Goal: Task Accomplishment & Management: Manage account settings

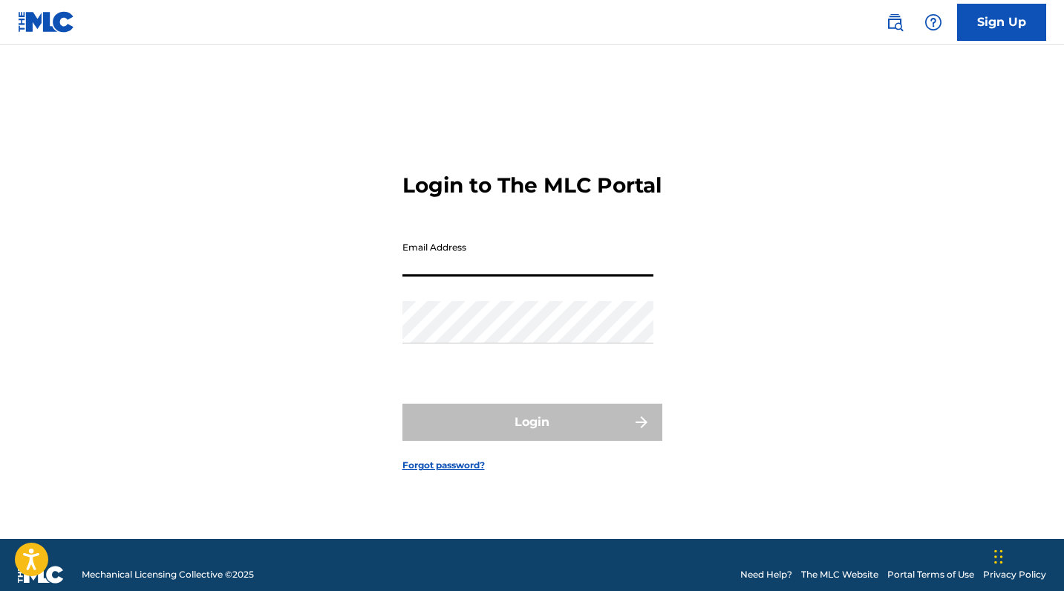
click at [510, 271] on input "Email Address" at bounding box center [528, 255] width 251 height 42
click at [496, 276] on input "Email Address" at bounding box center [528, 255] width 251 height 42
click at [48, 17] on img at bounding box center [46, 22] width 57 height 22
type input "[EMAIL_ADDRESS][DOMAIN_NAME]"
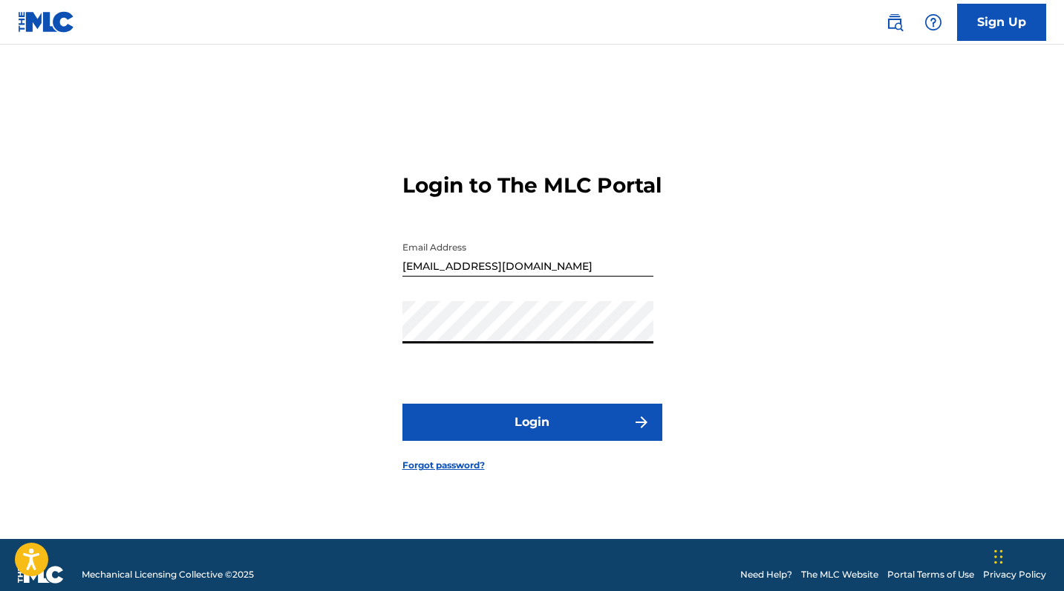
click at [532, 435] on button "Login" at bounding box center [533, 421] width 260 height 37
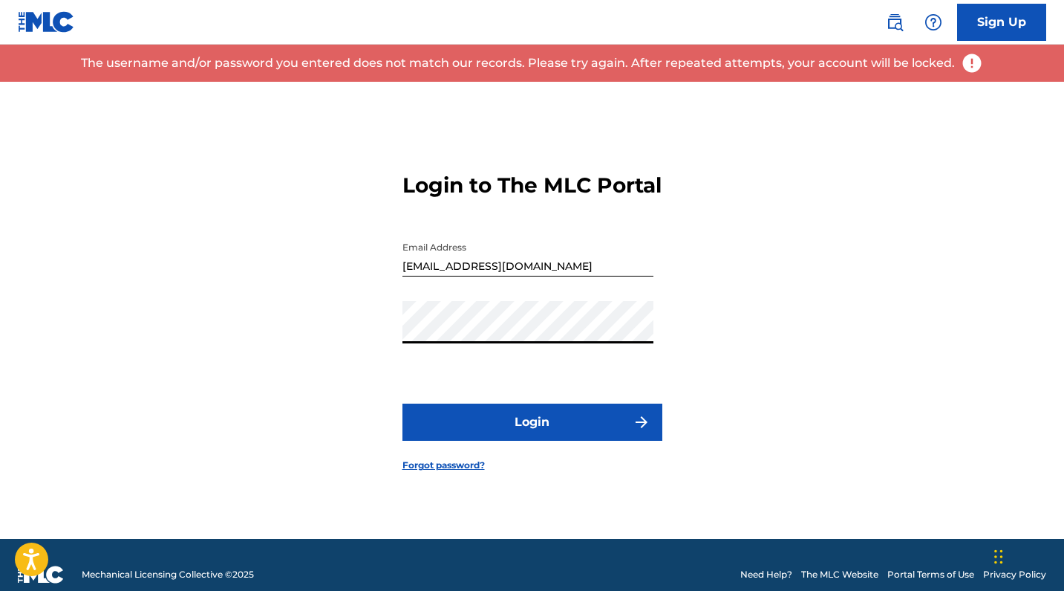
click at [362, 340] on div "Login to The MLC Portal Email Address [EMAIL_ADDRESS][DOMAIN_NAME] Password Log…" at bounding box center [533, 310] width 1040 height 457
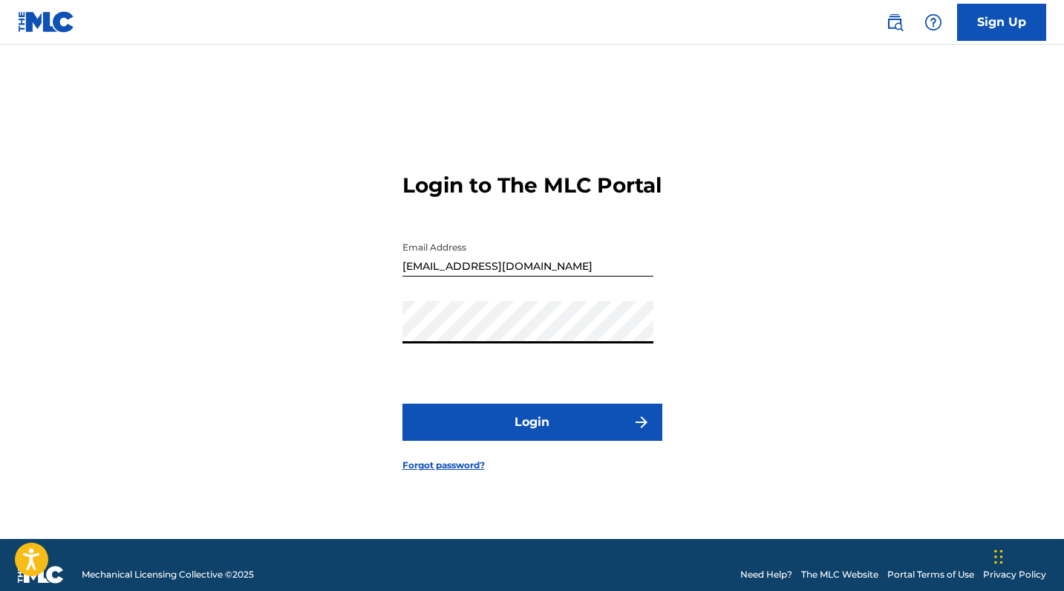
click at [523, 440] on button "Login" at bounding box center [533, 421] width 260 height 37
click at [524, 276] on input "[EMAIL_ADDRESS][DOMAIN_NAME]" at bounding box center [528, 255] width 251 height 42
click at [467, 472] on link "Forgot password?" at bounding box center [444, 464] width 82 height 13
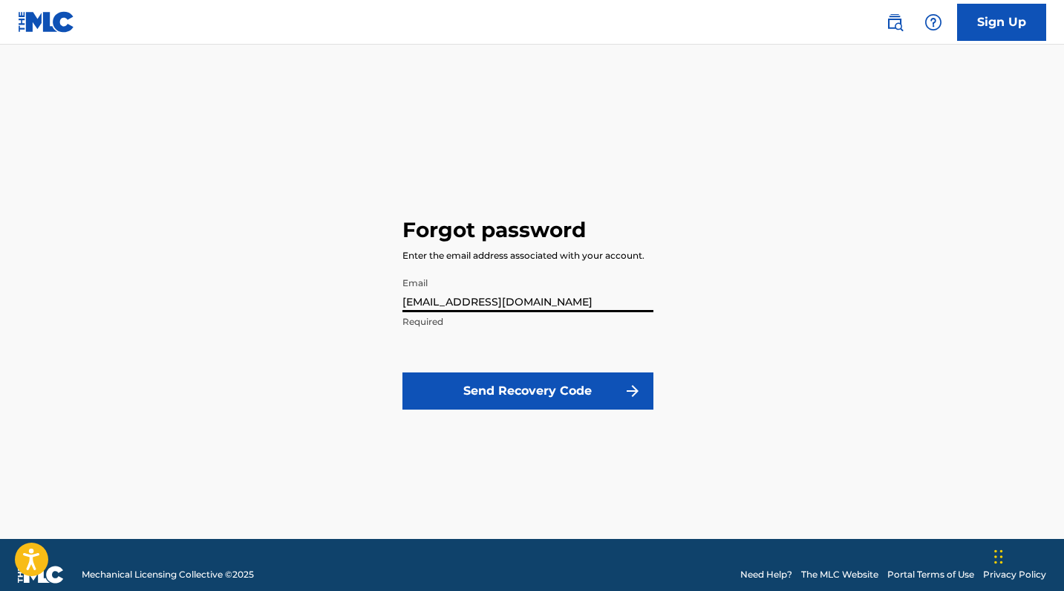
type input "[EMAIL_ADDRESS][DOMAIN_NAME]"
click at [513, 383] on button "Send Recovery Code" at bounding box center [528, 390] width 251 height 37
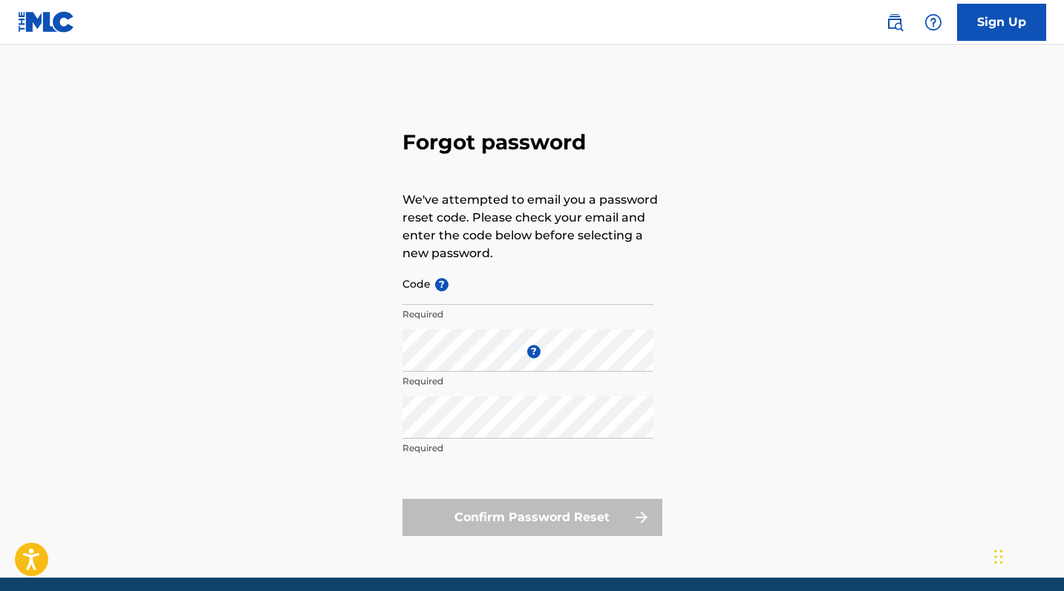
click at [445, 294] on input "Code ?" at bounding box center [528, 283] width 251 height 42
paste input "FP_b858aa1cc89ffc4459989232d210"
type input "FP_b858aa1cc89ffc4459989232d210"
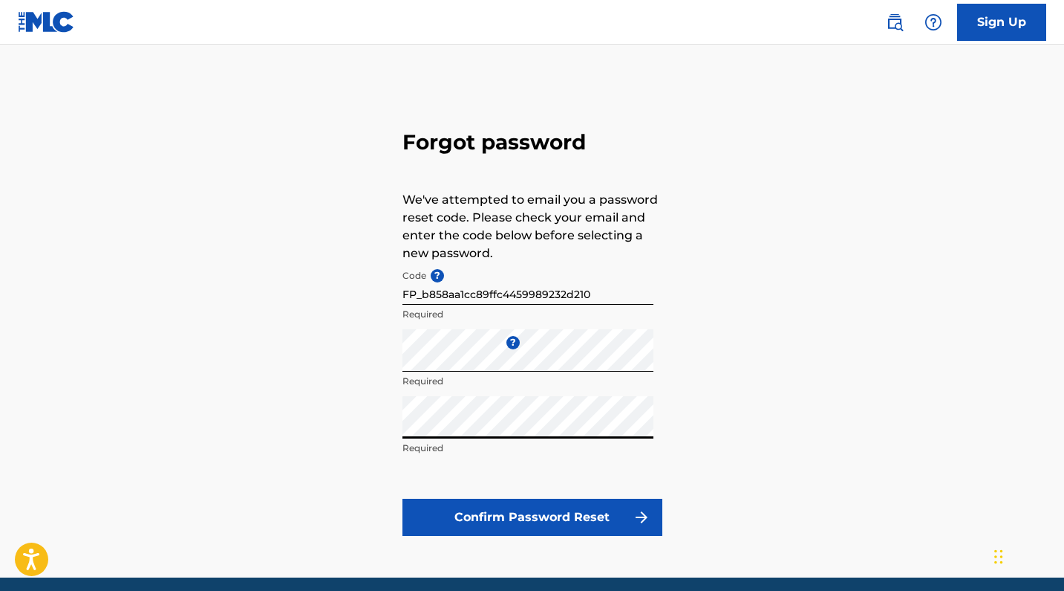
click at [541, 518] on button "Confirm Password Reset" at bounding box center [533, 516] width 260 height 37
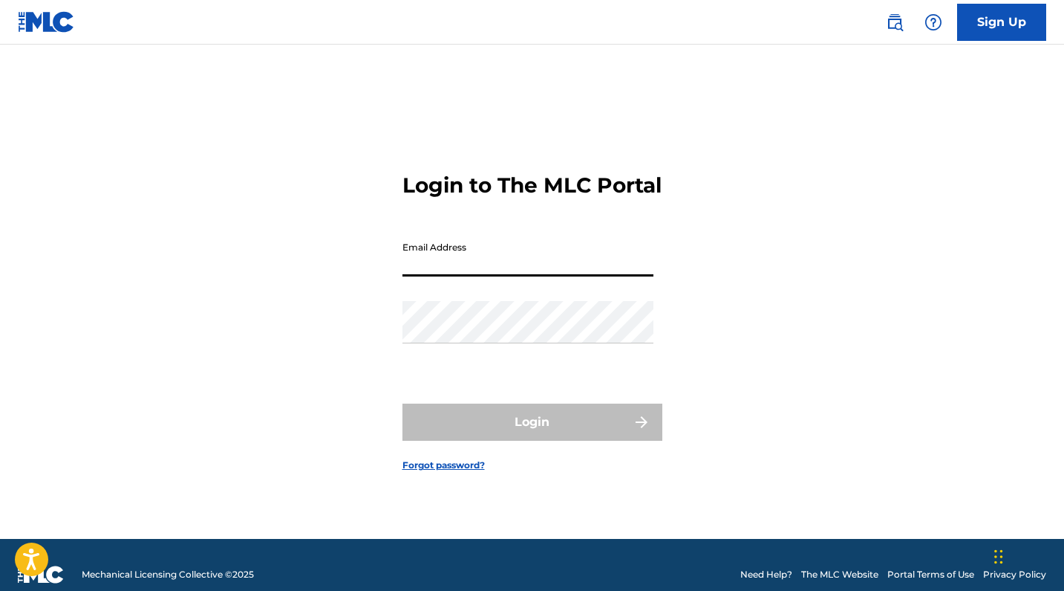
click at [362, 305] on div "Login to The MLC Portal Email Address Password Login Forgot password?" at bounding box center [533, 310] width 1040 height 457
click at [443, 276] on input "Email Address" at bounding box center [528, 255] width 251 height 42
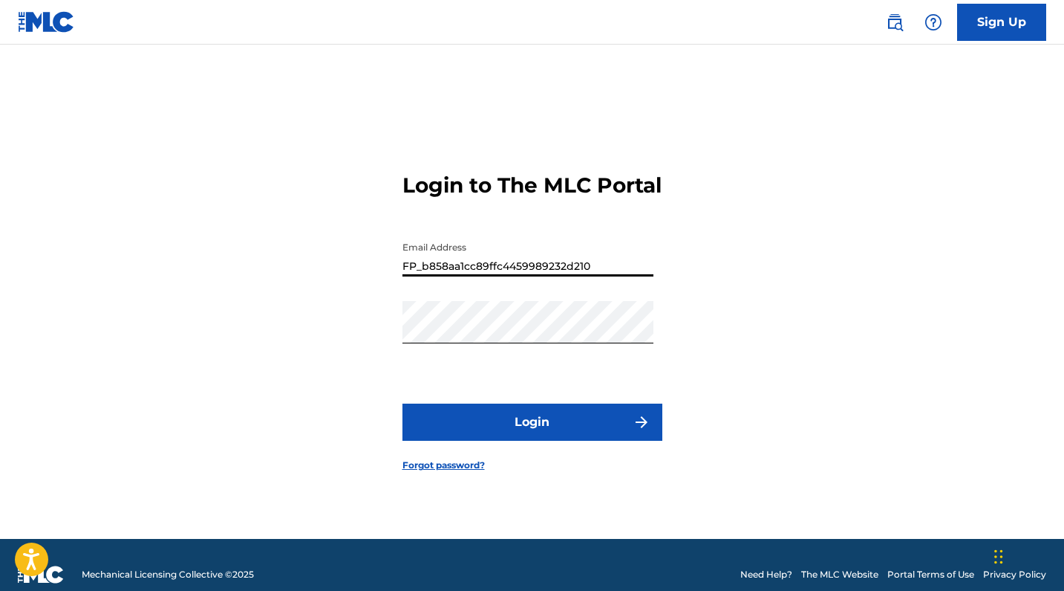
drag, startPoint x: 603, startPoint y: 279, endPoint x: 345, endPoint y: 274, distance: 258.5
click at [345, 274] on div "Login to The MLC Portal Email Address FP_b858aa1cc89ffc4459989232d210 Password …" at bounding box center [533, 310] width 1040 height 457
type input "[EMAIL_ADDRESS][DOMAIN_NAME]"
click at [524, 439] on button "Login" at bounding box center [533, 421] width 260 height 37
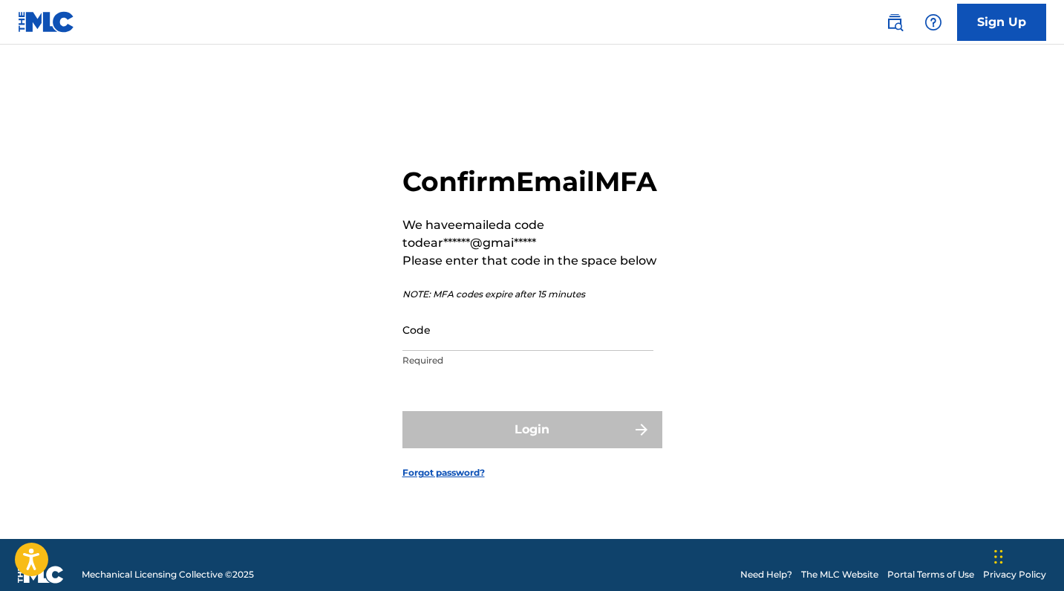
click at [455, 351] on input "Code" at bounding box center [528, 329] width 251 height 42
paste input "286540"
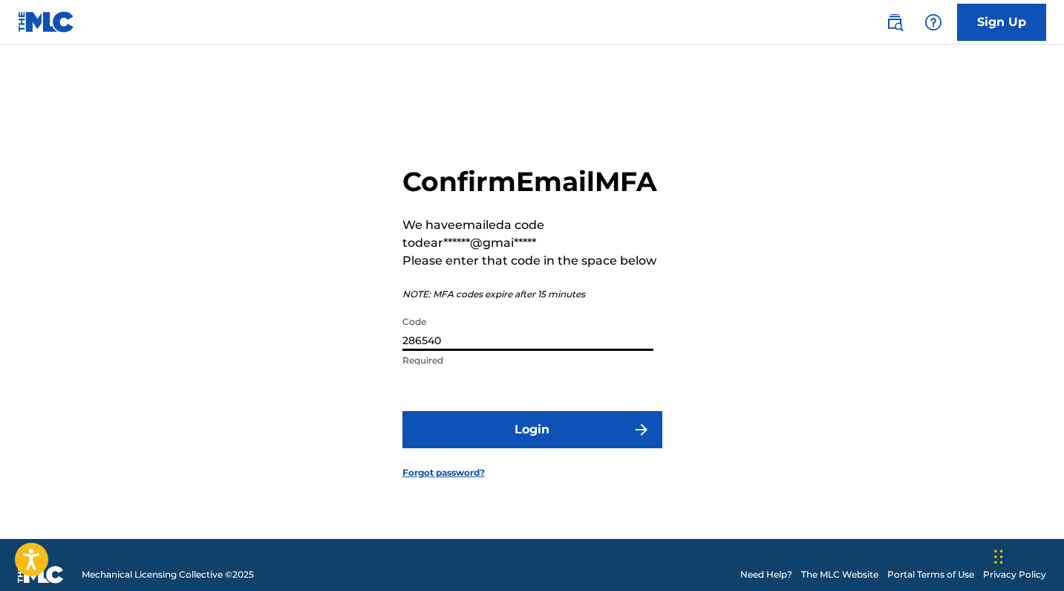
type input "286540"
click at [543, 448] on button "Login" at bounding box center [533, 429] width 260 height 37
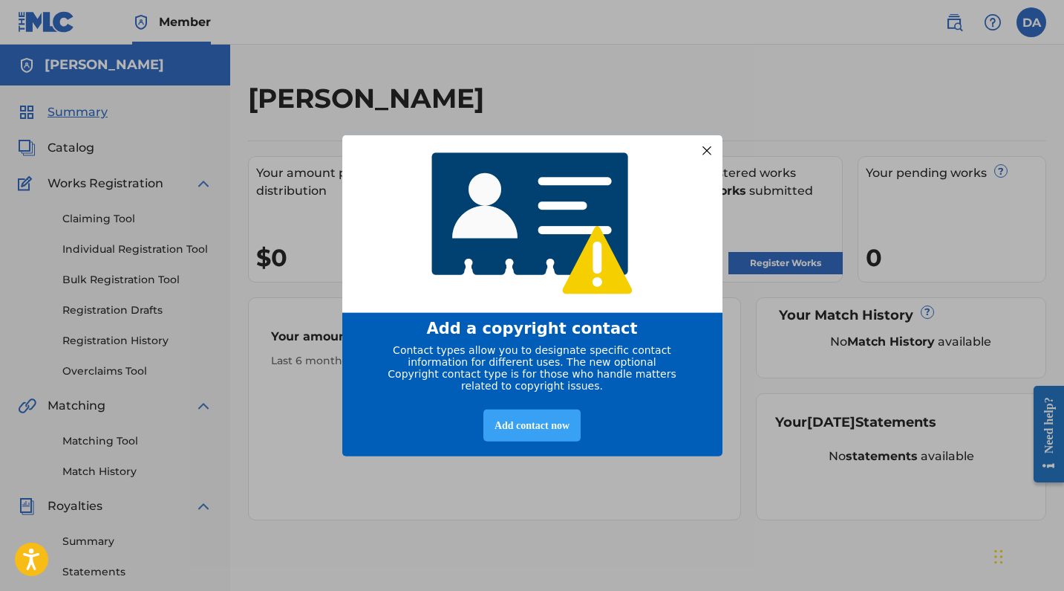
click at [554, 429] on div "Add contact now" at bounding box center [532, 425] width 97 height 32
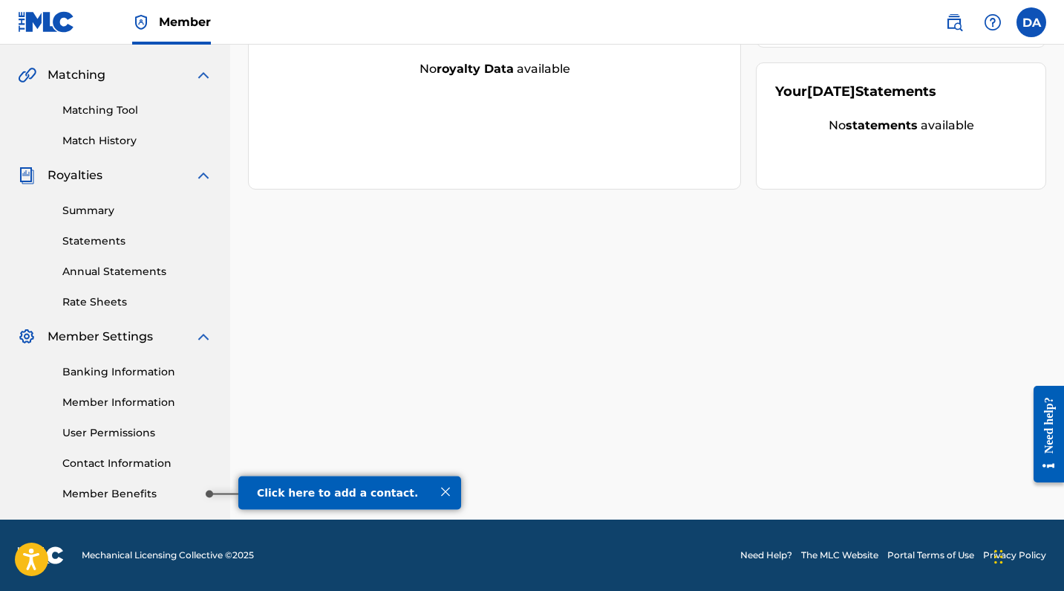
click at [178, 493] on link "Member Benefits" at bounding box center [137, 494] width 150 height 16
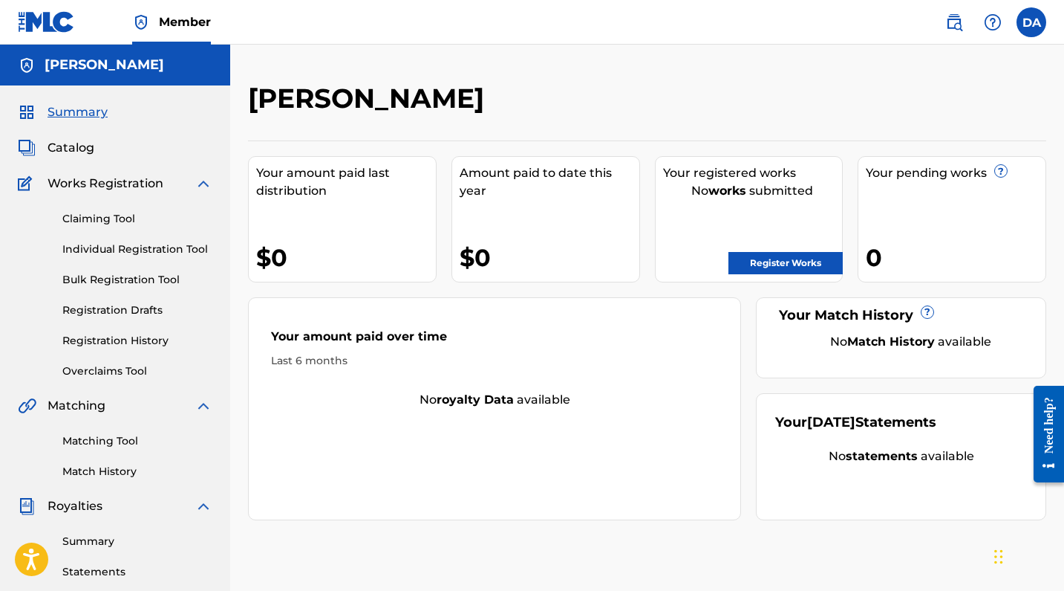
click at [73, 152] on span "Catalog" at bounding box center [71, 148] width 47 height 18
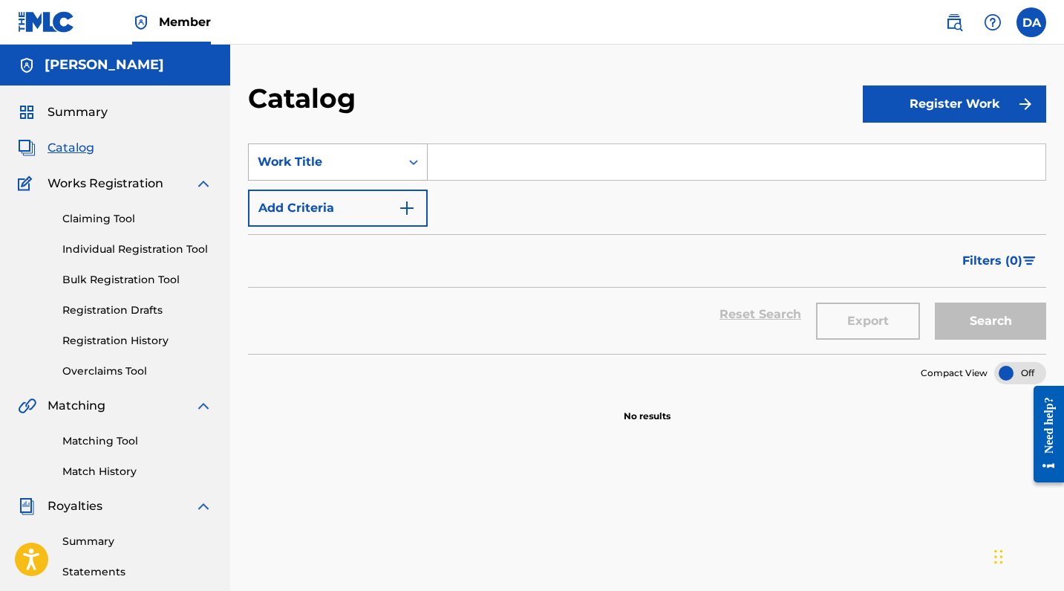
click at [414, 163] on icon "Search Form" at bounding box center [413, 162] width 15 height 15
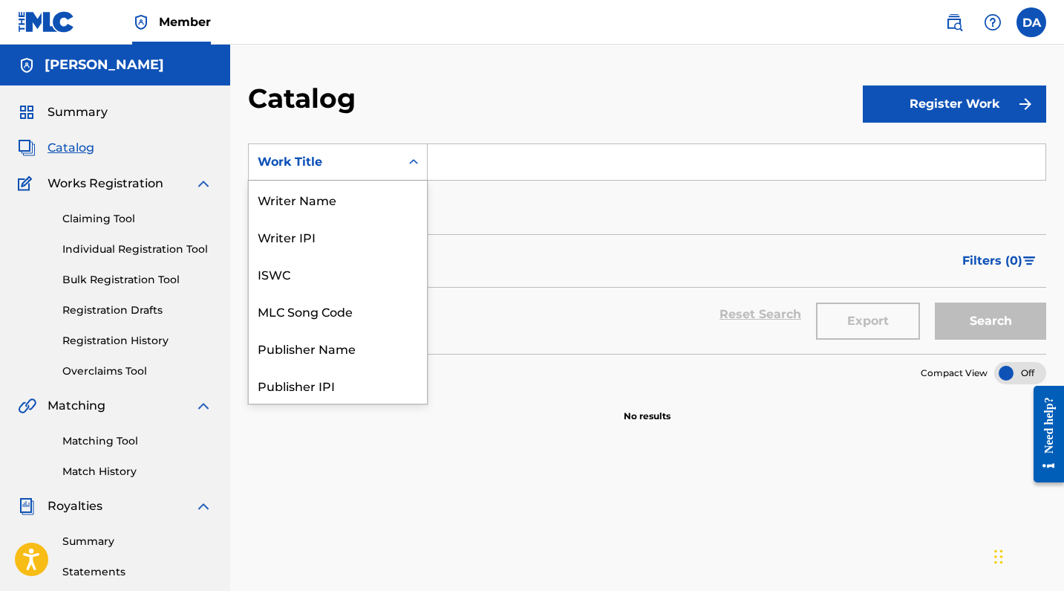
scroll to position [223, 0]
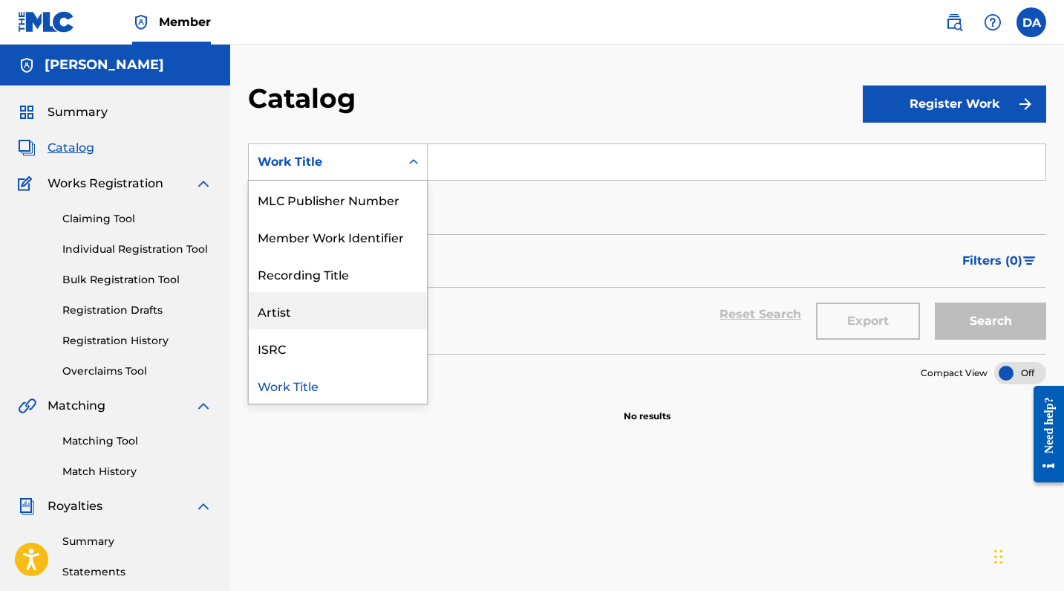
click at [353, 311] on div "Artist" at bounding box center [338, 310] width 178 height 37
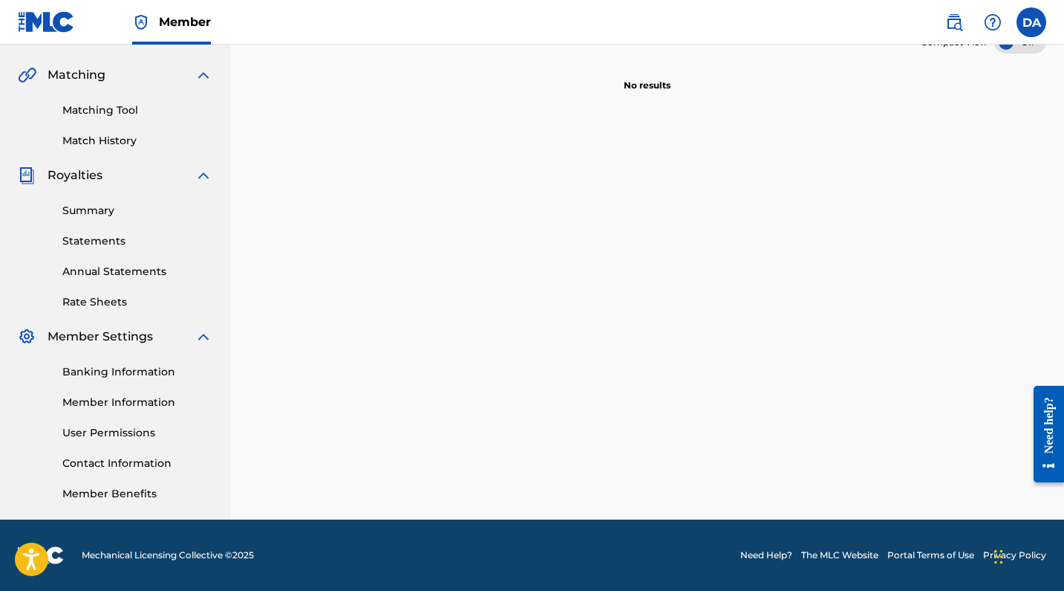
scroll to position [0, 0]
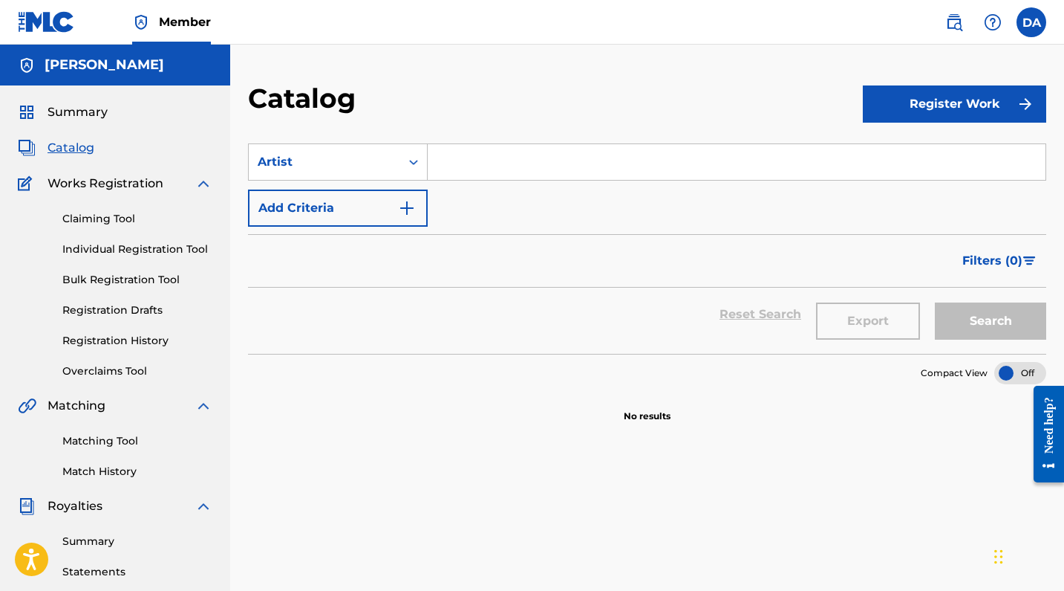
click at [1036, 32] on label at bounding box center [1032, 22] width 30 height 30
click at [1032, 22] on input "[PERSON_NAME] [PERSON_NAME] [EMAIL_ADDRESS][DOMAIN_NAME] Notification Preferenc…" at bounding box center [1032, 22] width 0 height 0
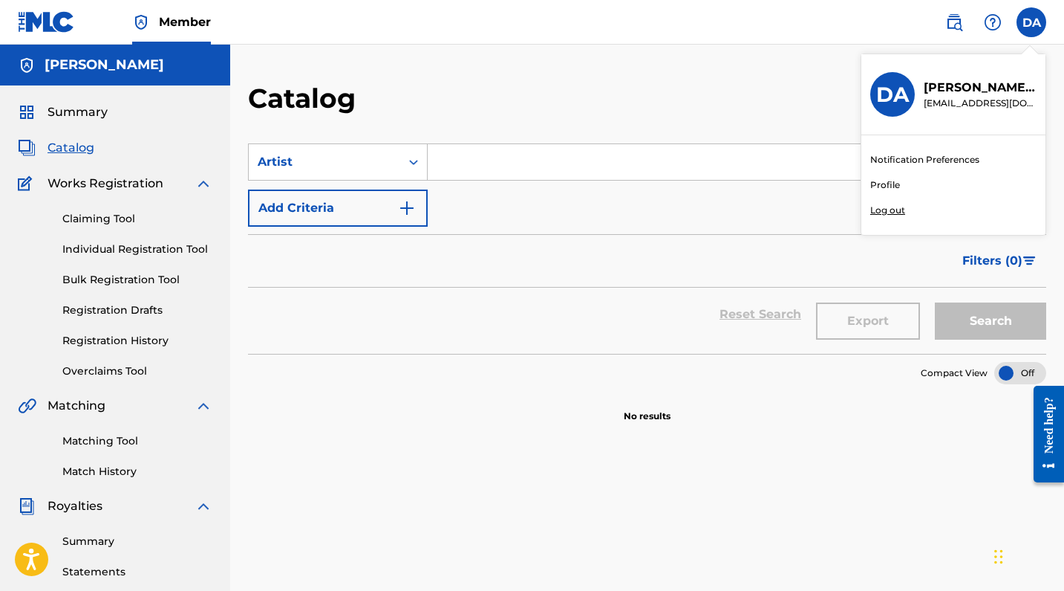
click at [891, 183] on link "Profile" at bounding box center [886, 184] width 30 height 13
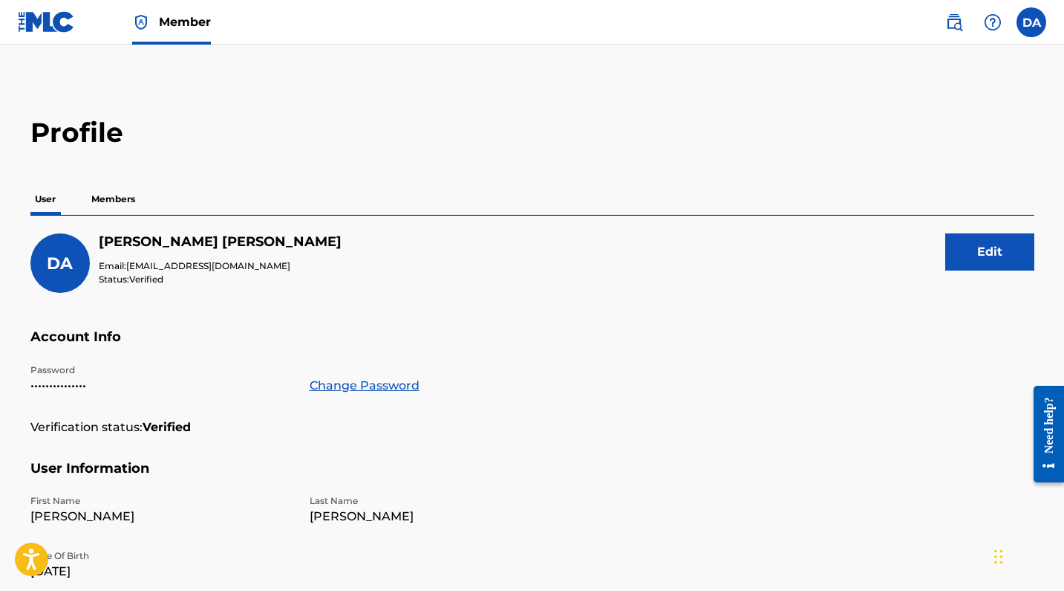
click at [974, 254] on button "Edit" at bounding box center [990, 251] width 89 height 37
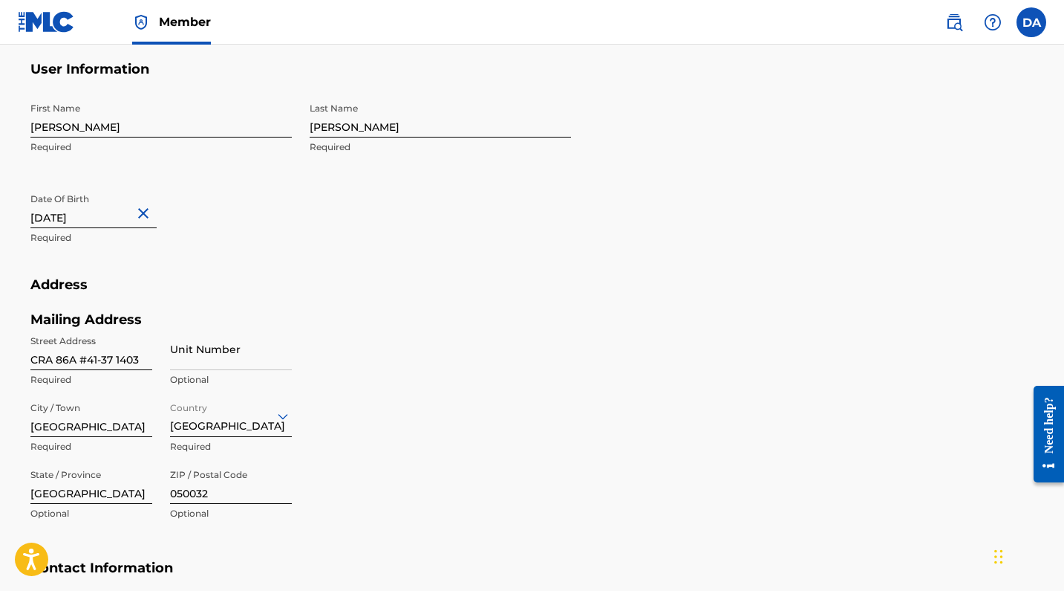
scroll to position [440, 0]
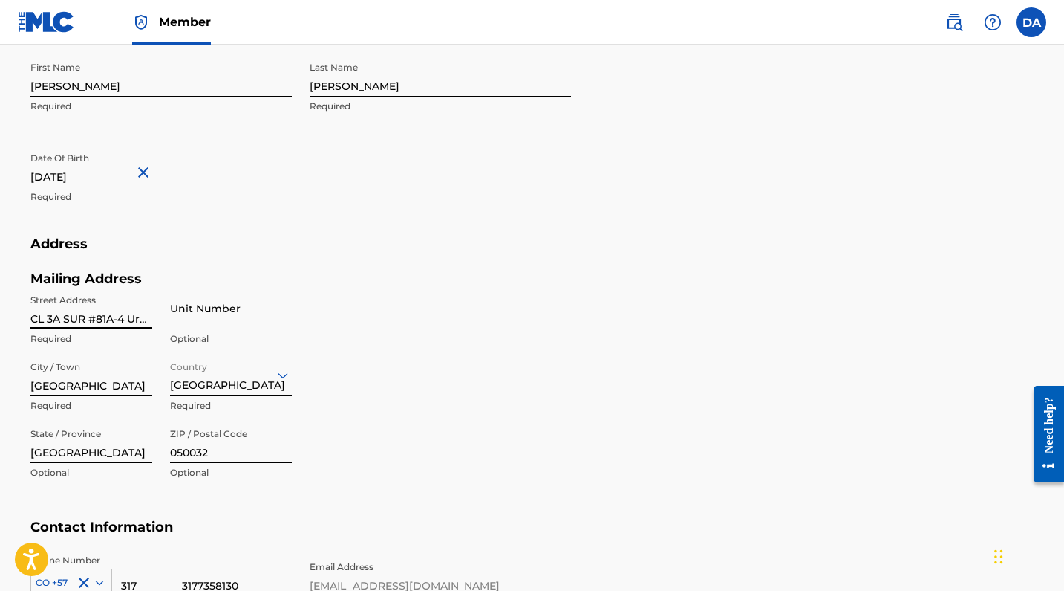
type input "CL 3A SUR #81A-4 Urb. Atalaya de [PERSON_NAME] T2 1704"
click at [401, 287] on div "Mailing Address Street Address CL [GEOGRAPHIC_DATA]-4 Urb. Atalaya de [PERSON_N…" at bounding box center [300, 394] width 541 height 249
click at [187, 316] on input "Unit Number" at bounding box center [231, 308] width 122 height 42
type input "1704"
click at [439, 348] on div "Mailing Address Street Address CL [GEOGRAPHIC_DATA]-4 Urb. Atalaya de [PERSON_N…" at bounding box center [300, 394] width 541 height 249
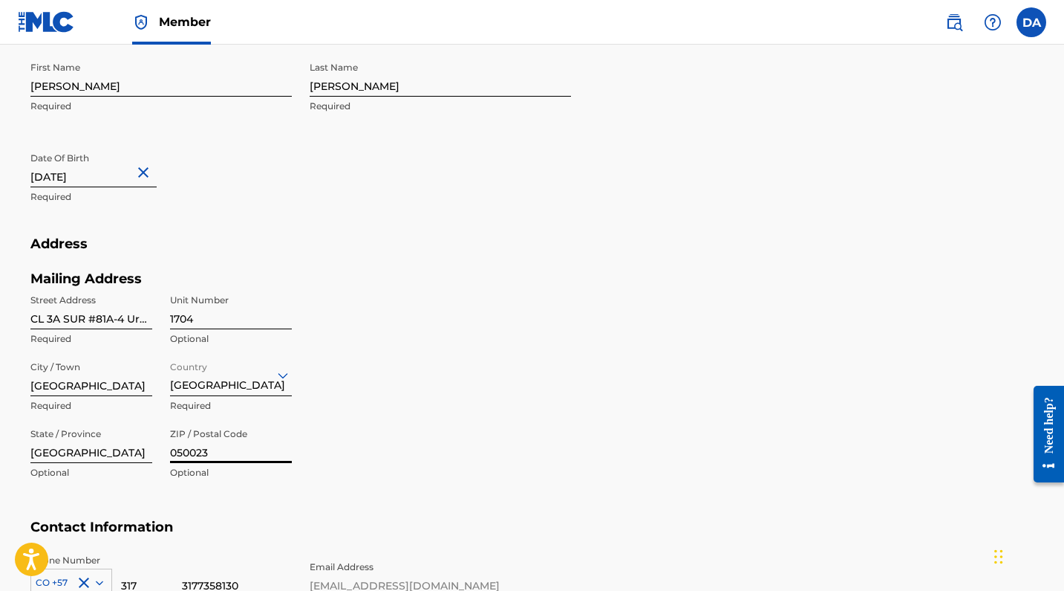
type input "050023"
click at [425, 432] on div "Mailing Address Street Address CL [GEOGRAPHIC_DATA]-4 Urb. Atalaya de [PERSON_N…" at bounding box center [300, 394] width 541 height 249
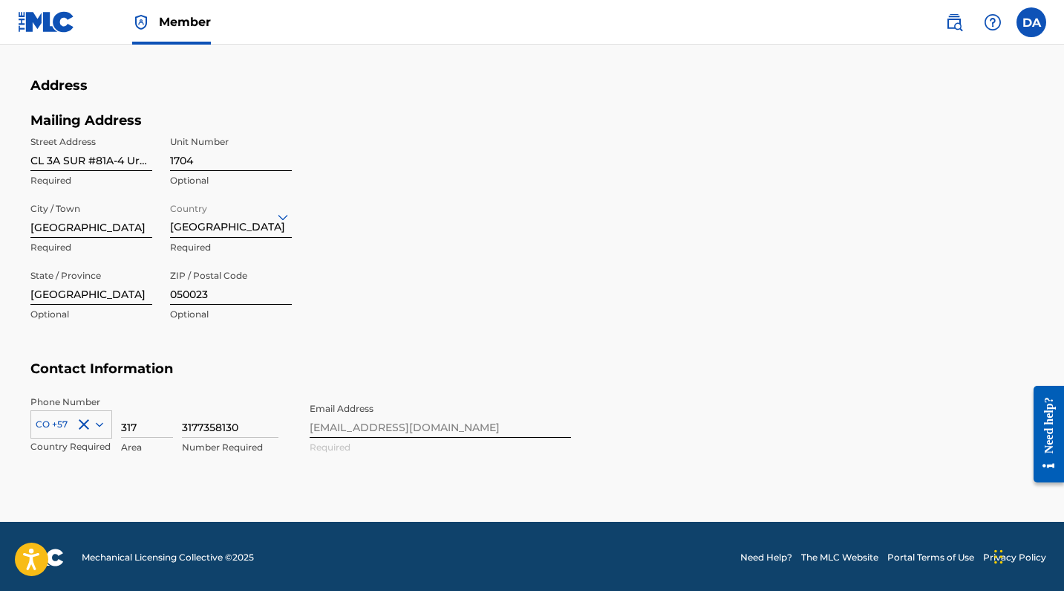
click at [359, 426] on div "Phone Number CO +57 Country Required 317 Area 3177358130 Number Required Email …" at bounding box center [300, 440] width 541 height 91
click at [355, 421] on div "Phone Number CO +57 Country Required 317 Area 3177358130 Number Required Email …" at bounding box center [300, 440] width 541 height 91
click at [409, 420] on div "Phone Number CO +57 Country Required 317 Area 3177358130 Number Required Email …" at bounding box center [300, 440] width 541 height 91
click at [472, 392] on h5 "Contact Information" at bounding box center [532, 377] width 1004 height 35
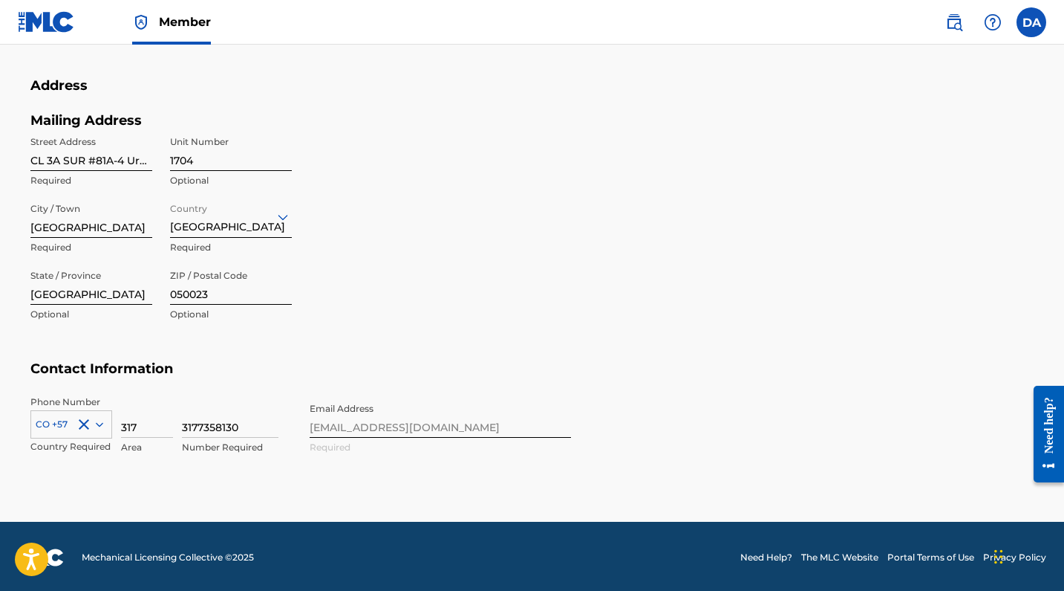
click at [190, 423] on input "3177358130" at bounding box center [230, 416] width 97 height 42
click at [152, 432] on input "317" at bounding box center [147, 416] width 52 height 42
click at [111, 452] on div "CO +57 Country Required" at bounding box center [71, 428] width 82 height 67
click at [142, 426] on input "317" at bounding box center [147, 416] width 52 height 42
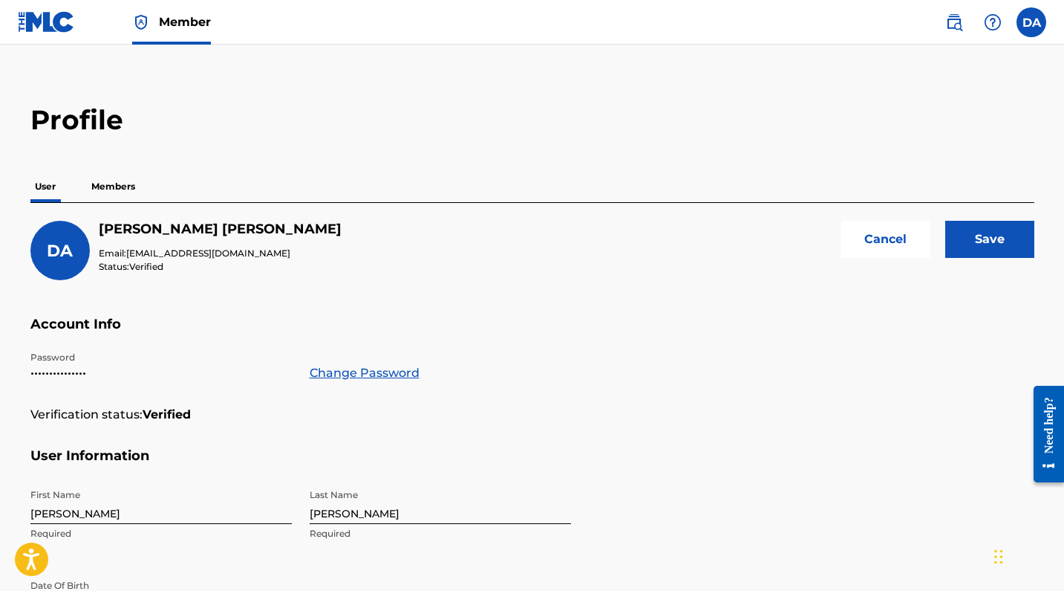
scroll to position [0, 0]
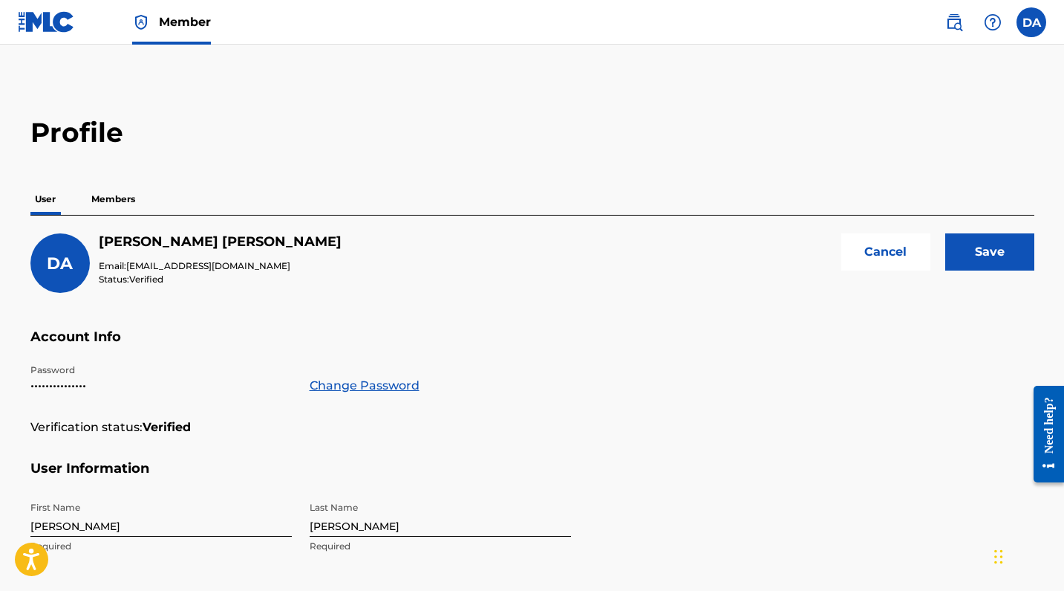
click at [1006, 257] on input "Save" at bounding box center [990, 251] width 89 height 37
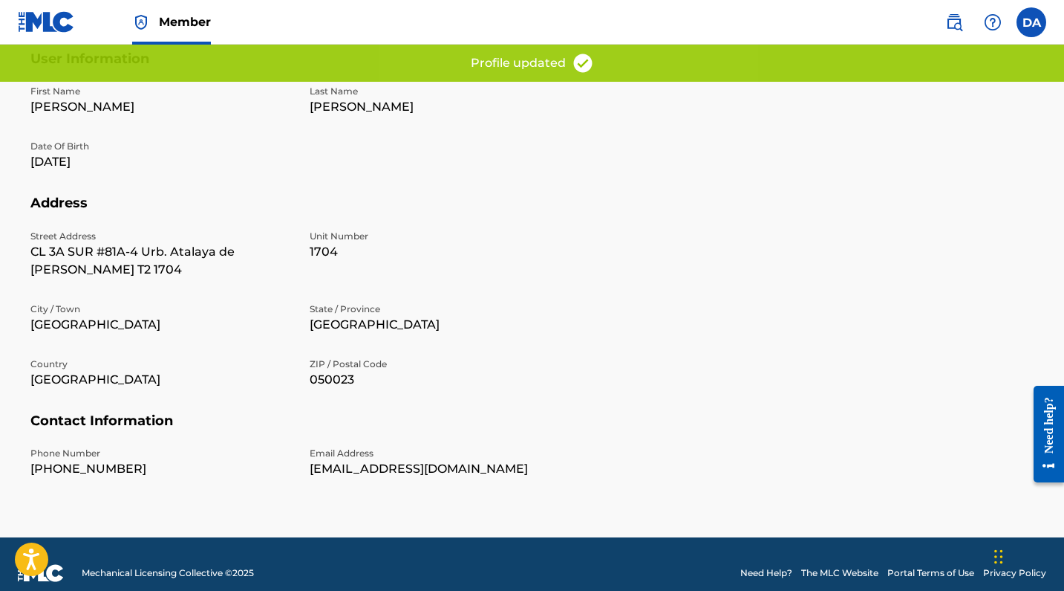
scroll to position [426, 0]
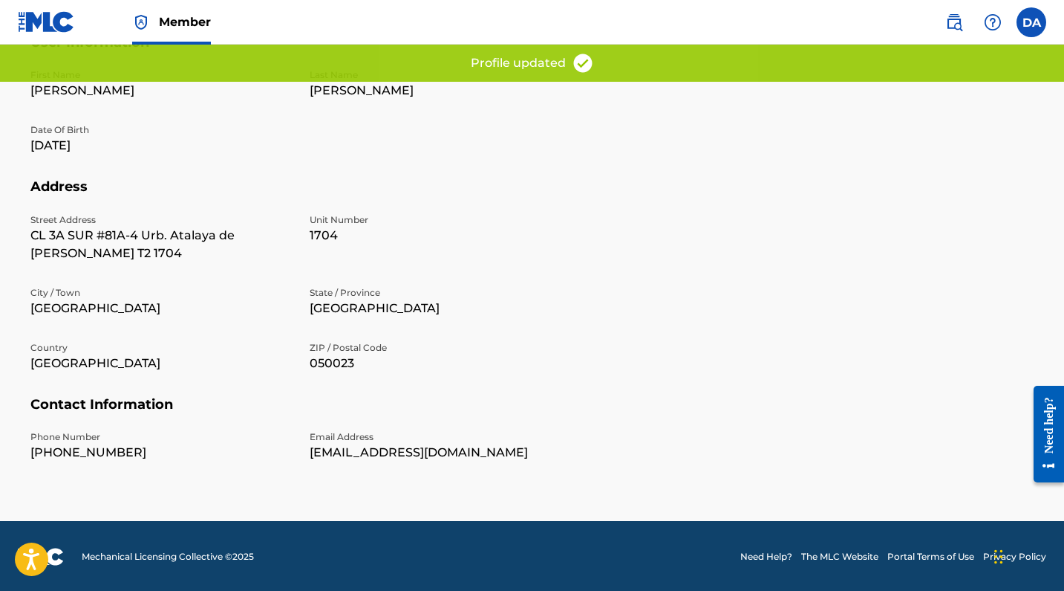
click at [354, 448] on p "[EMAIL_ADDRESS][DOMAIN_NAME]" at bounding box center [440, 452] width 261 height 18
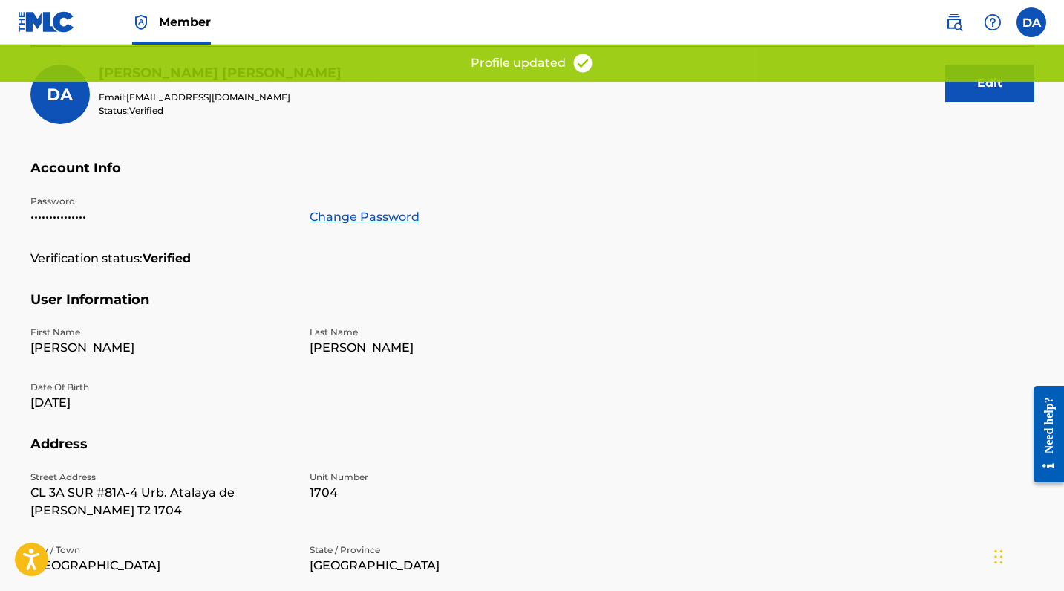
scroll to position [0, 0]
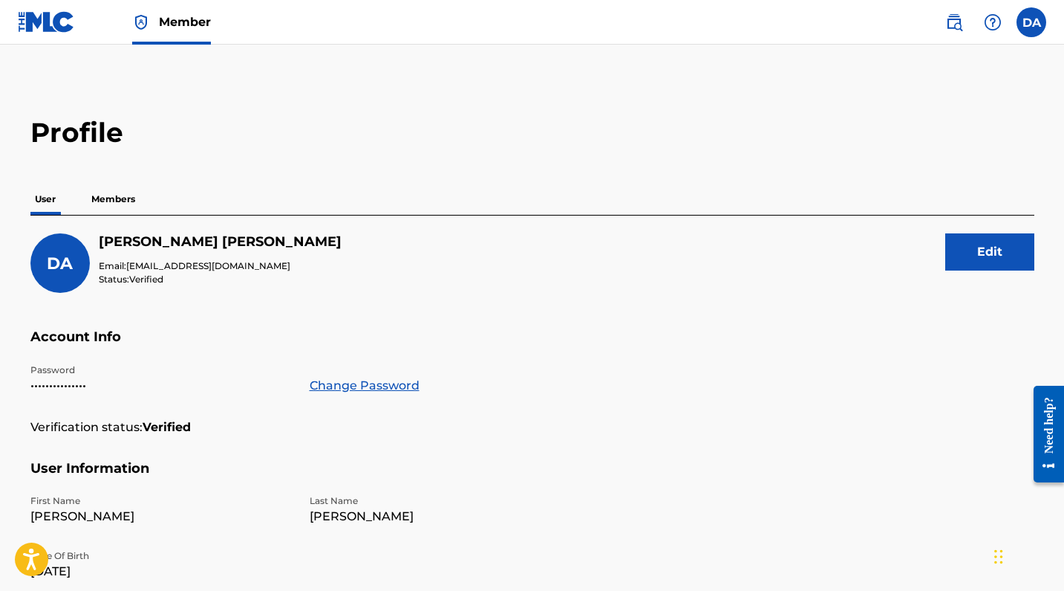
click at [127, 201] on p "Members" at bounding box center [113, 198] width 53 height 31
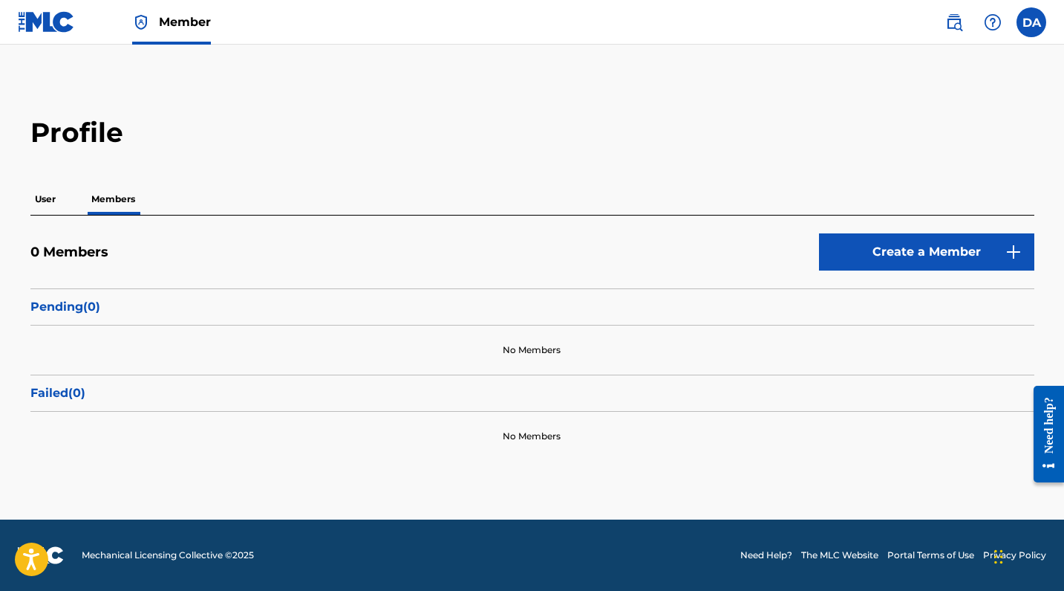
click at [50, 200] on p "User" at bounding box center [45, 198] width 30 height 31
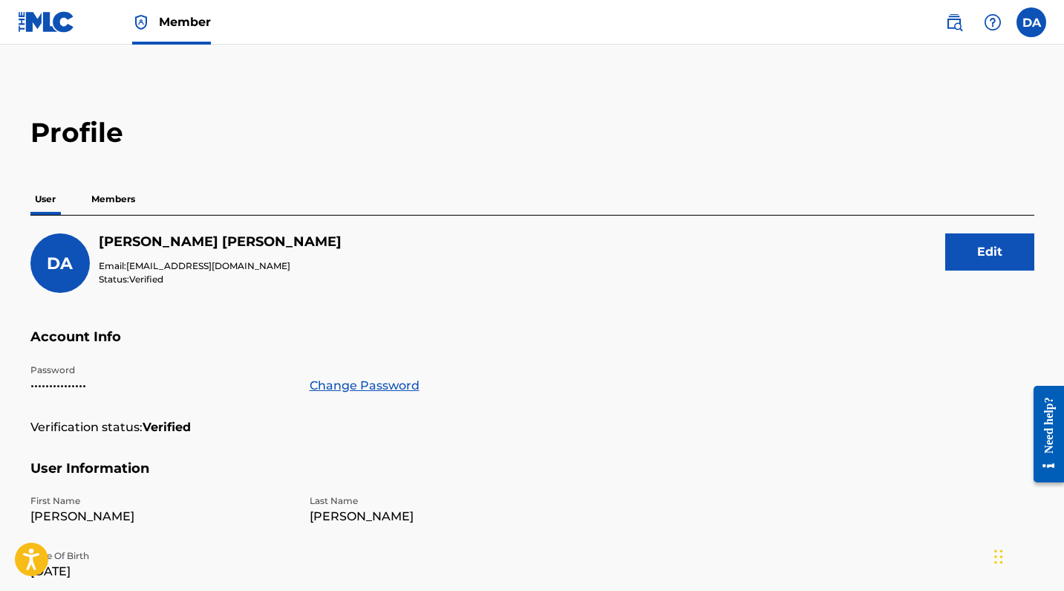
click at [156, 268] on span "[EMAIL_ADDRESS][DOMAIN_NAME]" at bounding box center [208, 265] width 164 height 11
click at [210, 270] on span "[EMAIL_ADDRESS][DOMAIN_NAME]" at bounding box center [208, 265] width 164 height 11
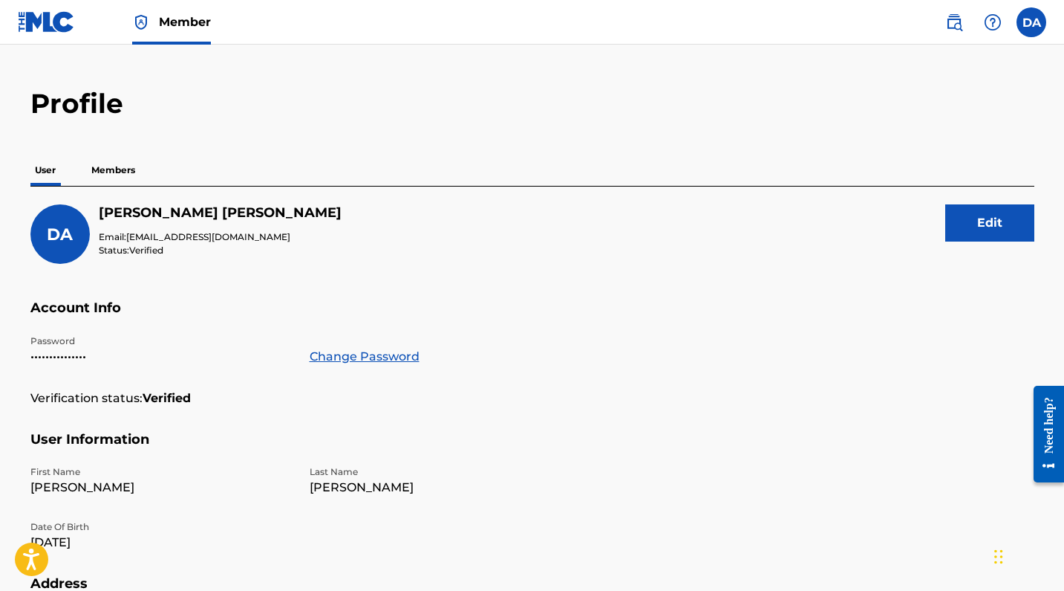
scroll to position [48, 0]
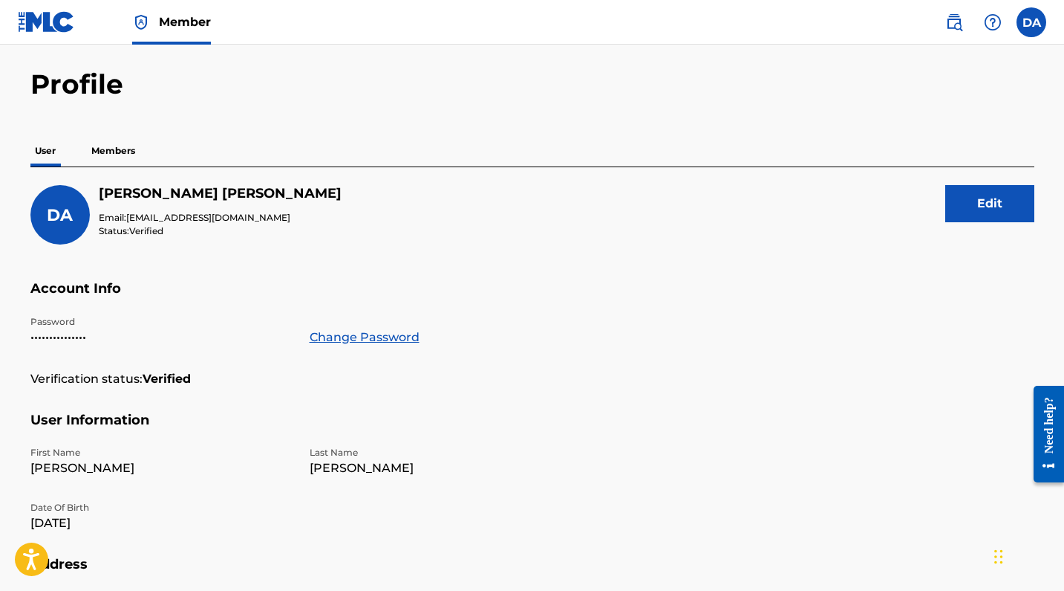
click at [365, 334] on link "Change Password" at bounding box center [365, 337] width 110 height 18
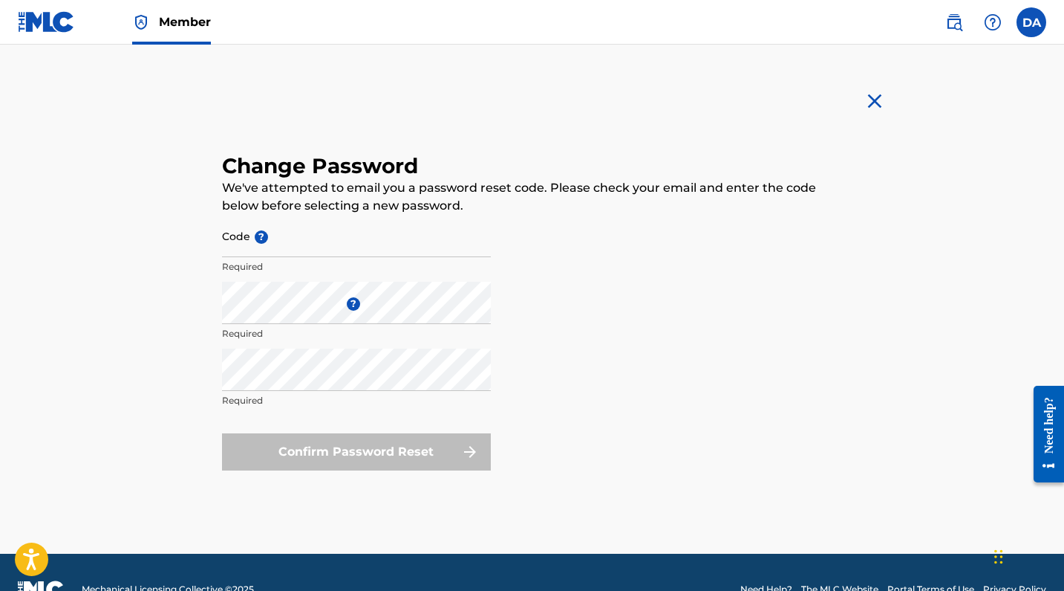
click at [877, 100] on img at bounding box center [875, 101] width 24 height 24
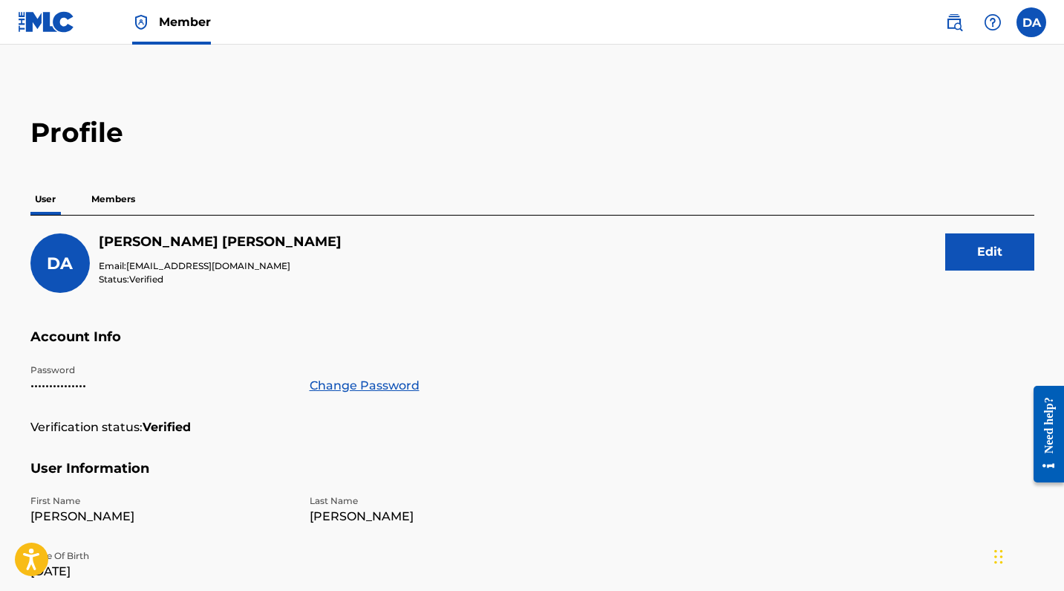
click at [1036, 25] on label at bounding box center [1032, 22] width 30 height 30
click at [1032, 22] on input "[PERSON_NAME] [PERSON_NAME] [EMAIL_ADDRESS][DOMAIN_NAME] Notification Preferenc…" at bounding box center [1032, 22] width 0 height 0
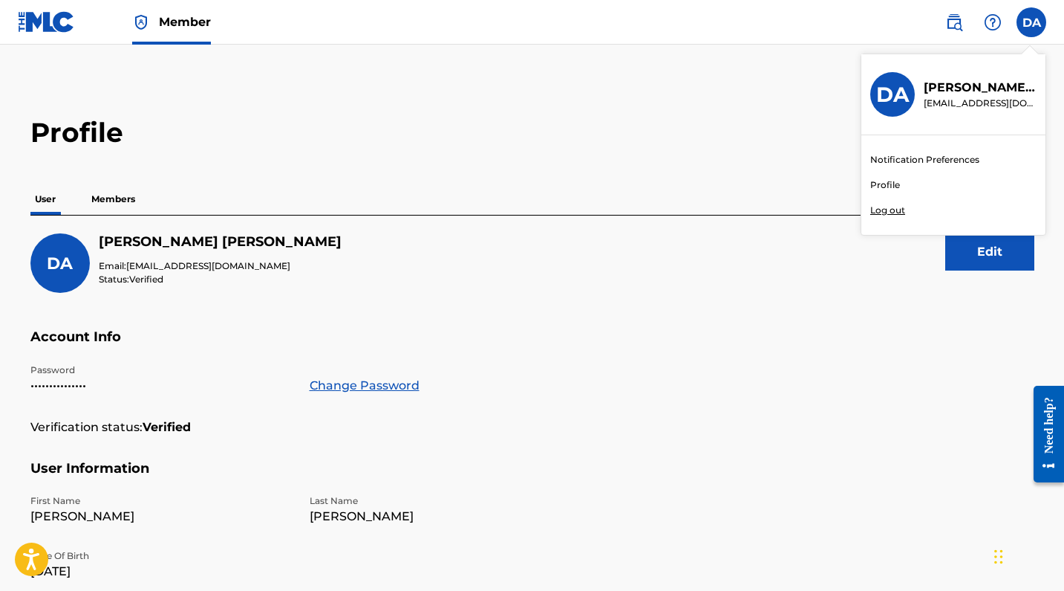
click at [957, 156] on link "Notification Preferences" at bounding box center [925, 159] width 109 height 13
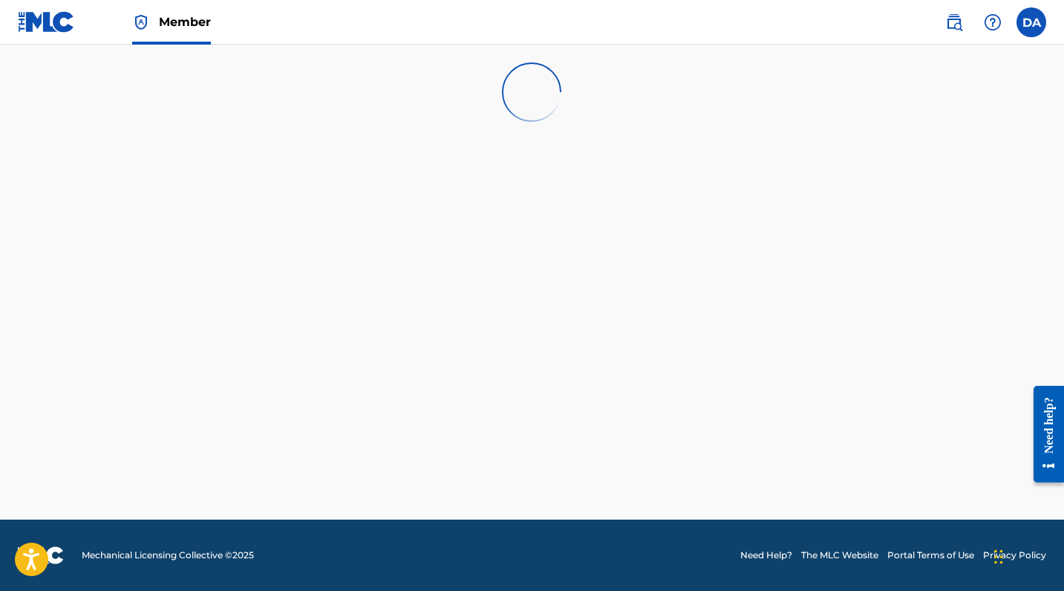
click at [1044, 25] on label at bounding box center [1032, 22] width 30 height 30
click at [1032, 22] on input "[PERSON_NAME] [PERSON_NAME] [EMAIL_ADDRESS][DOMAIN_NAME] Notification Preferenc…" at bounding box center [1032, 22] width 0 height 0
click at [1044, 25] on div "DA [PERSON_NAME] [PERSON_NAME] [EMAIL_ADDRESS][DOMAIN_NAME] Notification Prefer…" at bounding box center [1032, 22] width 30 height 30
click at [50, 30] on img at bounding box center [46, 22] width 57 height 22
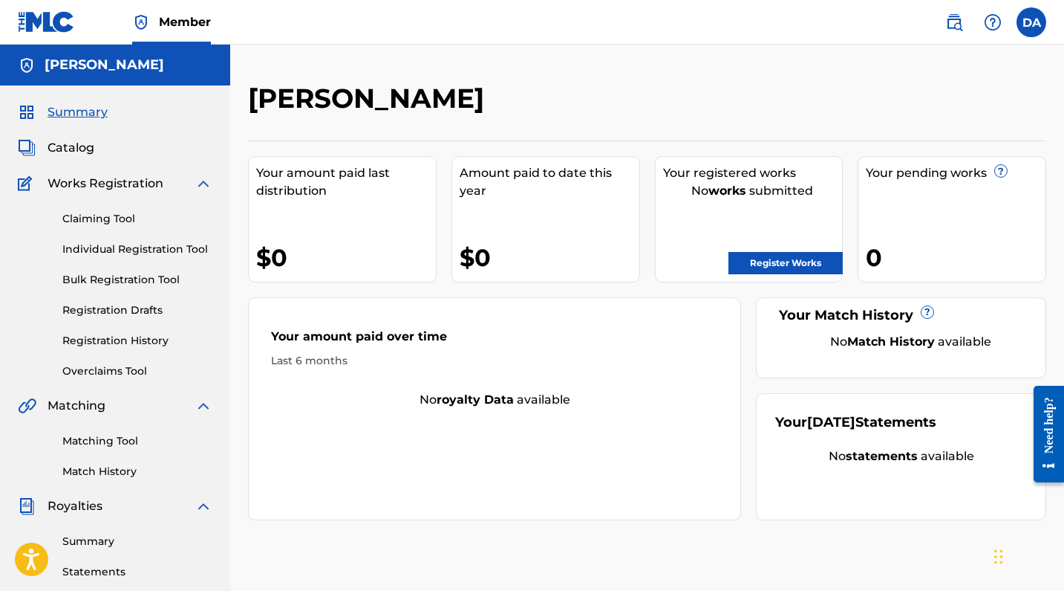
click at [100, 213] on link "Claiming Tool" at bounding box center [137, 219] width 150 height 16
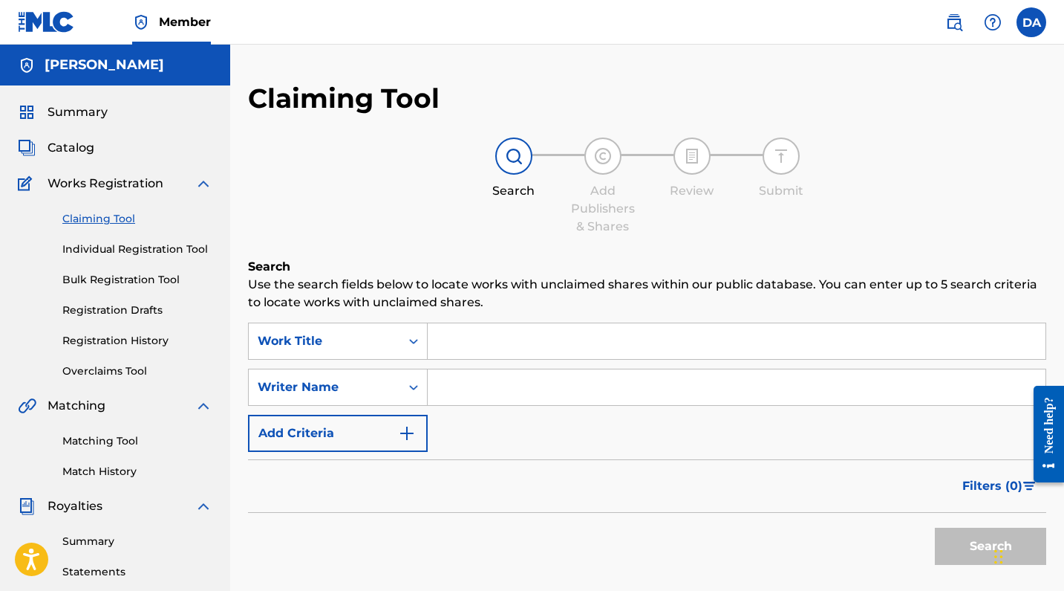
click at [479, 349] on input "Search Form" at bounding box center [737, 341] width 618 height 36
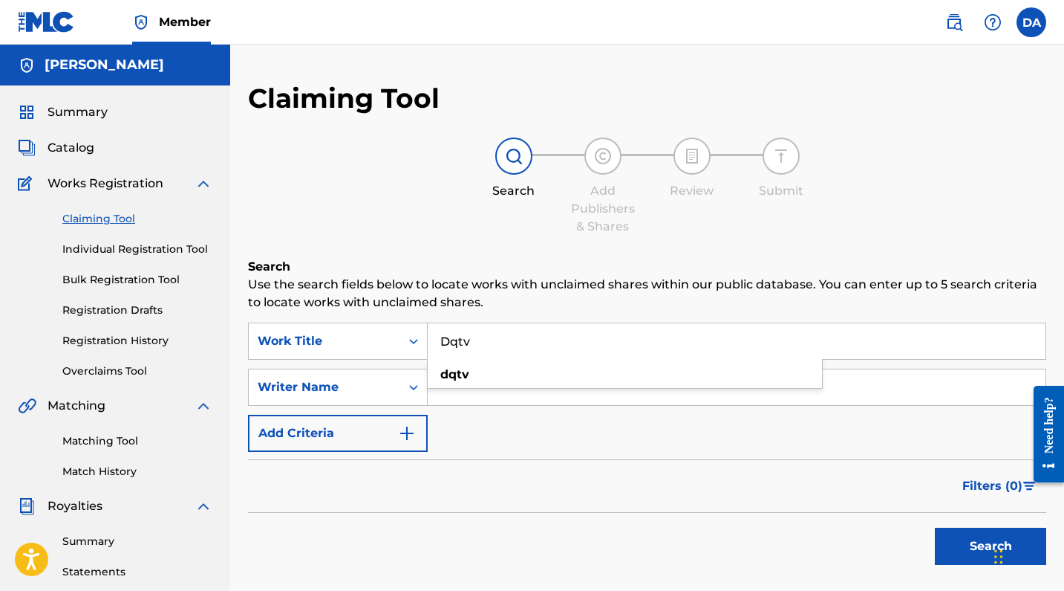
type input "Dqtv"
click at [516, 478] on div "Filters ( 0 )" at bounding box center [647, 485] width 799 height 53
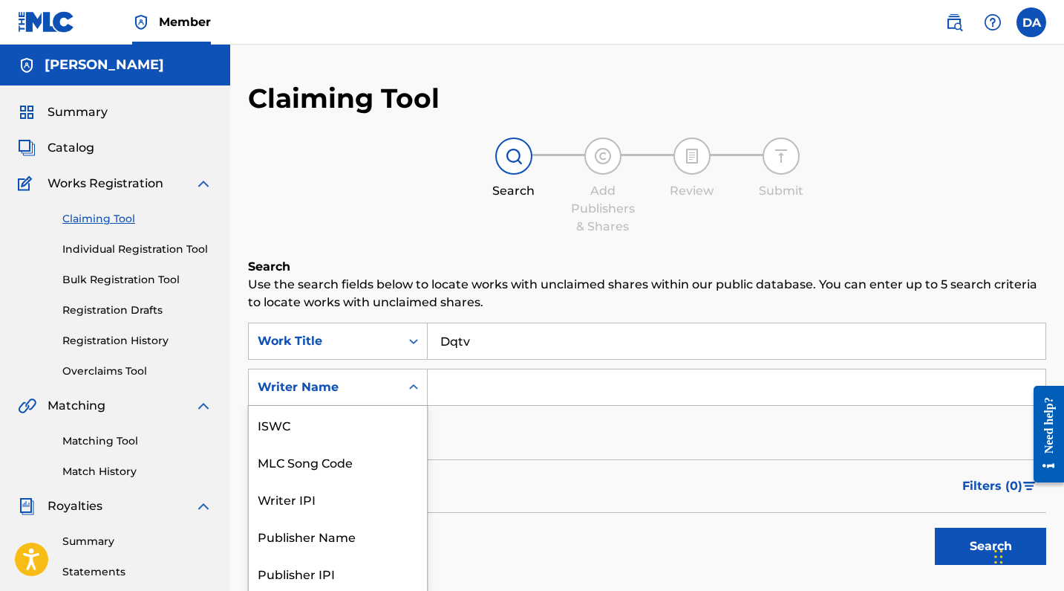
click at [408, 389] on div "Writer Name selected, 7 of 7. 7 results available. Use Up and Down to choose op…" at bounding box center [338, 386] width 180 height 37
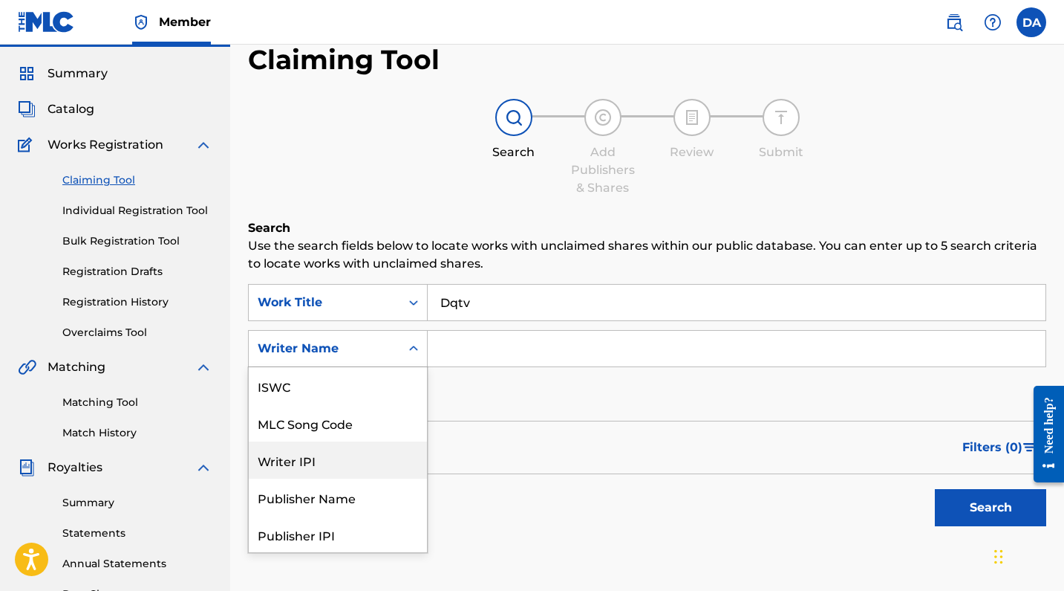
click at [370, 457] on div "Writer IPI" at bounding box center [338, 459] width 178 height 37
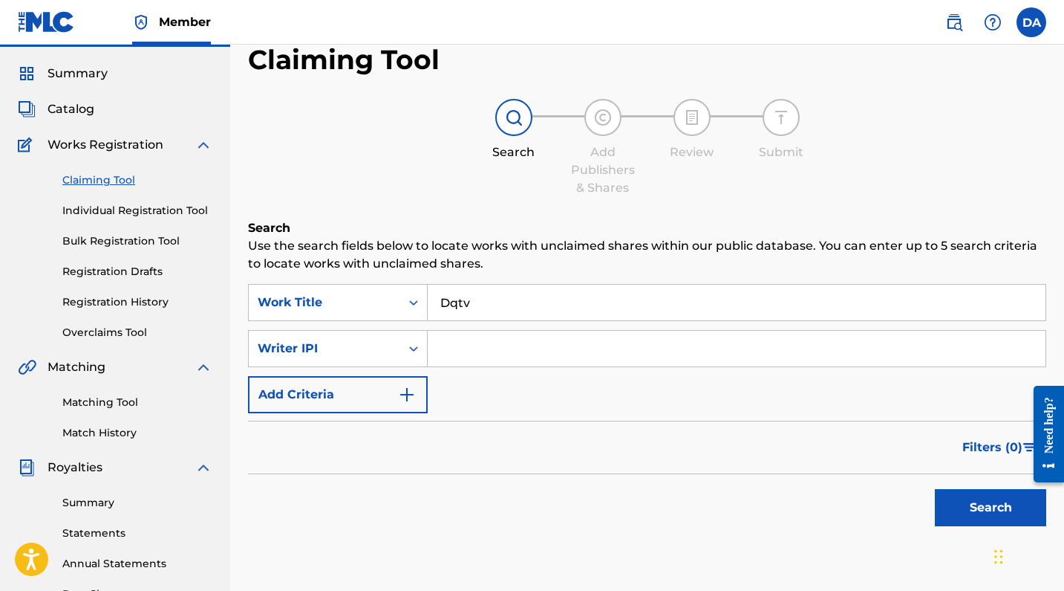
click at [964, 513] on button "Search" at bounding box center [990, 507] width 111 height 37
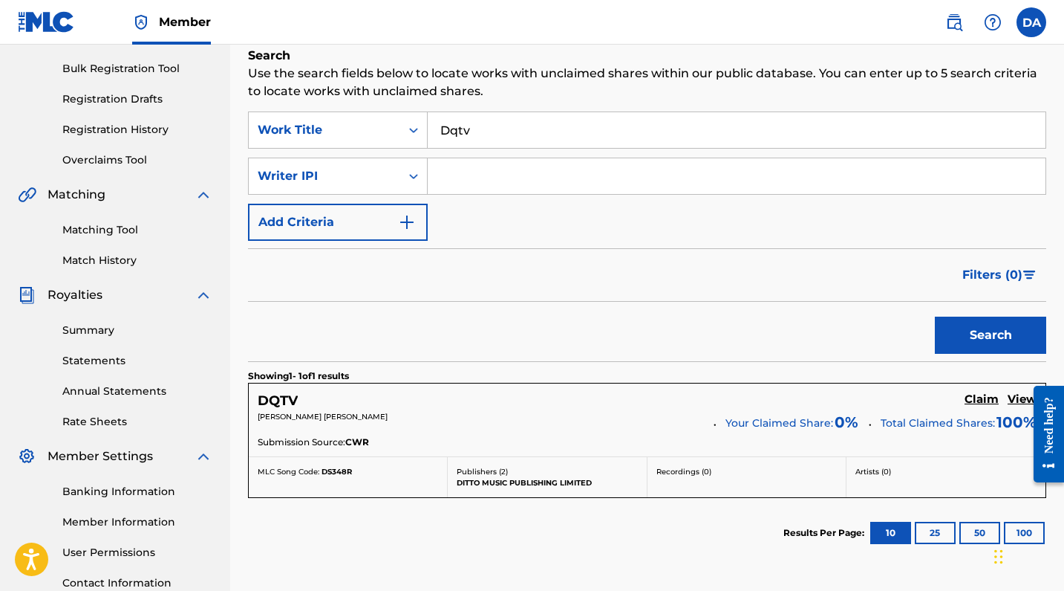
scroll to position [334, 0]
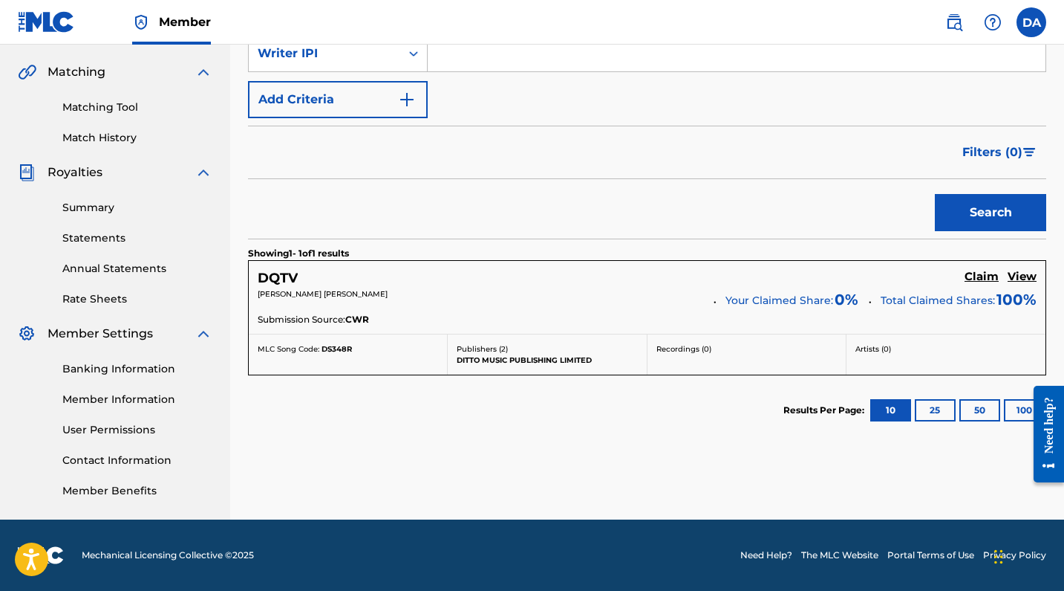
click at [961, 310] on div "[PERSON_NAME] [PERSON_NAME] Your Claimed Share: 0 % Total Claimed Shares: 100 %" at bounding box center [647, 300] width 779 height 24
click at [541, 353] on p "Publishers ( 2 )" at bounding box center [547, 348] width 180 height 11
click at [412, 353] on div "MLC Song Code: DS348R" at bounding box center [348, 348] width 180 height 11
click at [561, 335] on div "Publishers ( 2 ) DITTO MUSIC PUBLISHING LIMITED" at bounding box center [547, 354] width 199 height 40
click at [928, 414] on button "25" at bounding box center [935, 410] width 41 height 22
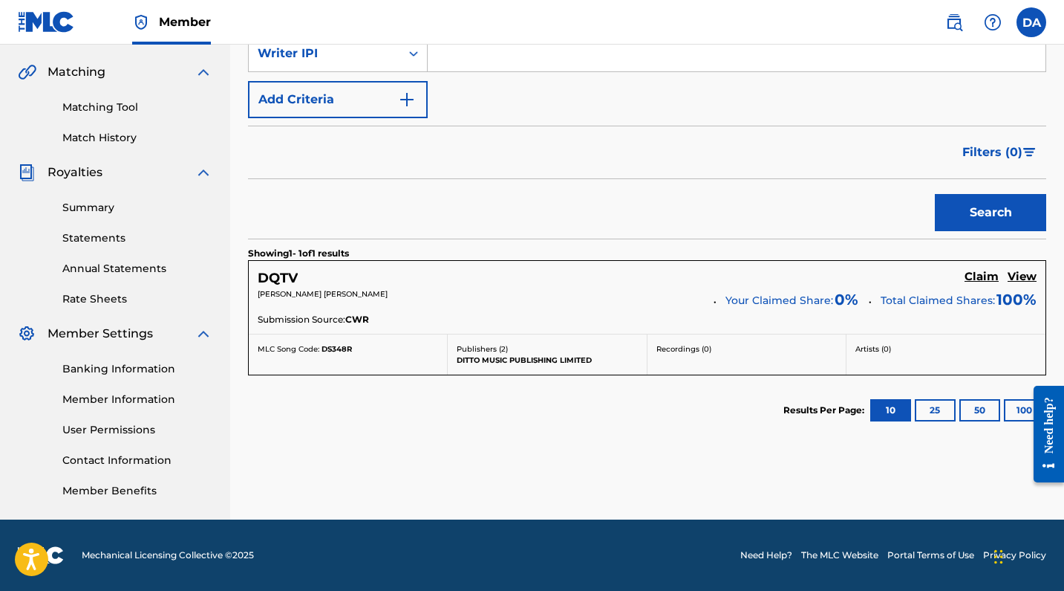
scroll to position [331, 0]
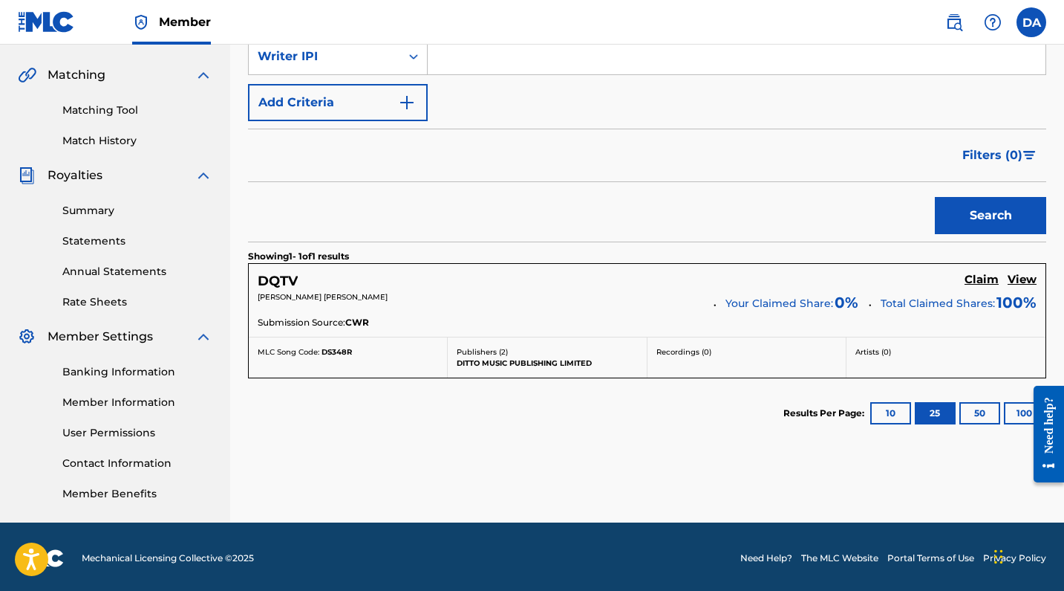
click at [894, 414] on button "10" at bounding box center [891, 413] width 41 height 22
click at [923, 417] on button "25" at bounding box center [935, 413] width 41 height 22
click at [973, 416] on button "50" at bounding box center [980, 413] width 41 height 22
click at [1027, 412] on div at bounding box center [1044, 433] width 42 height 127
click at [889, 416] on button "10" at bounding box center [891, 413] width 41 height 22
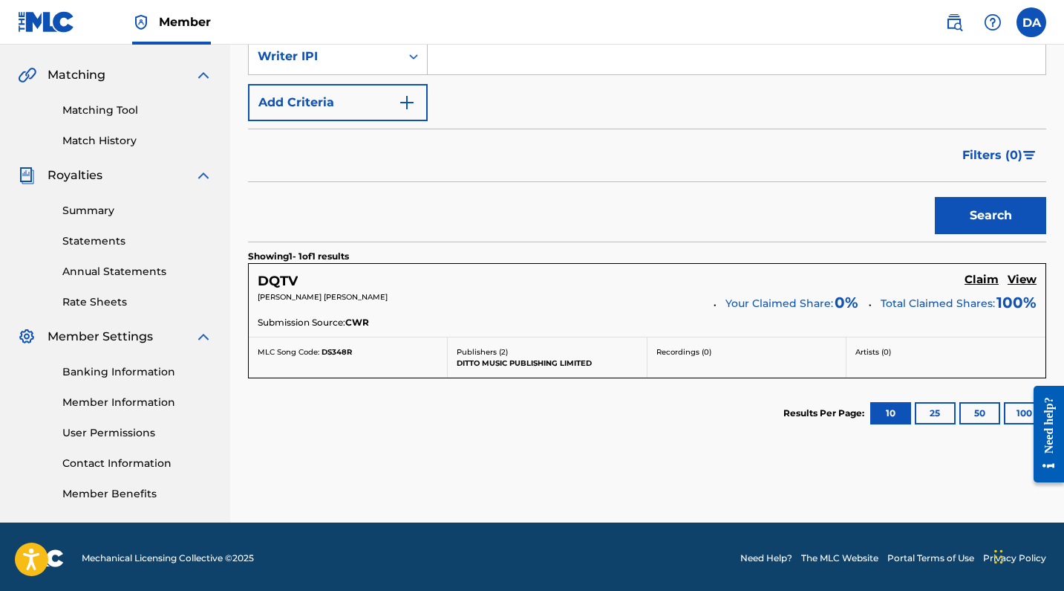
scroll to position [334, 0]
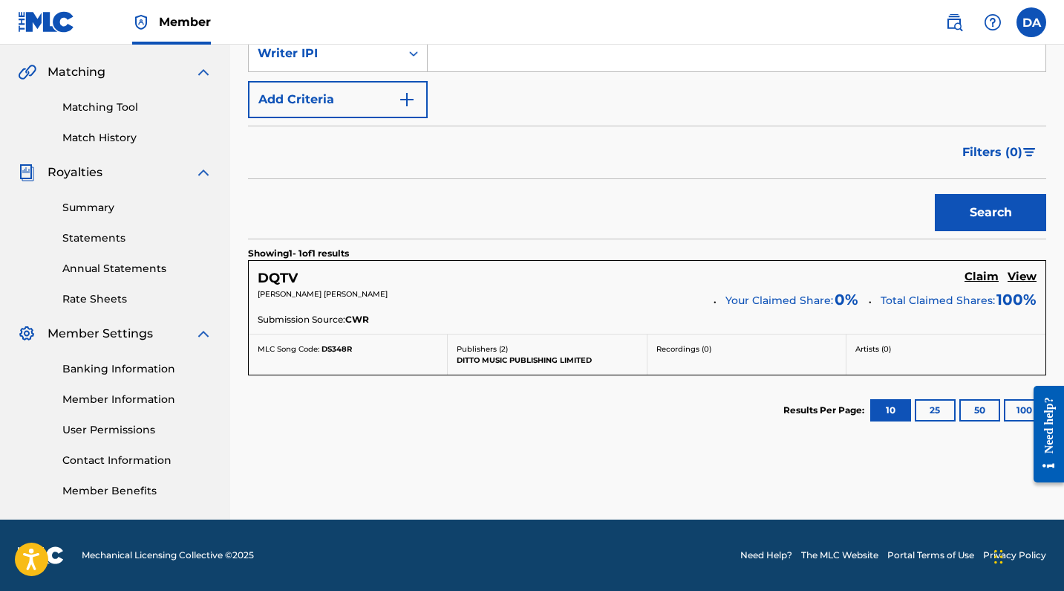
click at [622, 311] on div "DQTV Claim View [PERSON_NAME] [PERSON_NAME] Your Claimed Share: 0 % Total Claim…" at bounding box center [647, 297] width 797 height 73
click at [983, 279] on h5 "Claim" at bounding box center [982, 277] width 34 height 14
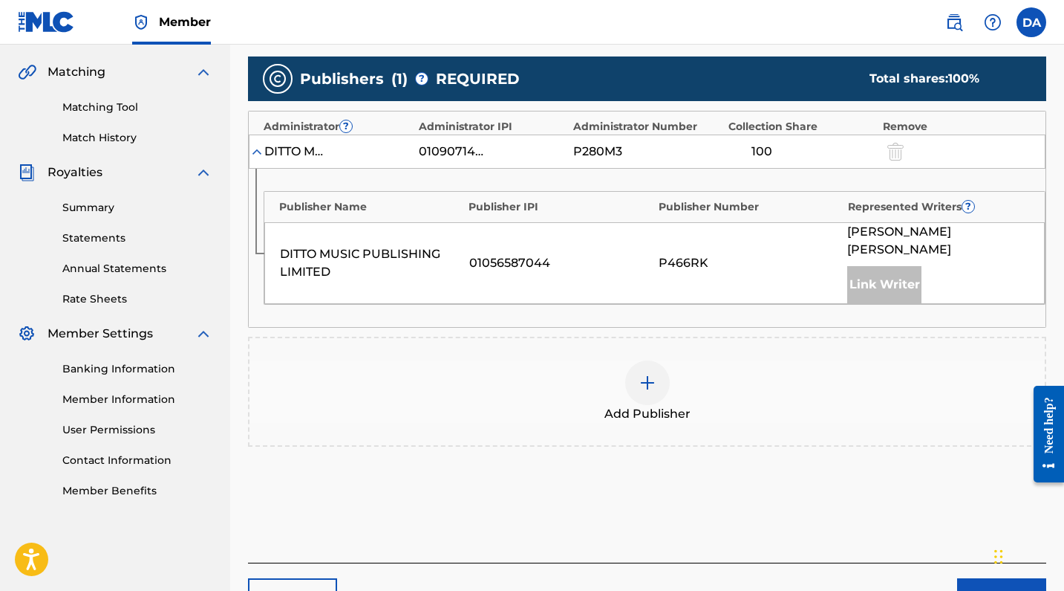
click at [695, 258] on div "P466RK" at bounding box center [750, 263] width 182 height 18
click at [349, 278] on div "DITTO MUSIC PUBLISHING LIMITED" at bounding box center [371, 263] width 182 height 36
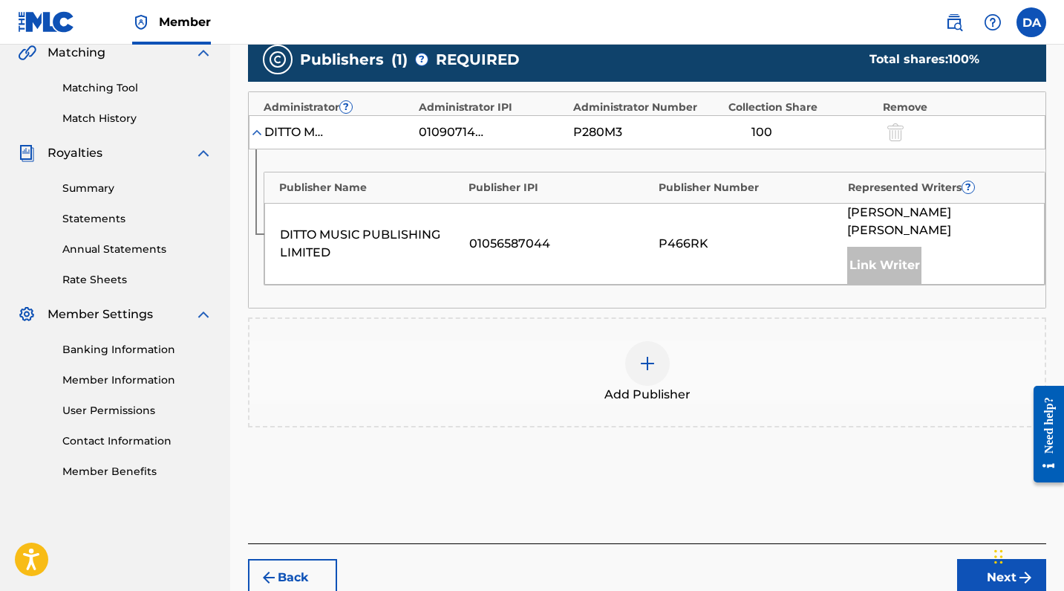
scroll to position [334, 0]
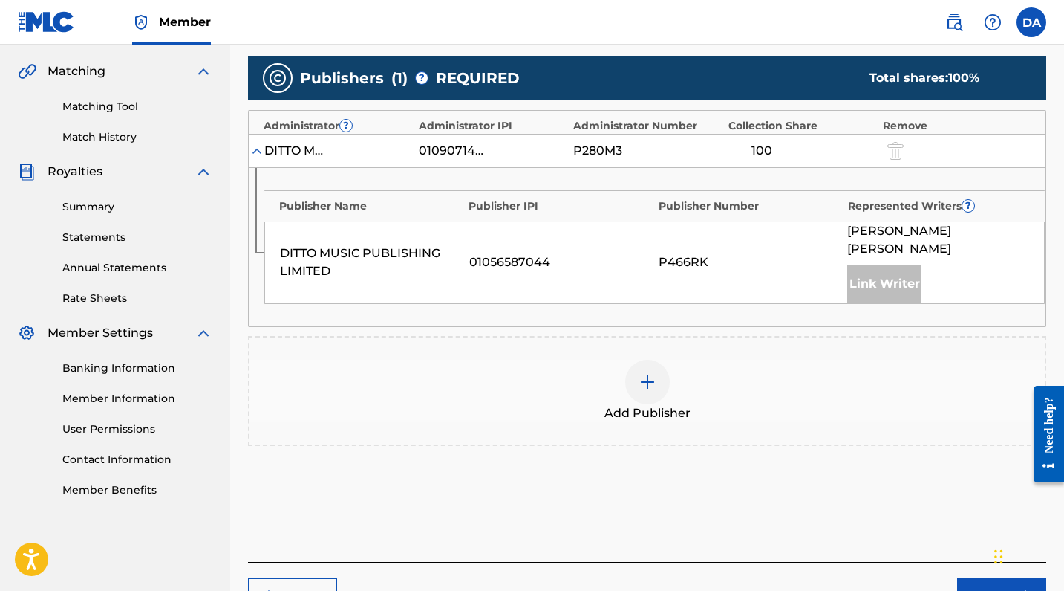
click at [530, 261] on div "01056587044" at bounding box center [560, 262] width 182 height 18
click at [676, 261] on div "P466RK" at bounding box center [750, 262] width 182 height 18
click at [869, 287] on div "Link Writer" at bounding box center [885, 283] width 74 height 37
click at [845, 280] on div "DITTO MUSIC PUBLISHING LIMITED 01056587044 P466RK [PERSON_NAME] [PERSON_NAME] L…" at bounding box center [654, 262] width 781 height 82
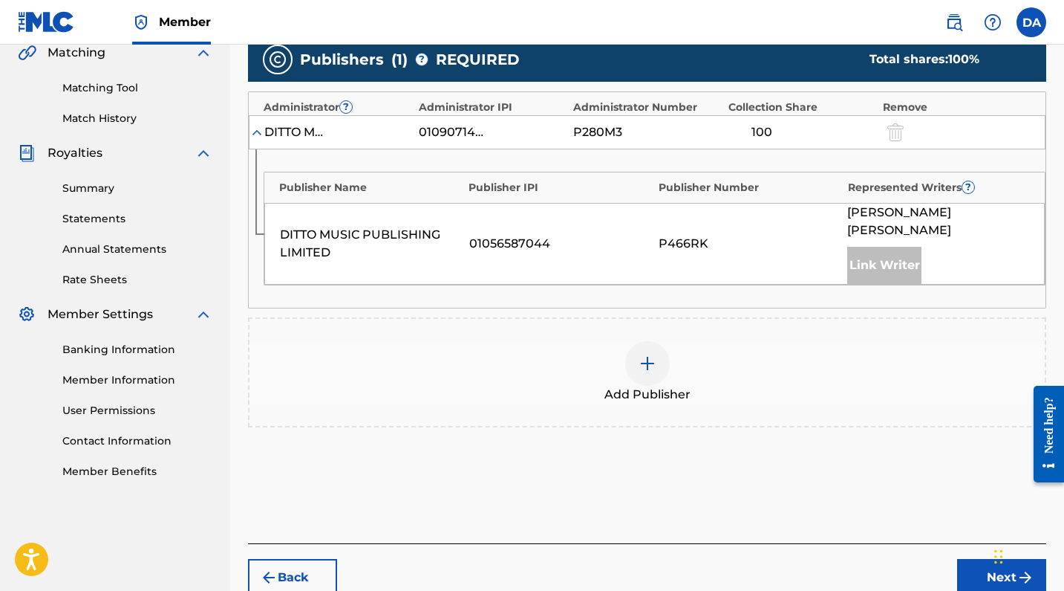
scroll to position [429, 0]
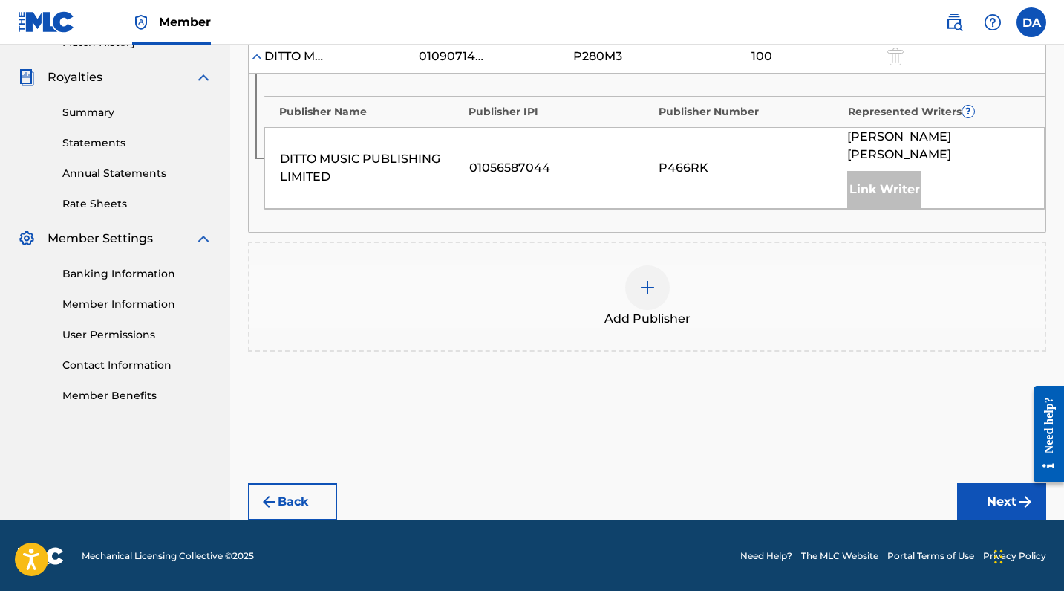
click at [1006, 507] on button "Next" at bounding box center [1001, 501] width 89 height 37
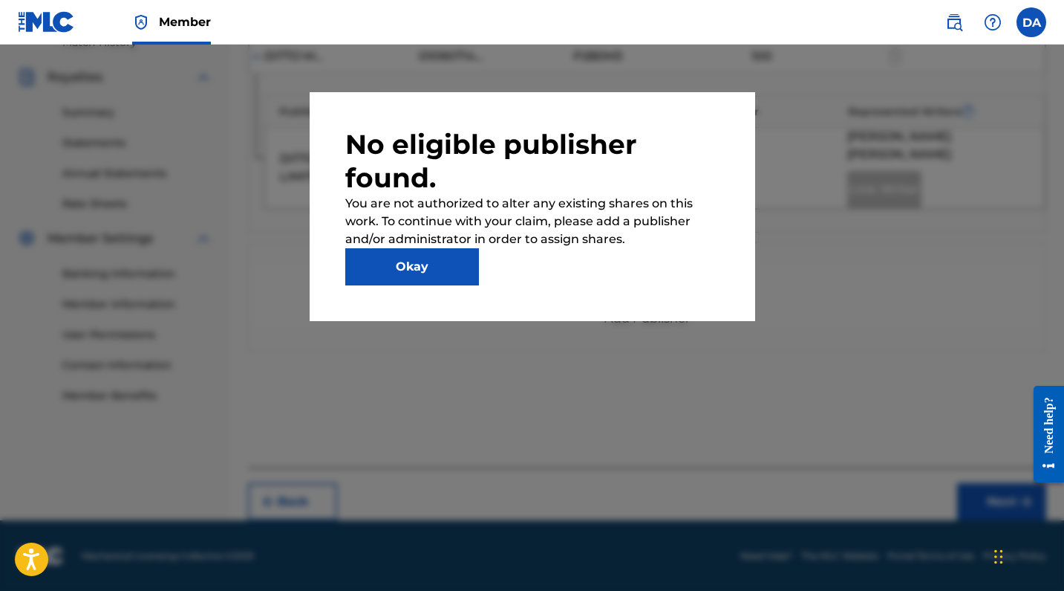
click at [397, 263] on button "Okay" at bounding box center [412, 266] width 134 height 37
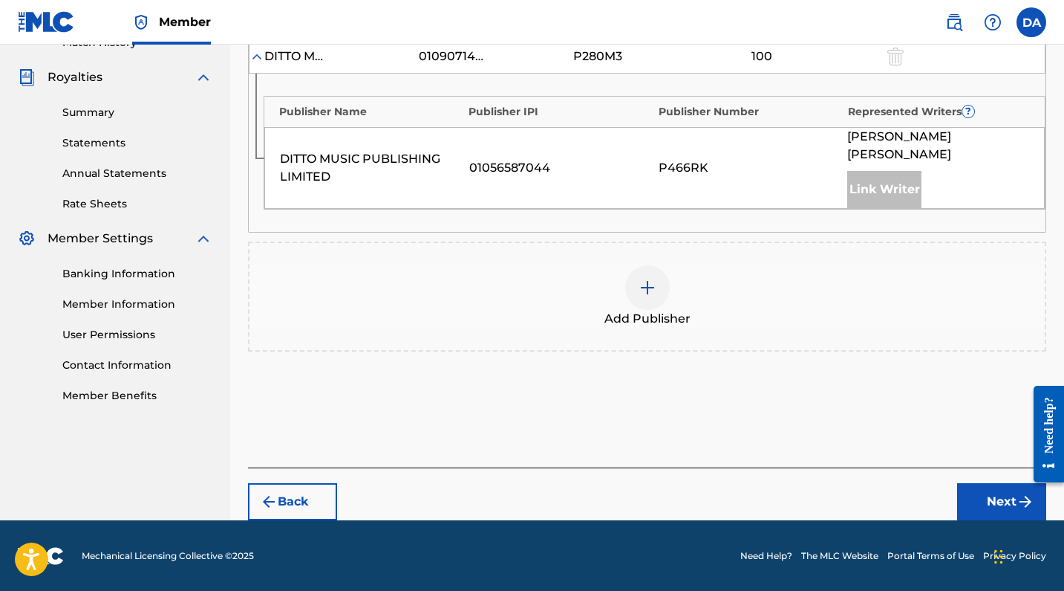
click at [658, 289] on div at bounding box center [647, 287] width 45 height 45
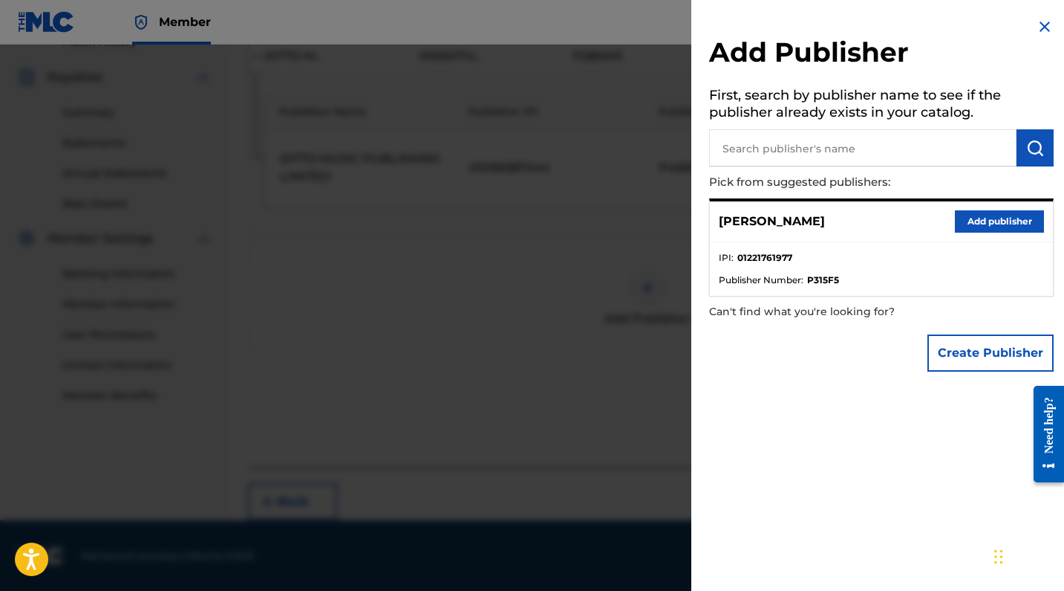
click at [801, 151] on input "text" at bounding box center [863, 147] width 308 height 37
click at [803, 149] on input "text" at bounding box center [863, 147] width 308 height 37
paste input "DITTO MUSIC PUBLISHING"
click at [1027, 149] on img "submit" at bounding box center [1036, 148] width 18 height 18
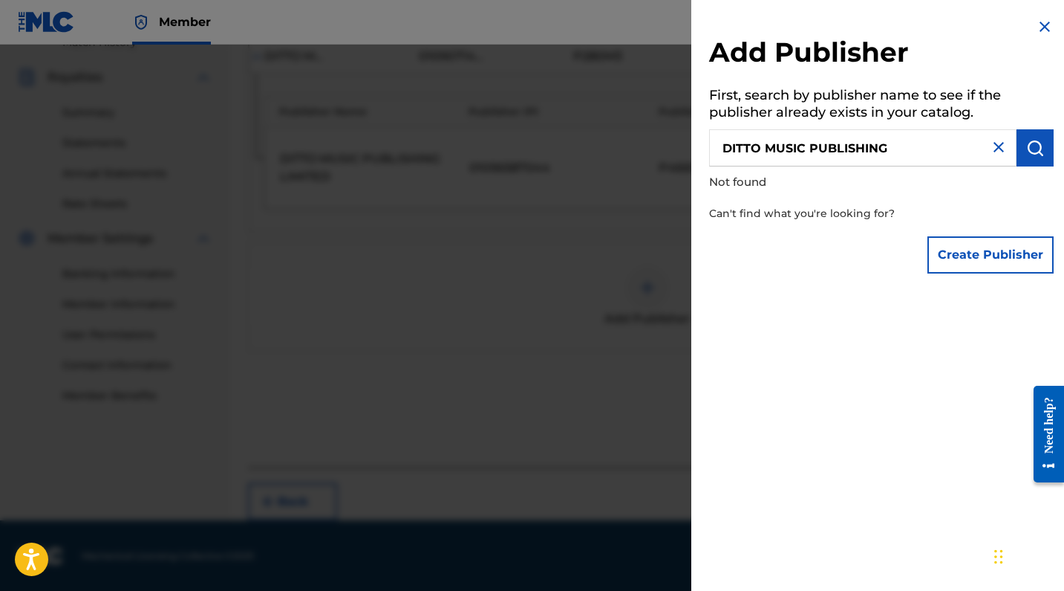
drag, startPoint x: 932, startPoint y: 155, endPoint x: 793, endPoint y: 158, distance: 138.9
click at [785, 162] on input "DITTO MUSIC PUBLISHING" at bounding box center [863, 147] width 308 height 37
drag, startPoint x: 911, startPoint y: 150, endPoint x: 778, endPoint y: 149, distance: 133.0
click at [767, 155] on input "DITTO MUSIC PUBLISHING" at bounding box center [863, 147] width 308 height 37
click at [775, 147] on input "DITTO MUSIC PUBLISHING" at bounding box center [863, 147] width 308 height 37
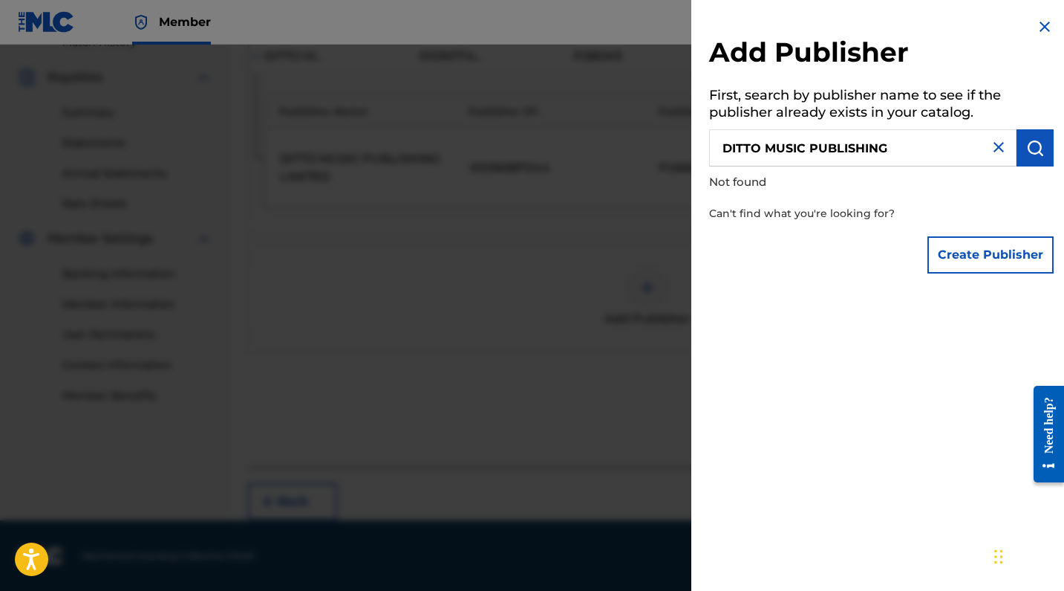
drag, startPoint x: 891, startPoint y: 145, endPoint x: 763, endPoint y: 149, distance: 127.8
click at [763, 149] on input "DITTO MUSIC PUBLISHING" at bounding box center [863, 147] width 308 height 37
type input "DITTO"
click at [1047, 147] on button "submit" at bounding box center [1035, 147] width 37 height 37
click at [1037, 146] on img "submit" at bounding box center [1036, 148] width 18 height 18
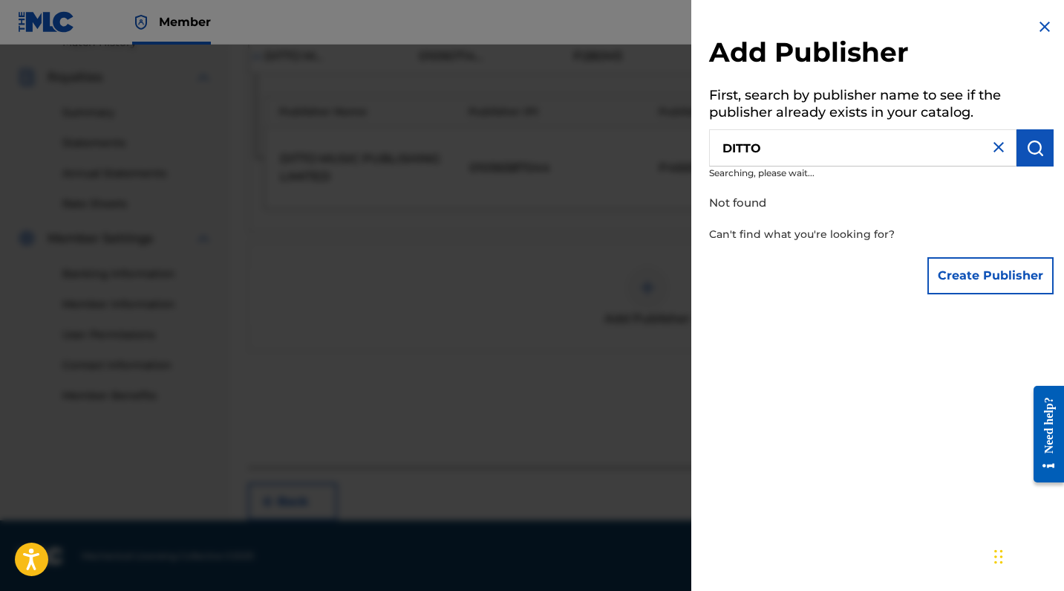
click at [1037, 146] on img "submit" at bounding box center [1036, 148] width 18 height 18
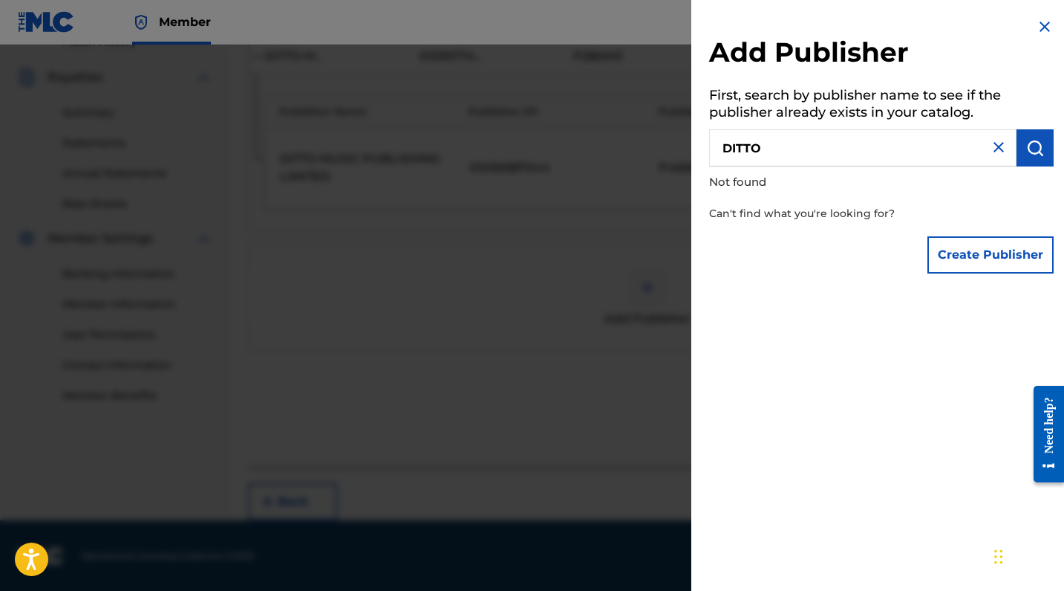
click at [996, 142] on img at bounding box center [999, 147] width 18 height 18
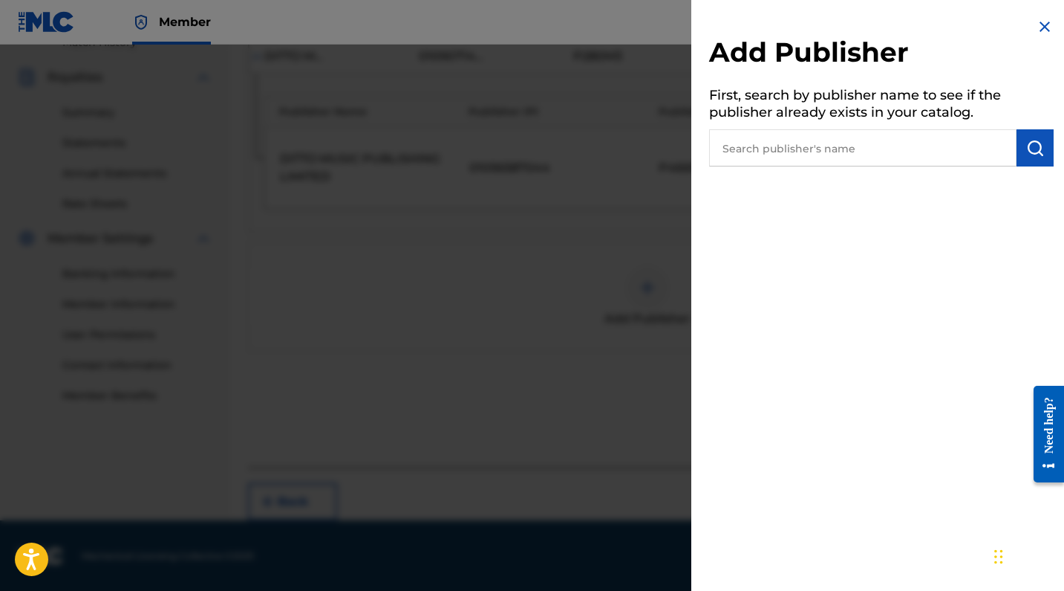
click at [937, 150] on input "text" at bounding box center [863, 147] width 308 height 37
click at [923, 220] on div "Add Publisher First, search by publisher name to see if the publisher already e…" at bounding box center [882, 295] width 380 height 591
click at [973, 142] on input "text" at bounding box center [863, 147] width 308 height 37
paste input "DITTO MUSIC PUBLISHING"
type input "DITTO MUSIC PUBLISHING"
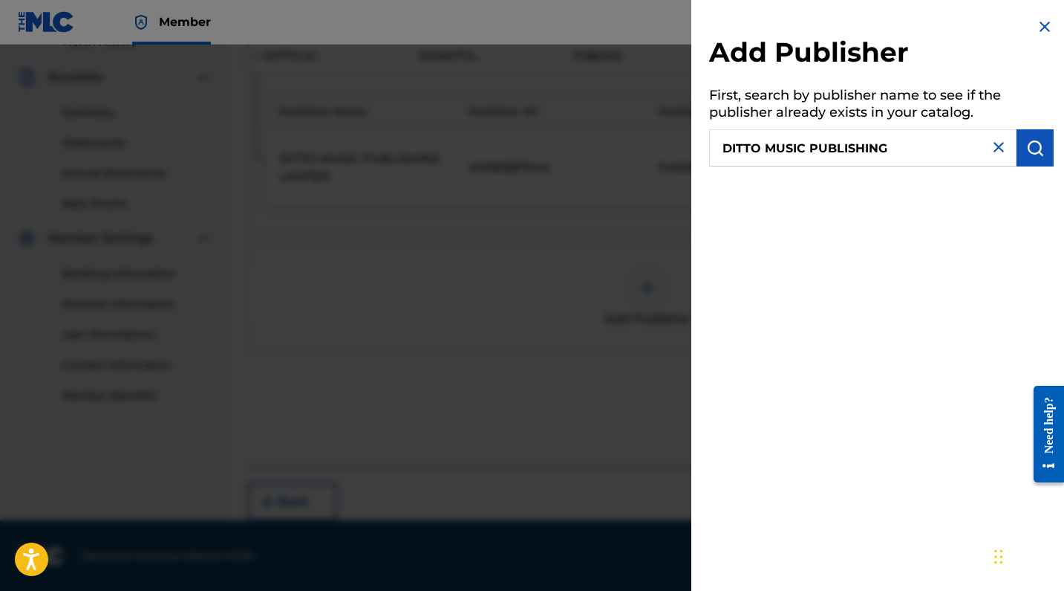
click at [1030, 142] on img "submit" at bounding box center [1036, 148] width 18 height 18
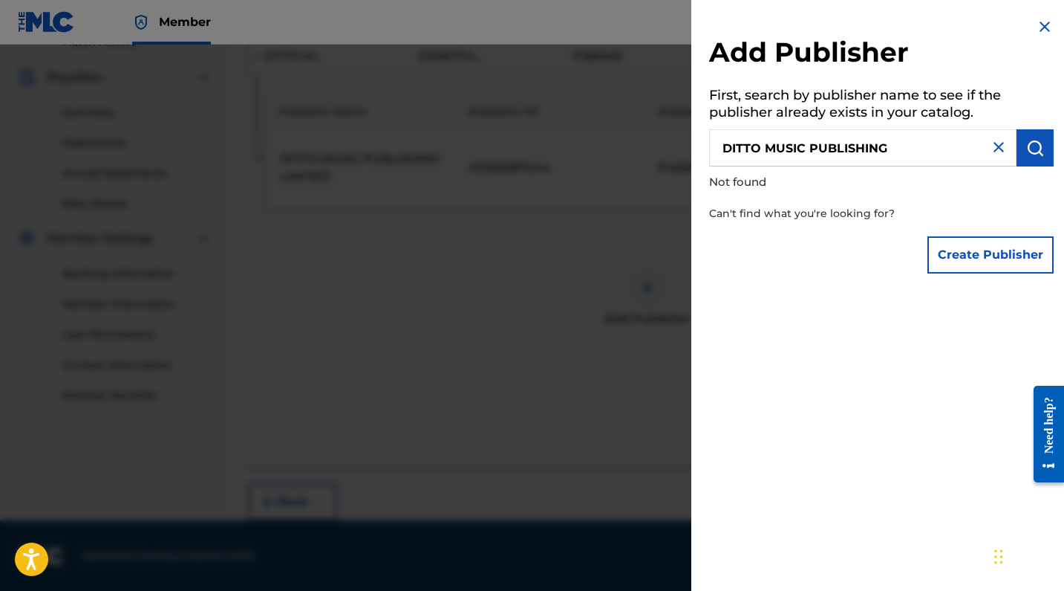
click at [1017, 254] on button "Create Publisher" at bounding box center [991, 254] width 126 height 37
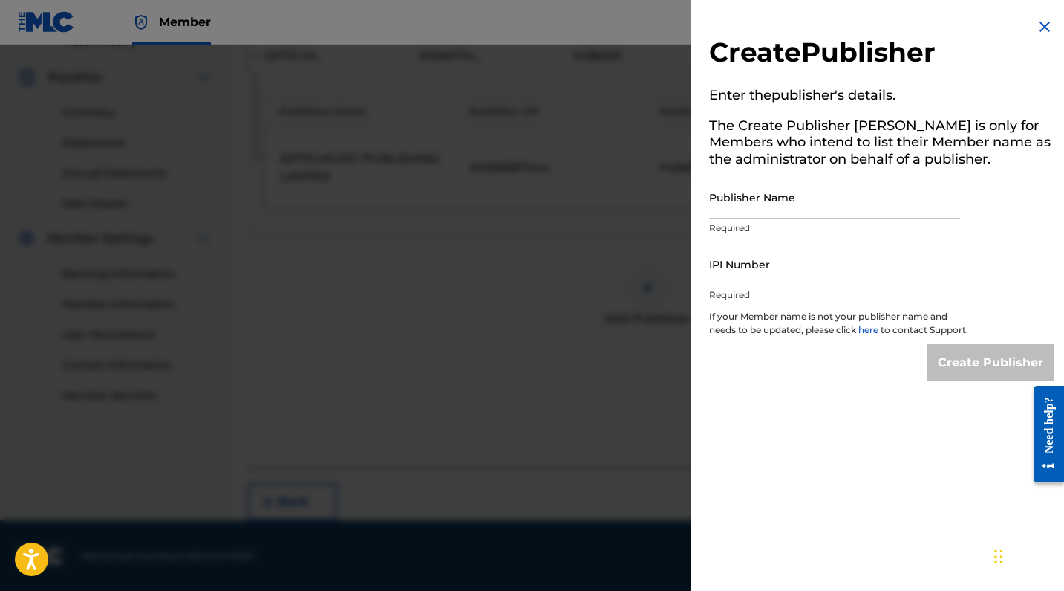
click at [777, 207] on input "Publisher Name" at bounding box center [834, 197] width 251 height 42
paste input "DITTO MUSIC PUBLISHING"
type input "DITTO MUSIC PUBLISHING"
click at [807, 279] on input "IPI Number" at bounding box center [834, 264] width 251 height 42
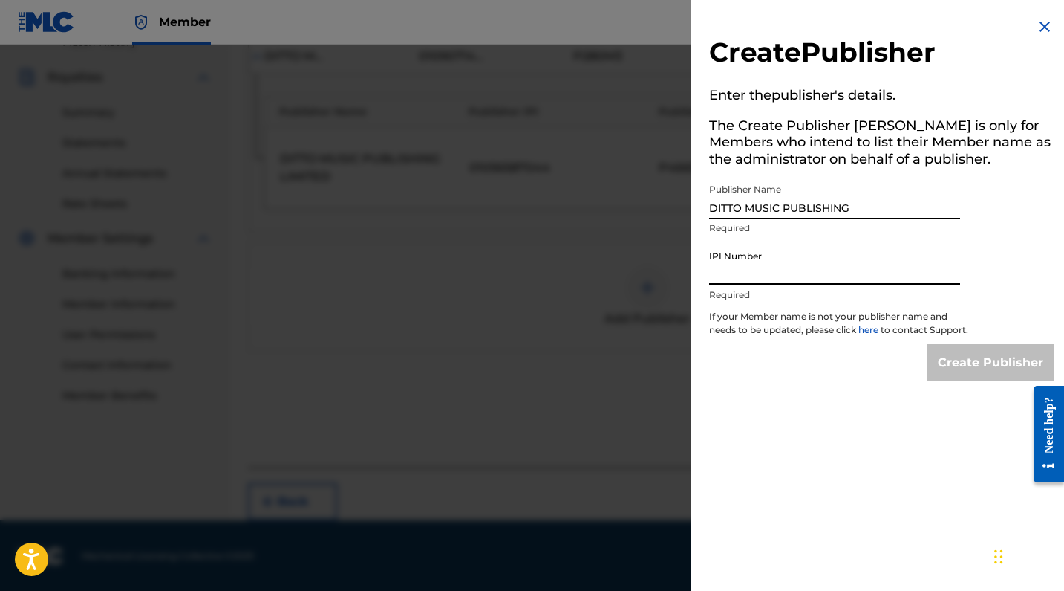
paste input "1056587730"
type input "1056587730"
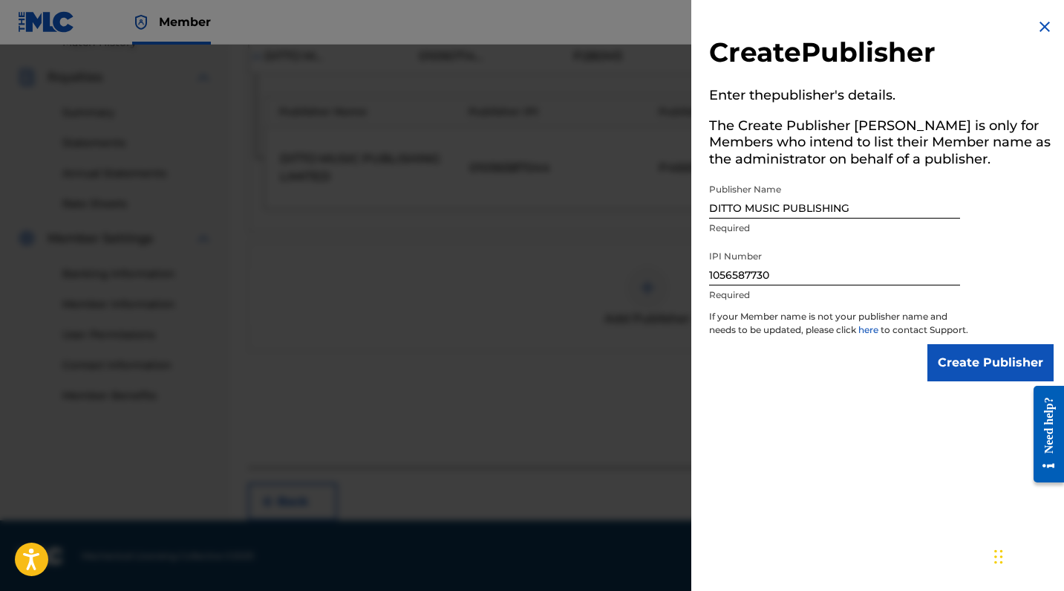
click at [957, 378] on input "Create Publisher" at bounding box center [991, 362] width 126 height 37
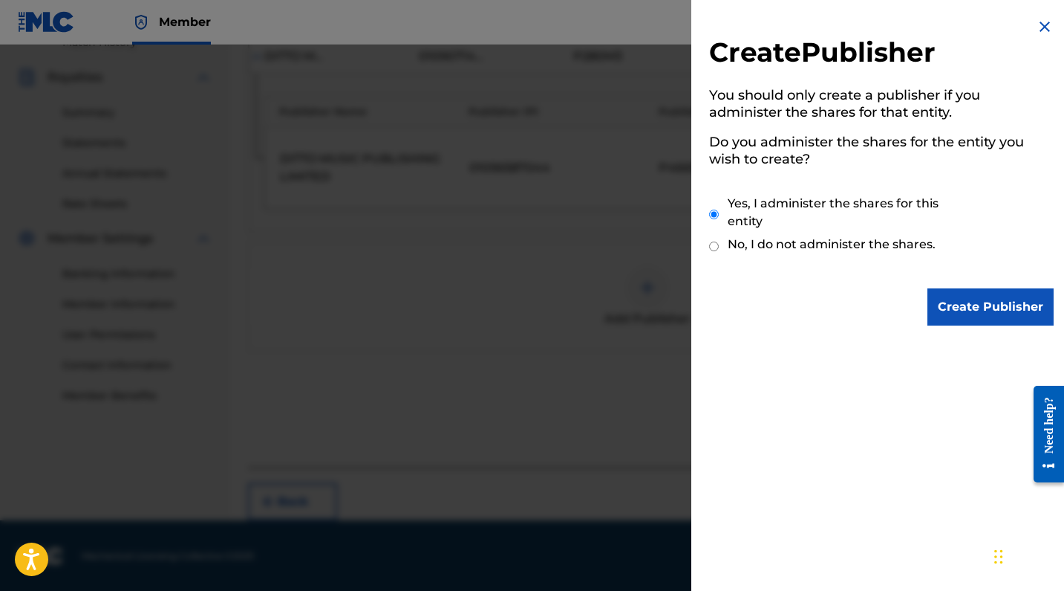
click at [804, 248] on label "No, I do not administer the shares." at bounding box center [832, 244] width 208 height 18
click at [719, 248] on input "No, I do not administer the shares." at bounding box center [714, 246] width 10 height 14
radio input "true"
click at [981, 302] on input "Create Publisher" at bounding box center [991, 306] width 126 height 37
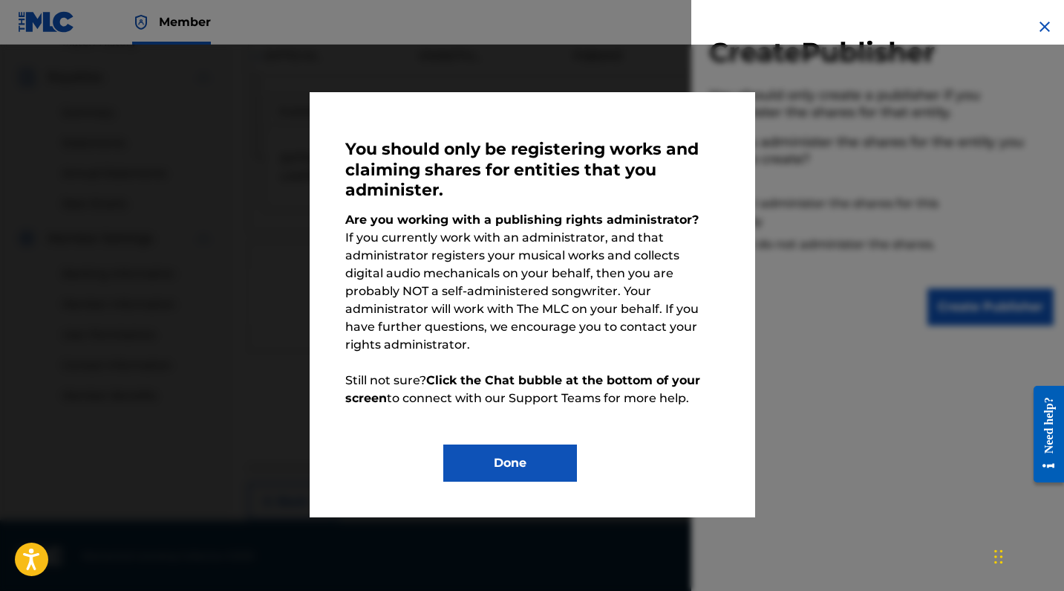
click at [495, 444] on button "Done" at bounding box center [510, 462] width 134 height 37
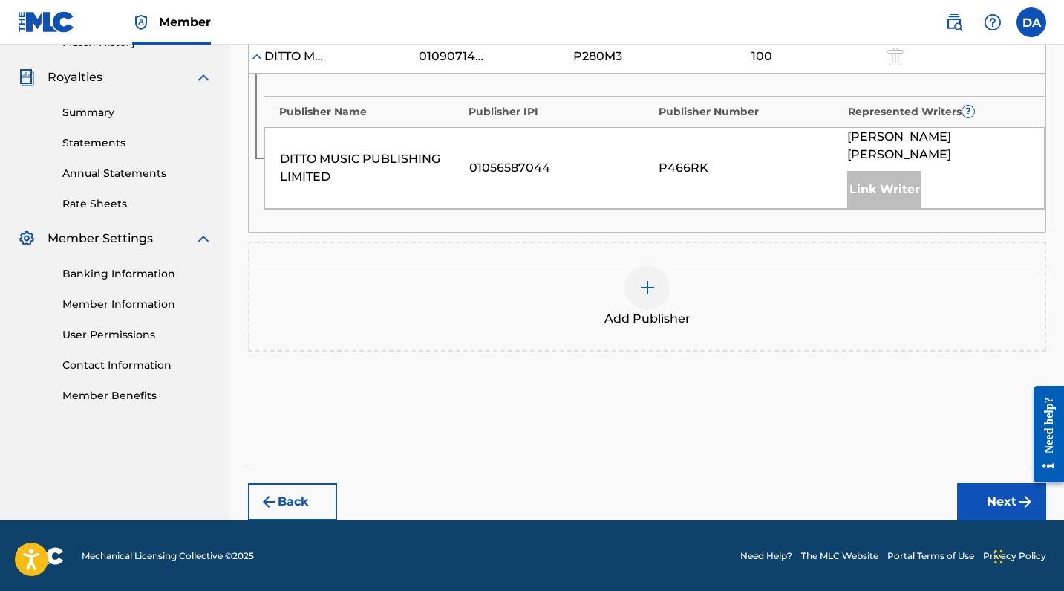
scroll to position [256, 0]
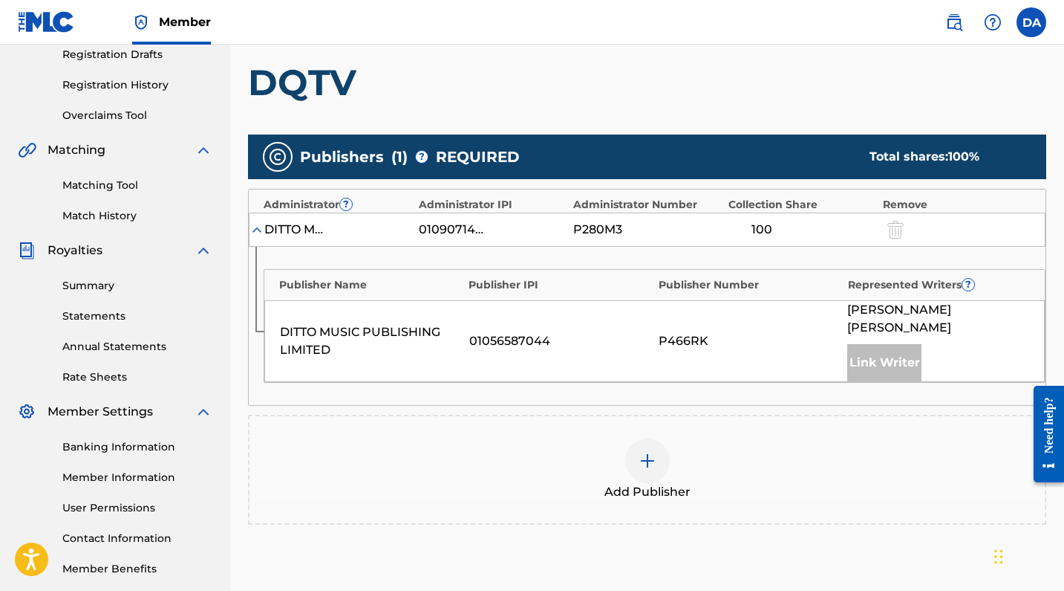
click at [575, 325] on div "DITTO MUSIC PUBLISHING LIMITED 01056587044 P466RK [PERSON_NAME] [PERSON_NAME] L…" at bounding box center [654, 341] width 781 height 82
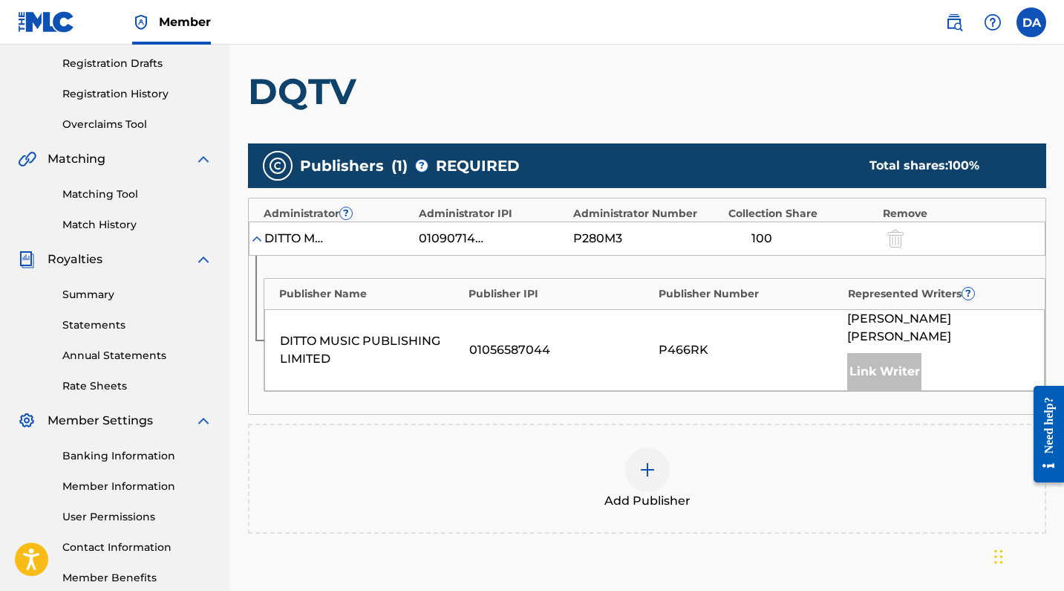
scroll to position [228, 0]
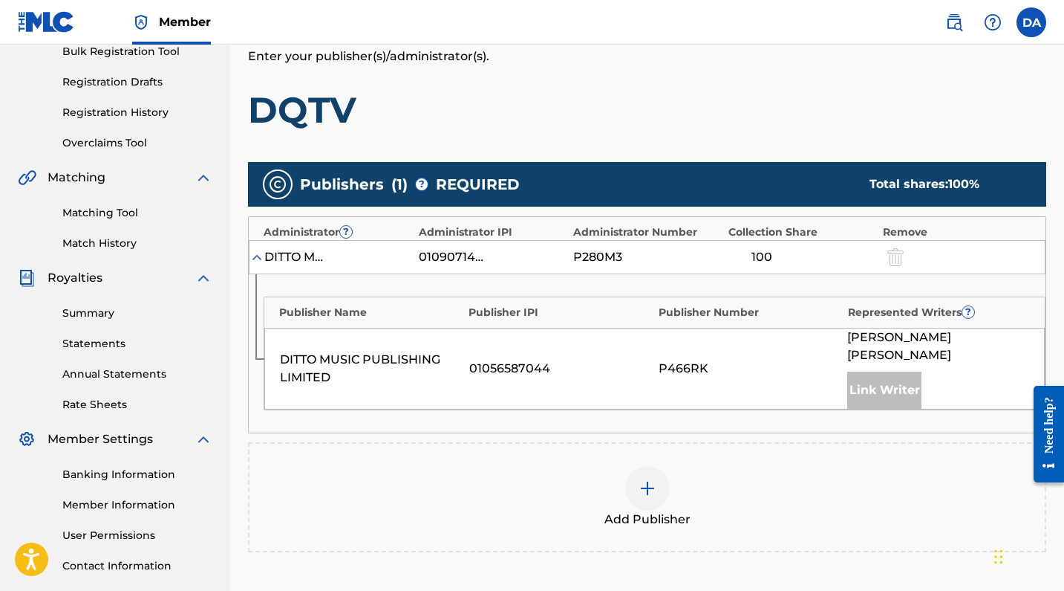
click at [852, 366] on div "[PERSON_NAME] [PERSON_NAME] Link Writer" at bounding box center [939, 368] width 182 height 80
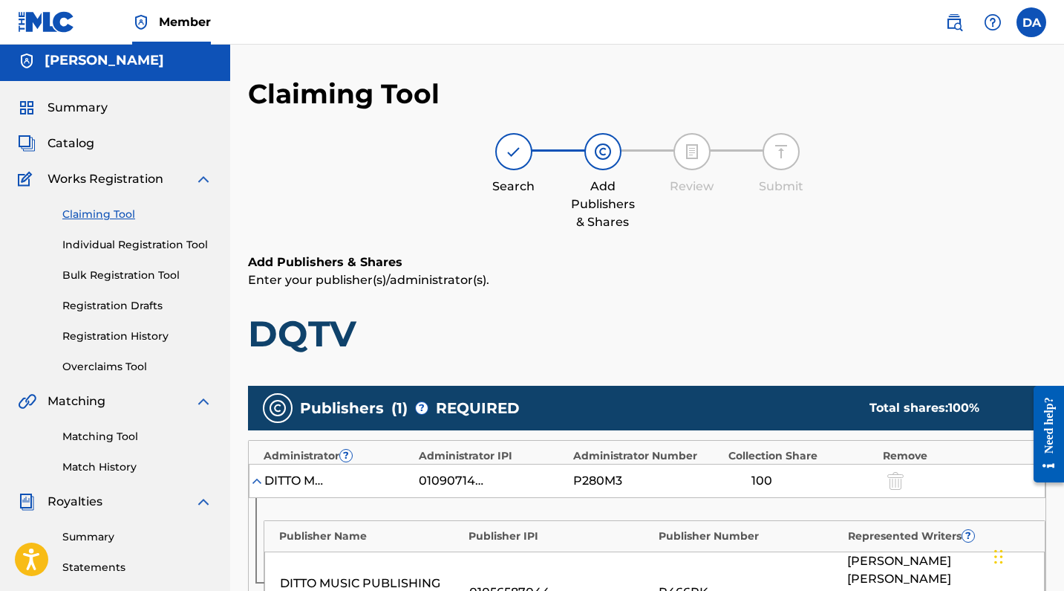
scroll to position [0, 0]
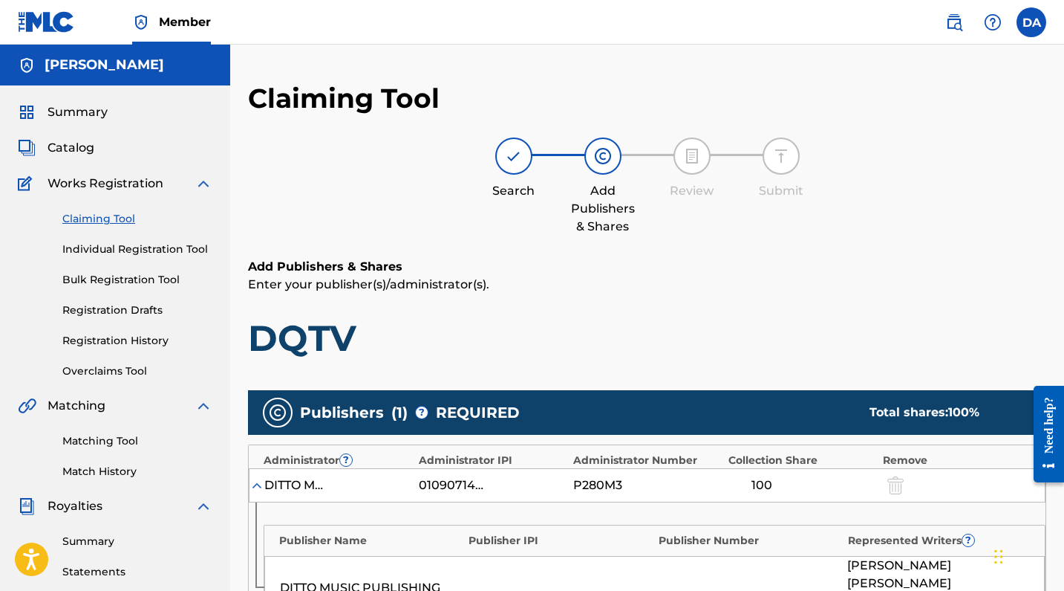
click at [680, 156] on div at bounding box center [692, 155] width 37 height 37
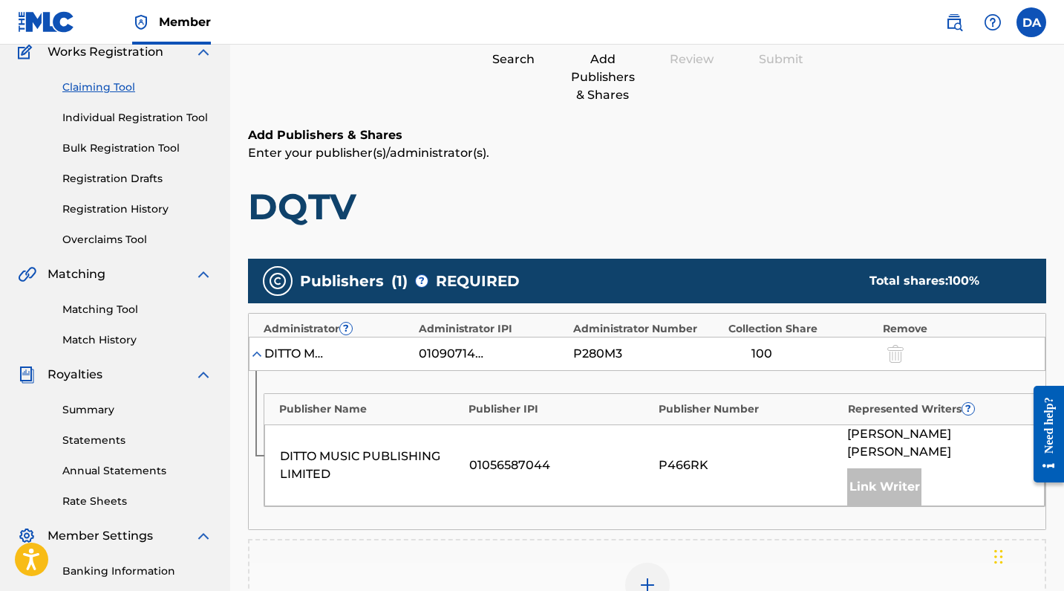
scroll to position [346, 0]
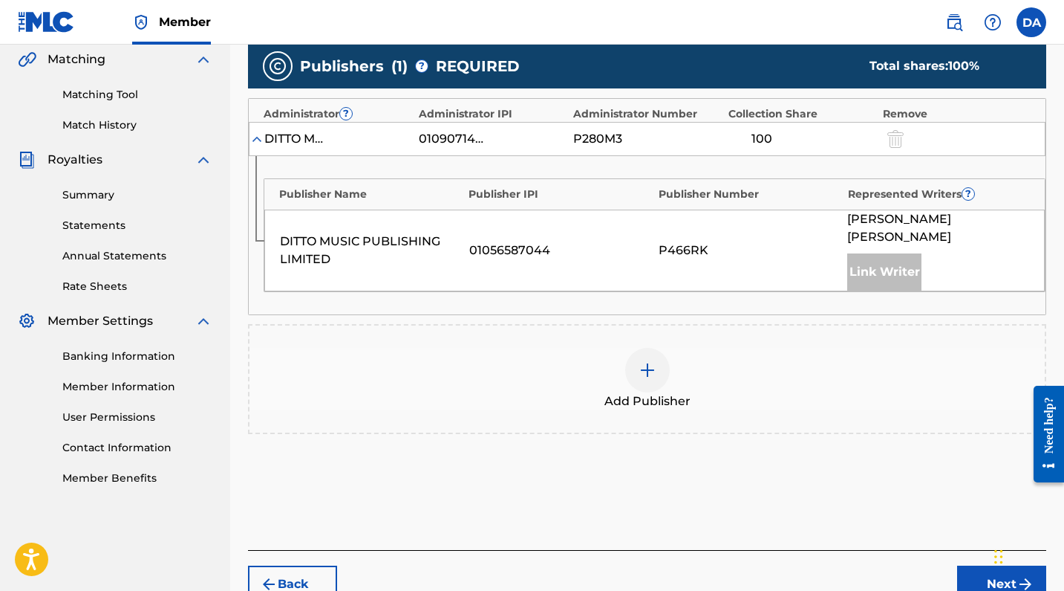
click at [651, 366] on img at bounding box center [648, 370] width 18 height 18
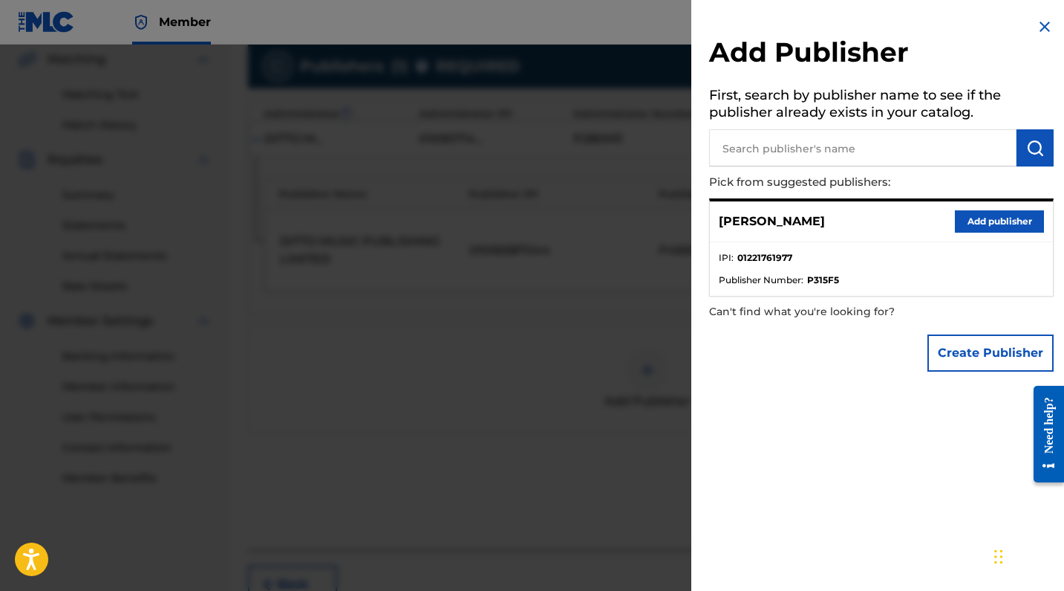
click at [819, 258] on li "IPI : 01221761977" at bounding box center [881, 262] width 325 height 22
click at [983, 220] on button "Add publisher" at bounding box center [999, 221] width 89 height 22
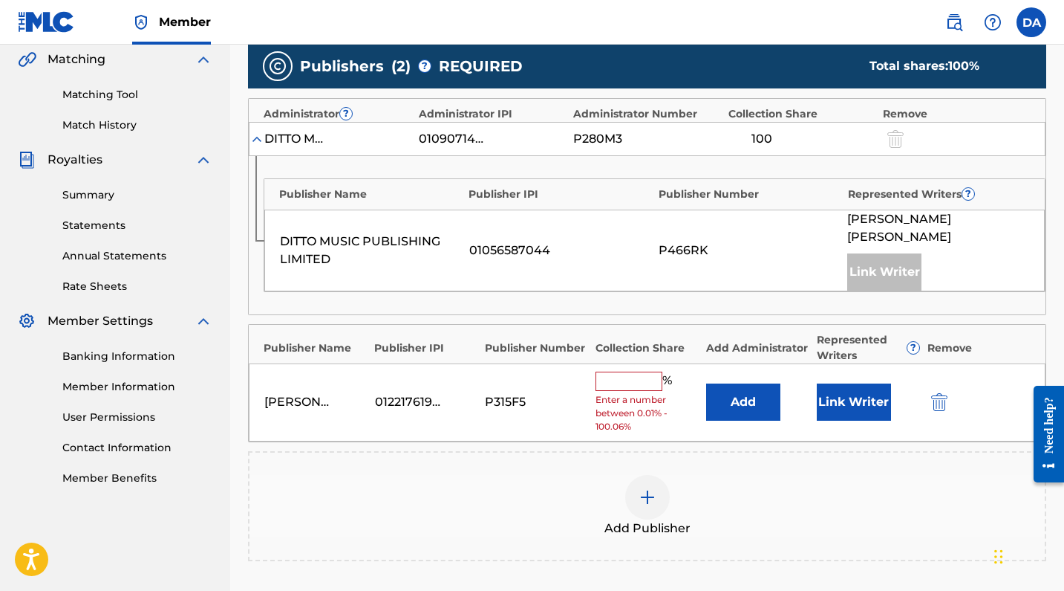
click at [633, 376] on input "text" at bounding box center [629, 380] width 67 height 19
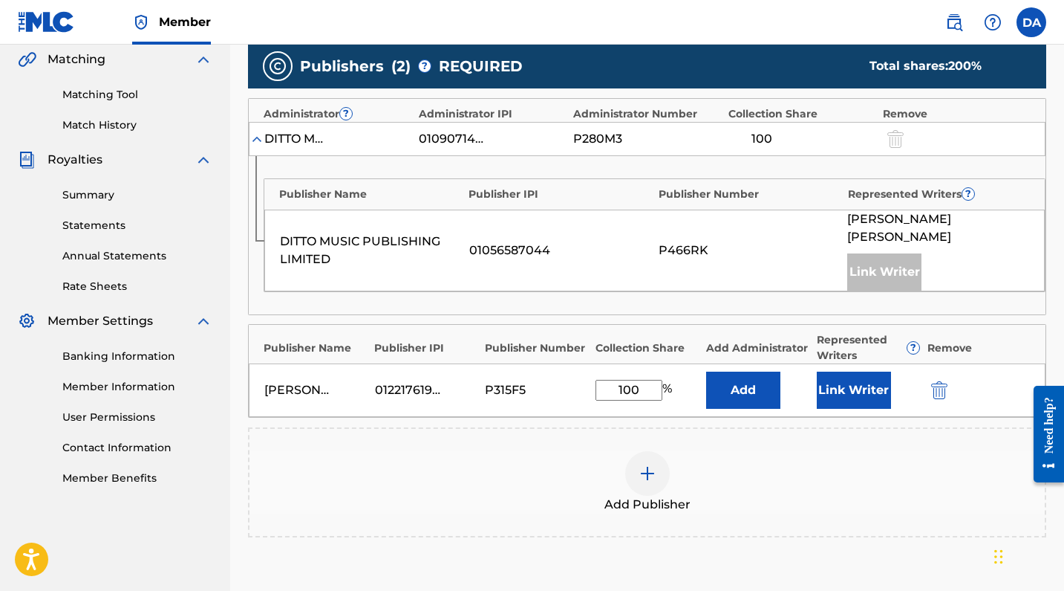
type input "100"
click at [761, 393] on button "Add" at bounding box center [743, 389] width 74 height 37
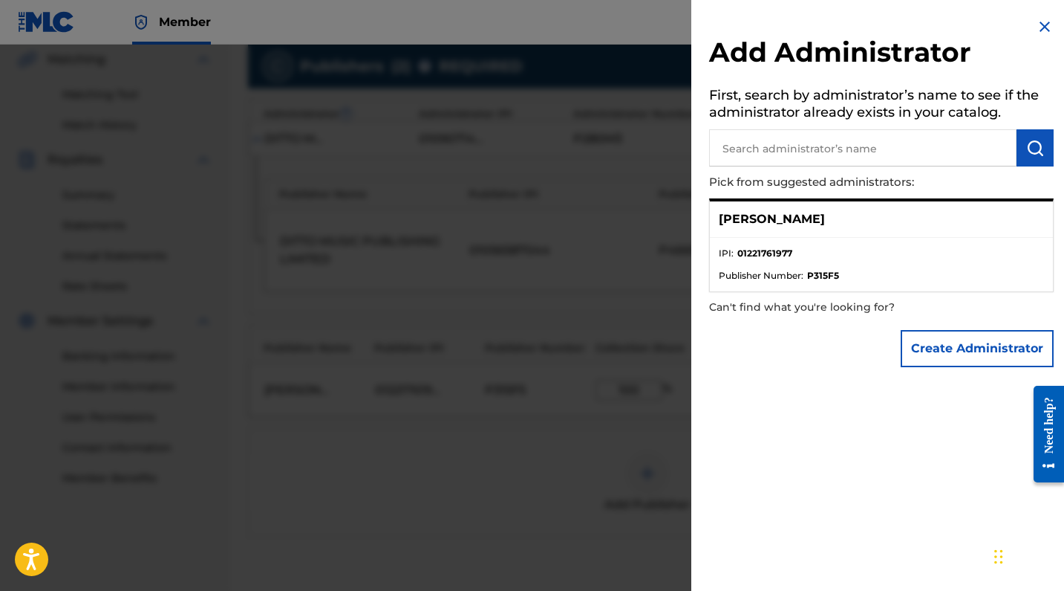
click at [1036, 31] on img at bounding box center [1045, 27] width 18 height 18
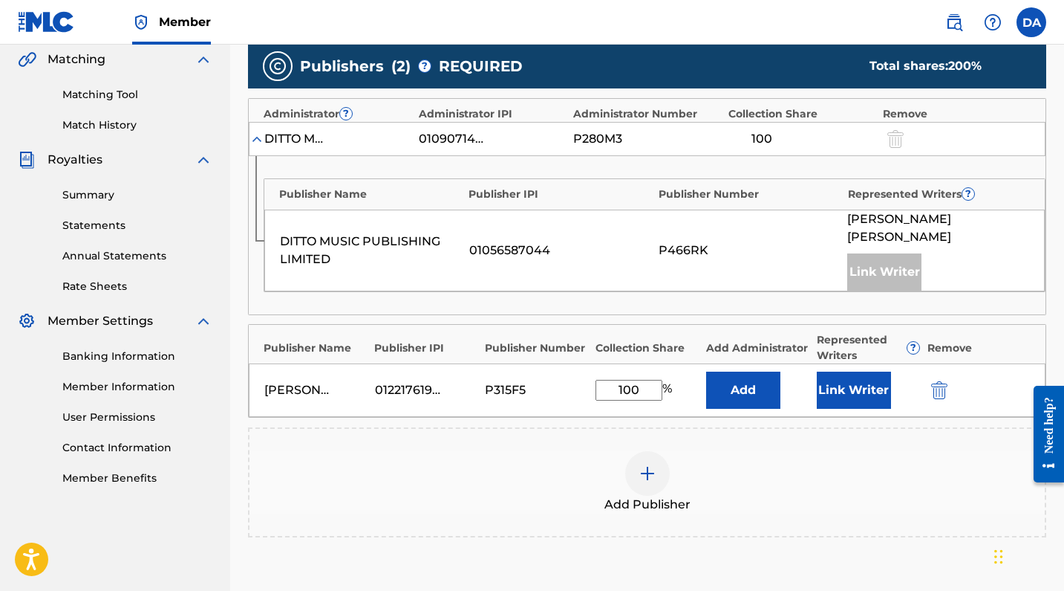
click at [923, 441] on div "Add Publisher" at bounding box center [647, 482] width 799 height 110
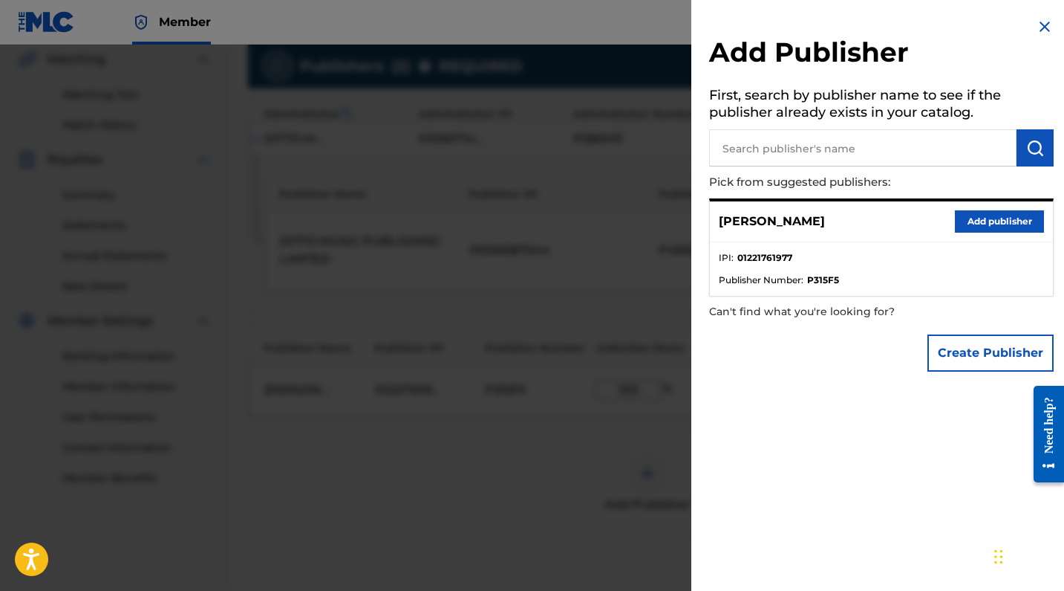
click at [1043, 26] on img at bounding box center [1045, 27] width 18 height 18
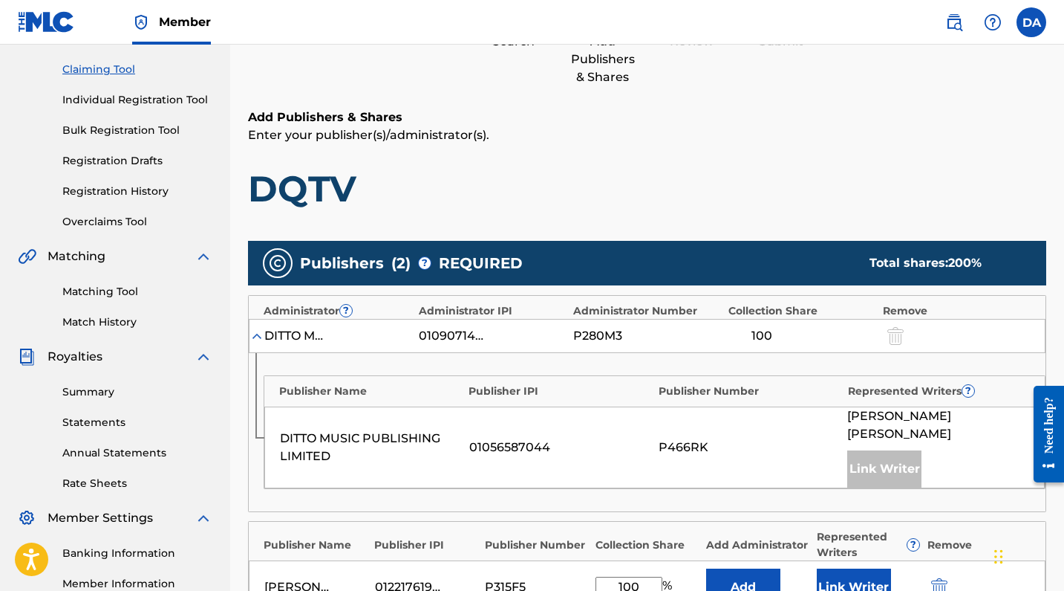
scroll to position [464, 0]
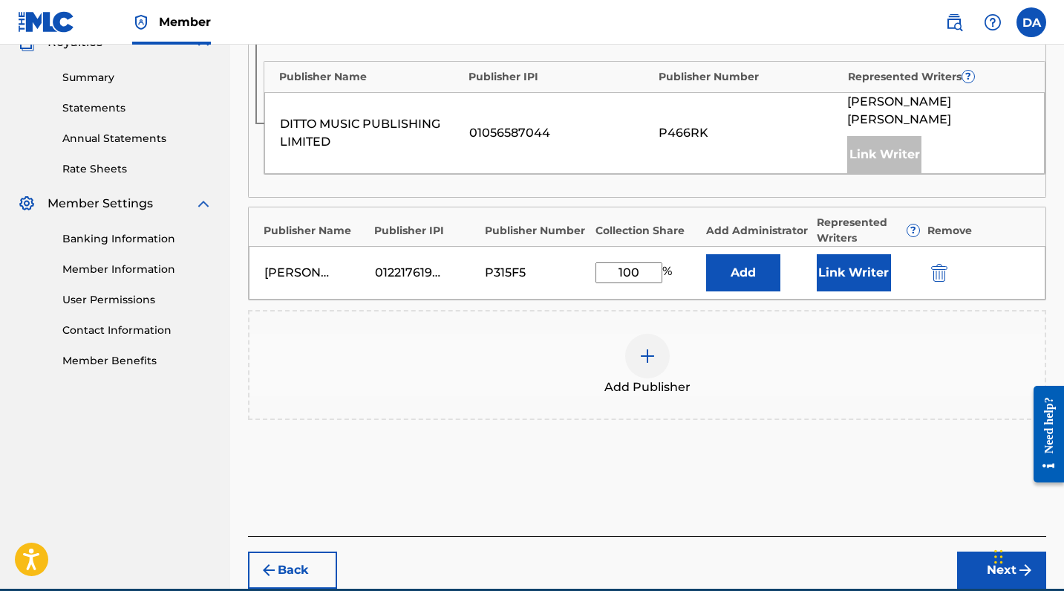
click at [861, 276] on button "Link Writer" at bounding box center [854, 272] width 74 height 37
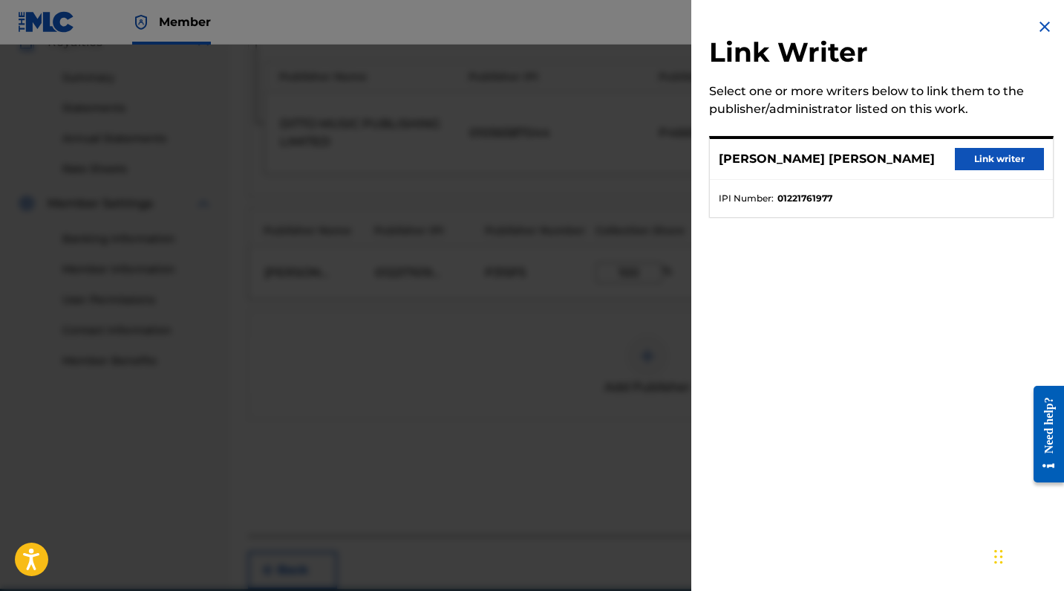
click at [975, 167] on button "Link writer" at bounding box center [999, 159] width 89 height 22
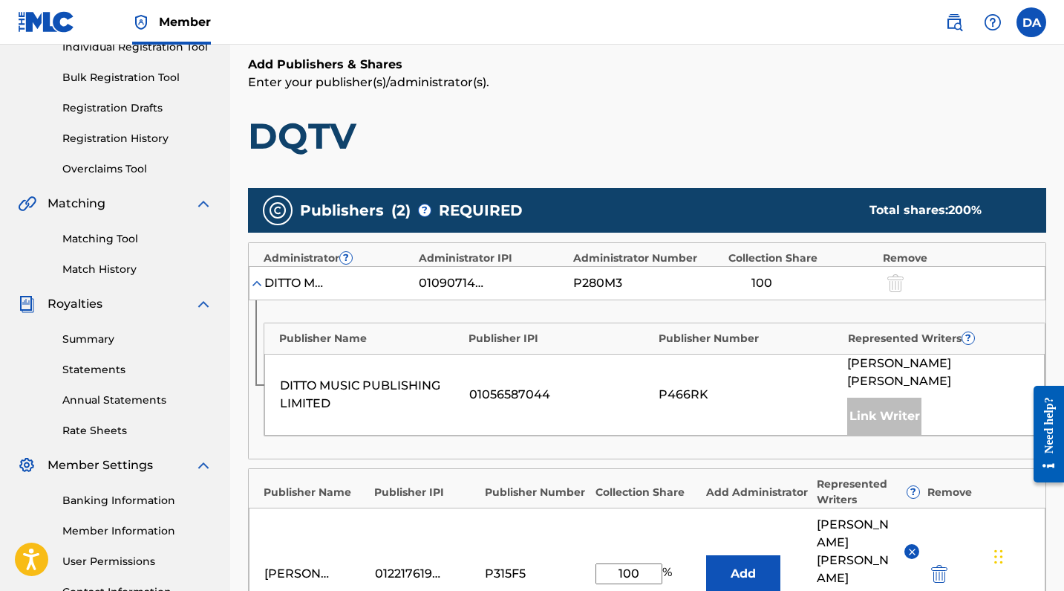
scroll to position [362, 0]
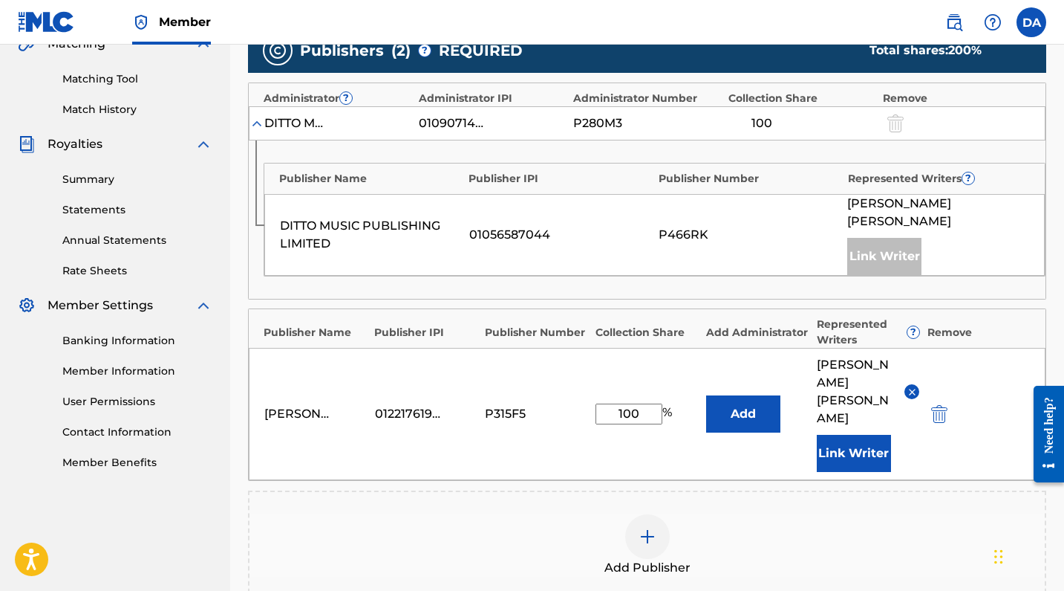
click at [841, 241] on div "DITTO MUSIC PUBLISHING LIMITED 01056587044 P466RK [PERSON_NAME] [PERSON_NAME] L…" at bounding box center [654, 235] width 781 height 82
click at [472, 238] on div "01056587044" at bounding box center [560, 235] width 182 height 18
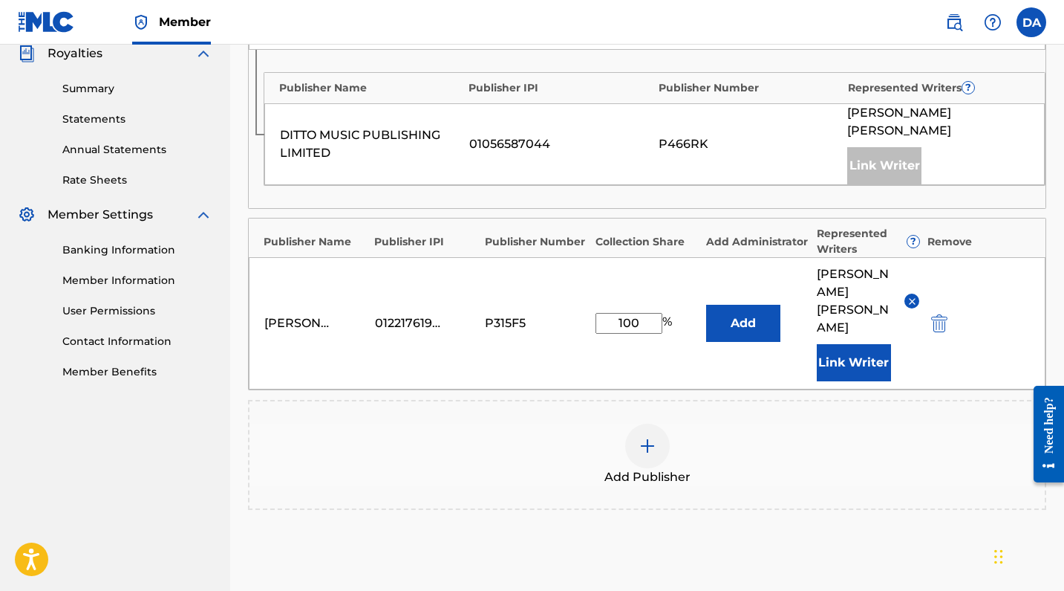
scroll to position [611, 0]
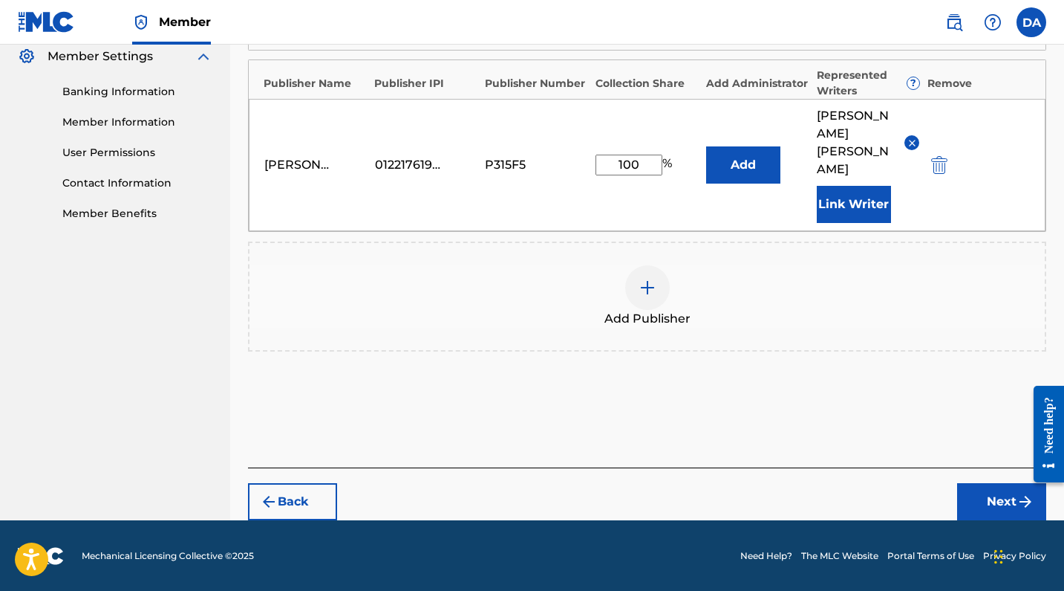
click at [995, 497] on button "Next" at bounding box center [1001, 501] width 89 height 37
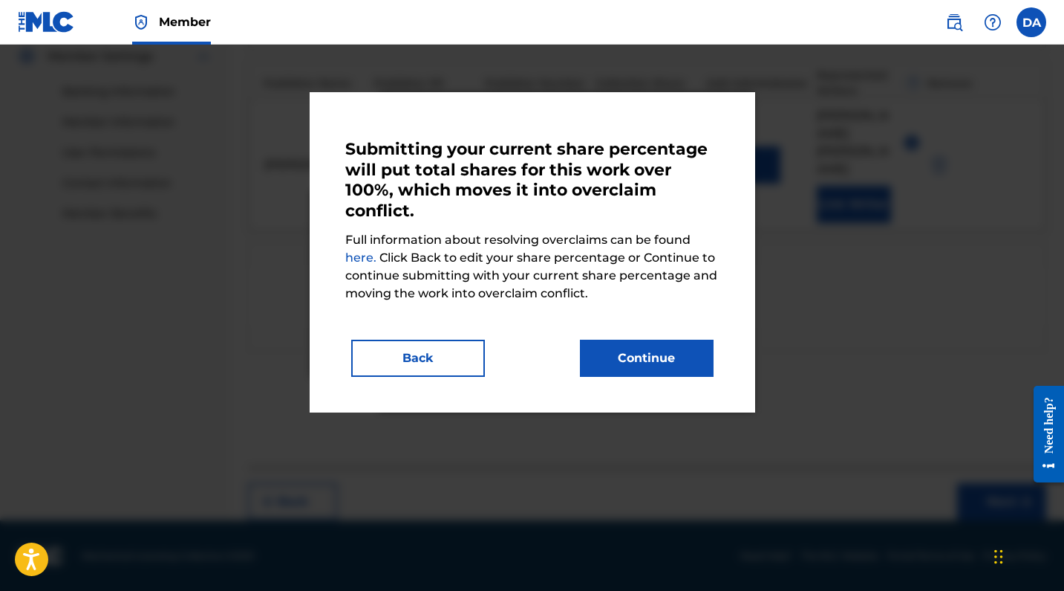
click at [688, 365] on button "Continue" at bounding box center [647, 357] width 134 height 37
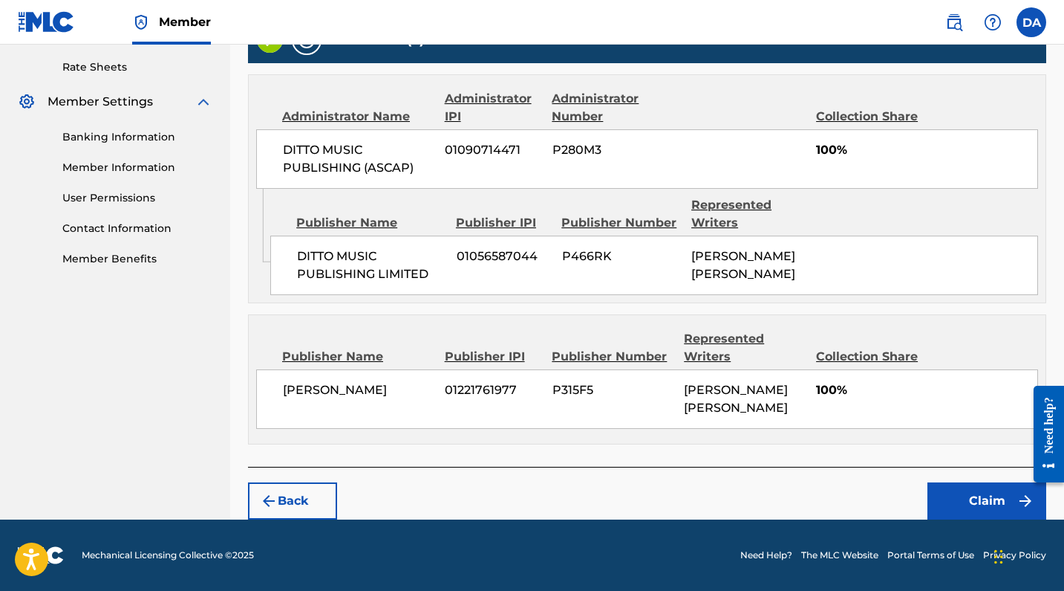
scroll to position [577, 0]
click at [799, 407] on div "[PERSON_NAME] [PERSON_NAME]" at bounding box center [744, 399] width 121 height 36
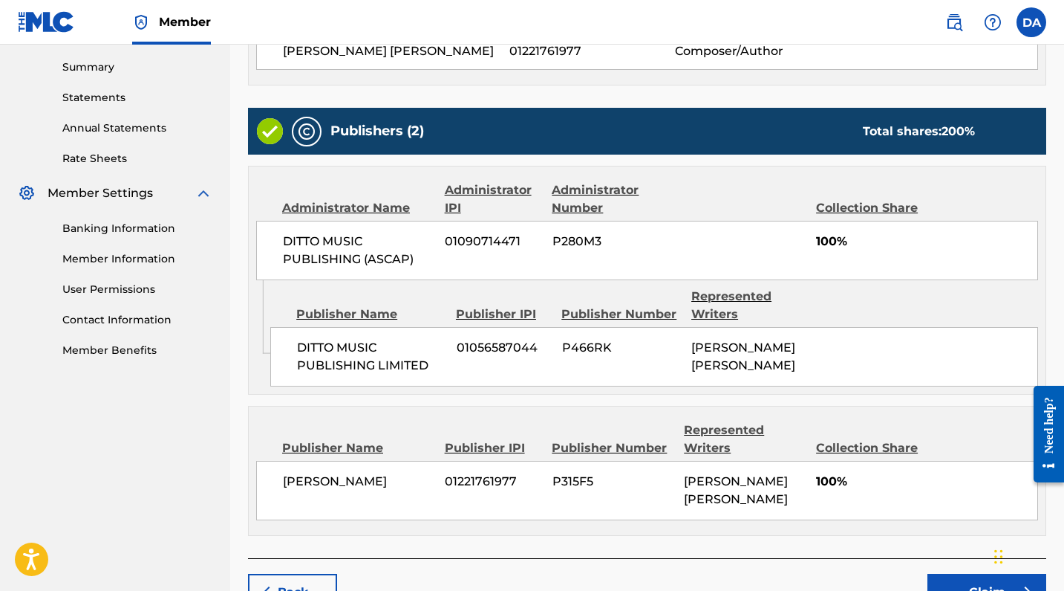
scroll to position [605, 0]
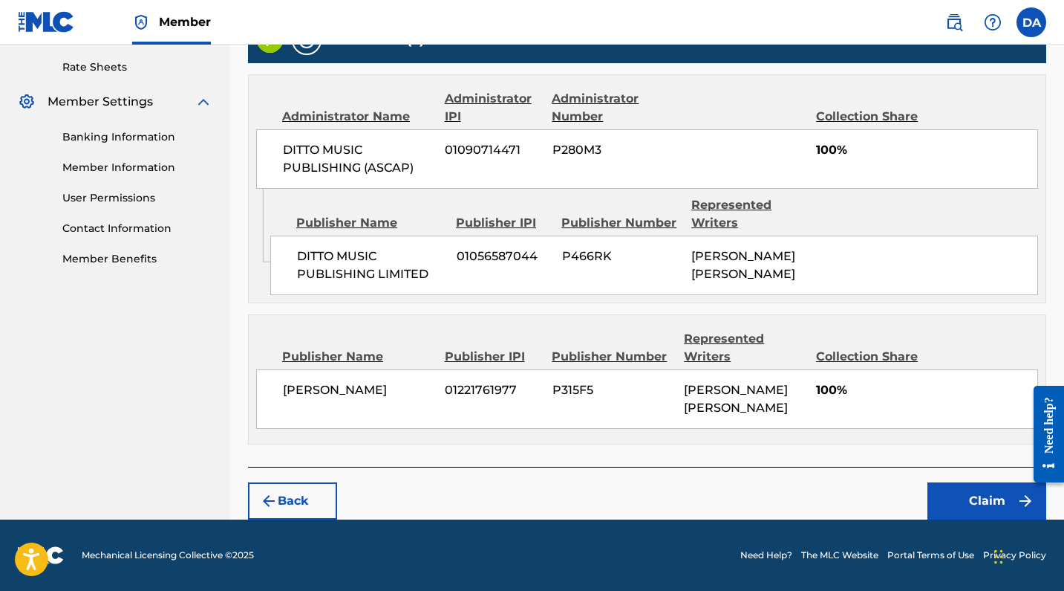
click at [310, 498] on button "Back" at bounding box center [292, 500] width 89 height 37
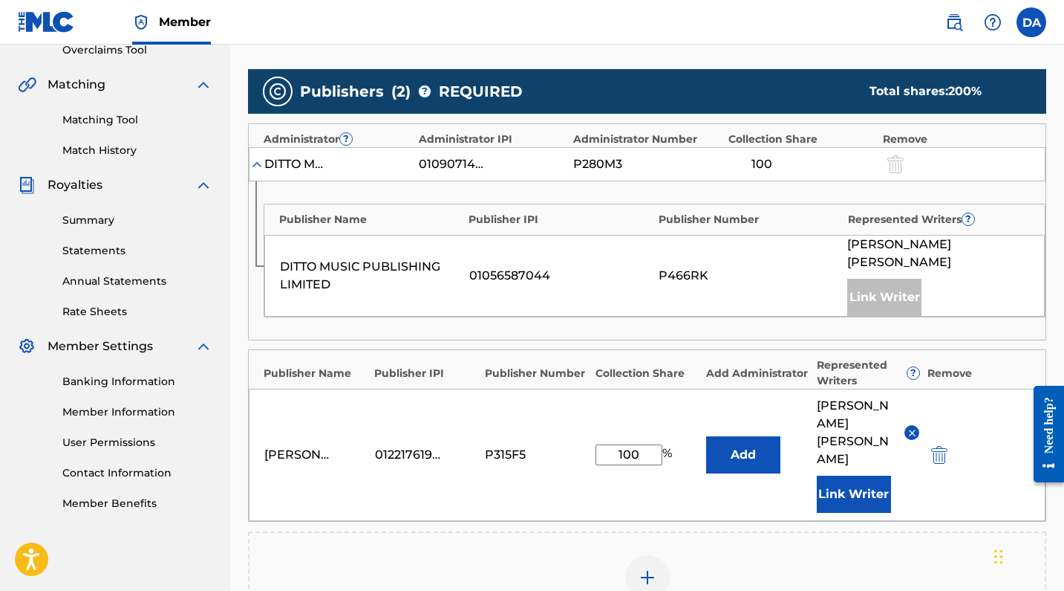
scroll to position [311, 0]
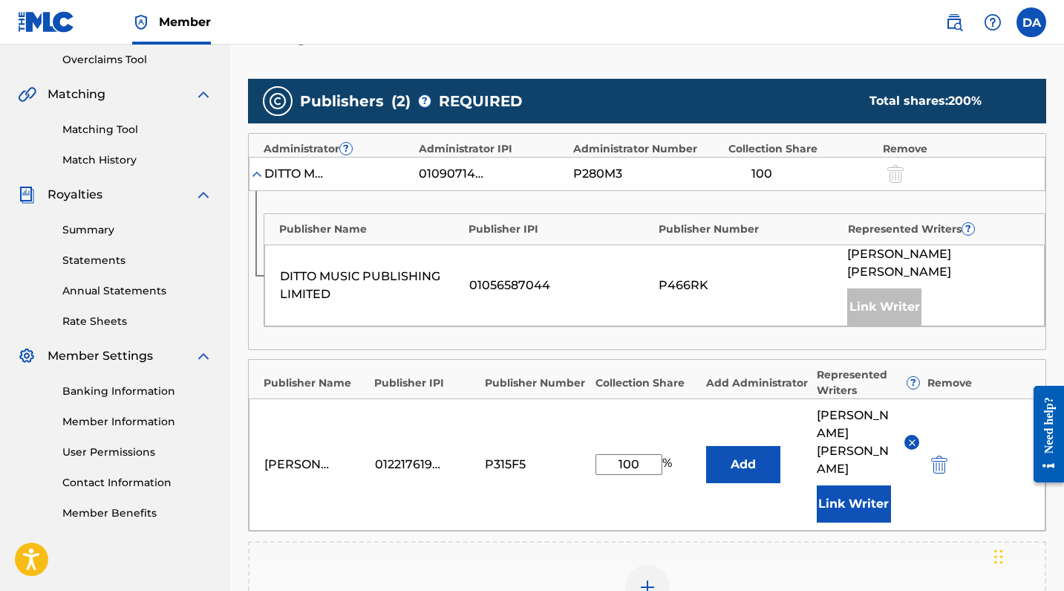
click at [688, 281] on div "P466RK" at bounding box center [750, 285] width 182 height 18
click at [844, 303] on div "DITTO MUSIC PUBLISHING LIMITED 01056587044 P466RK [PERSON_NAME] [PERSON_NAME] L…" at bounding box center [654, 285] width 781 height 82
click at [777, 186] on div "DITTO MUSIC PUBLISHING (ASCAP) 01090714471 P280M3 100" at bounding box center [647, 174] width 797 height 34
click at [773, 175] on div "100" at bounding box center [762, 174] width 67 height 18
click at [761, 169] on div "100" at bounding box center [762, 174] width 67 height 18
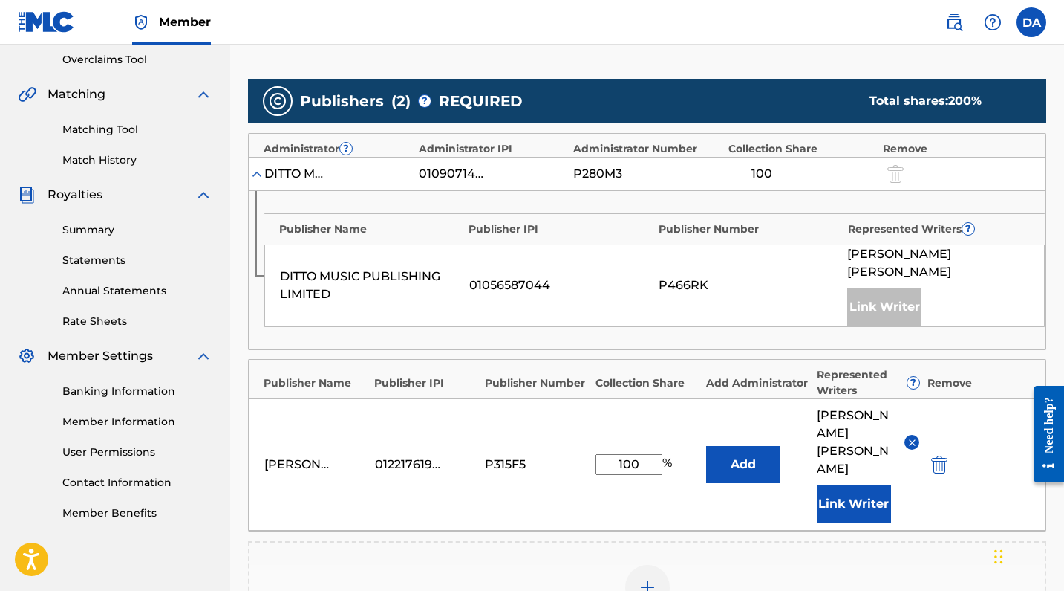
click at [260, 175] on img at bounding box center [257, 173] width 15 height 15
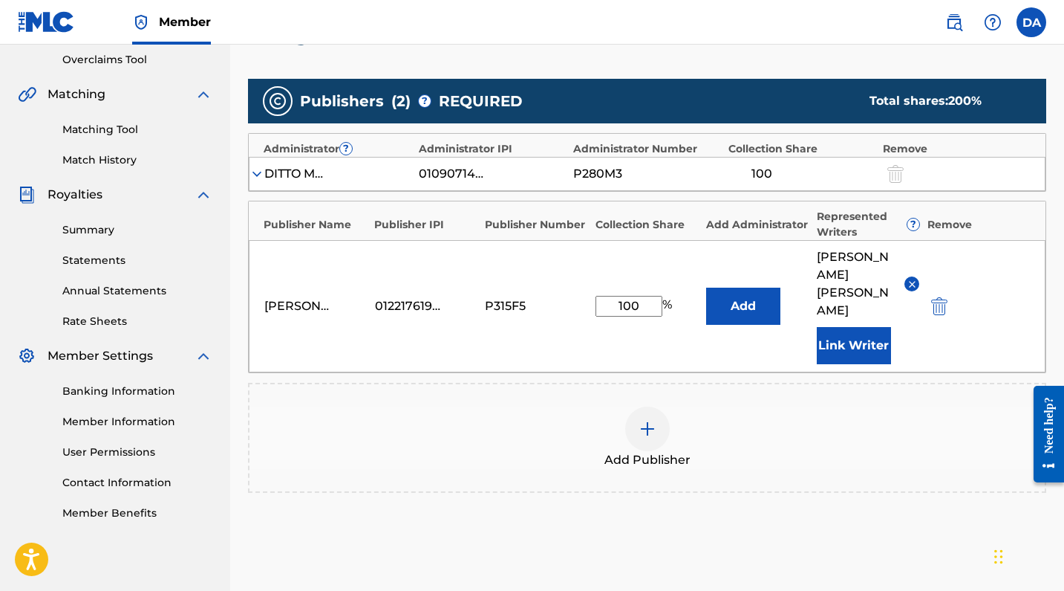
click at [255, 171] on img at bounding box center [257, 173] width 15 height 15
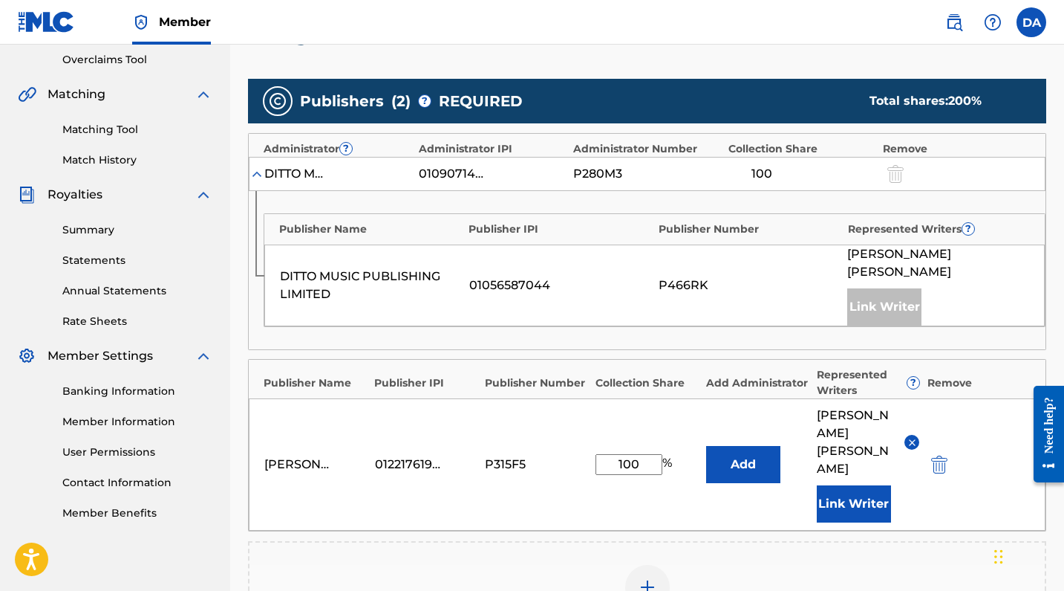
drag, startPoint x: 302, startPoint y: 253, endPoint x: 308, endPoint y: 261, distance: 9.7
click at [302, 253] on div "DITTO MUSIC PUBLISHING LIMITED 01056587044 P466RK [PERSON_NAME] [PERSON_NAME] L…" at bounding box center [654, 285] width 781 height 82
click at [325, 289] on div "DITTO MUSIC PUBLISHING LIMITED" at bounding box center [371, 285] width 182 height 36
click at [337, 299] on div "DITTO MUSIC PUBLISHING LIMITED" at bounding box center [371, 285] width 182 height 36
click at [534, 292] on div "01056587044" at bounding box center [560, 285] width 182 height 18
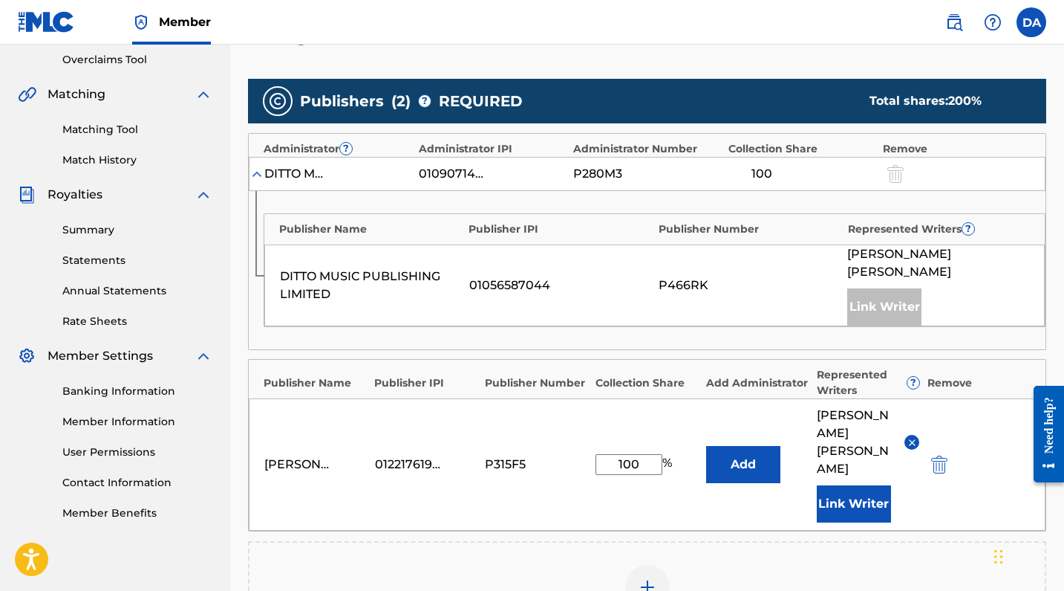
click at [684, 273] on div "DITTO MUSIC PUBLISHING LIMITED 01056587044 P466RK [PERSON_NAME] [PERSON_NAME] L…" at bounding box center [654, 285] width 781 height 82
click at [752, 174] on div "100" at bounding box center [762, 174] width 67 height 18
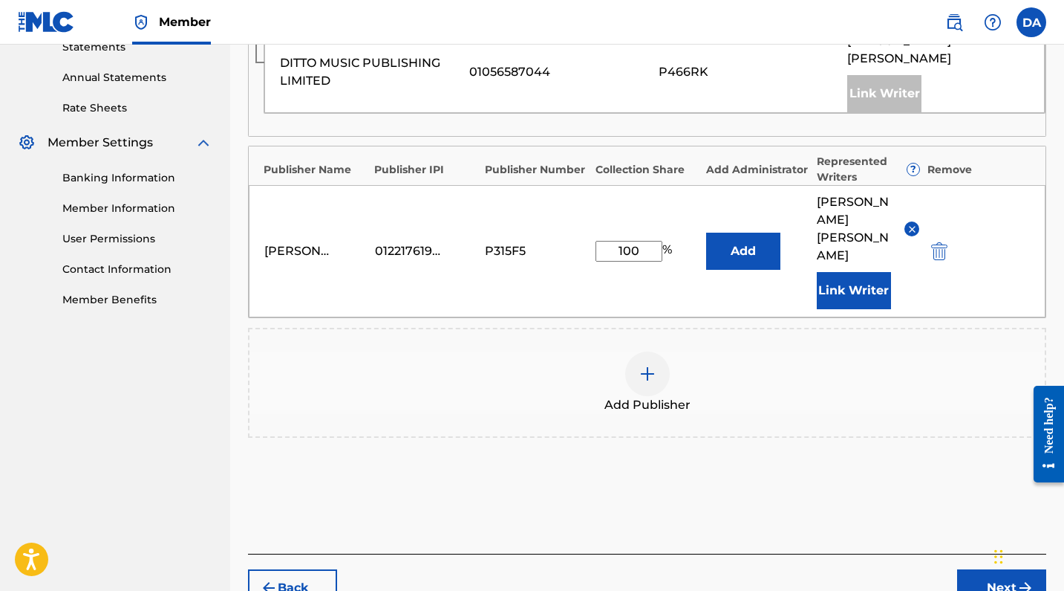
scroll to position [578, 0]
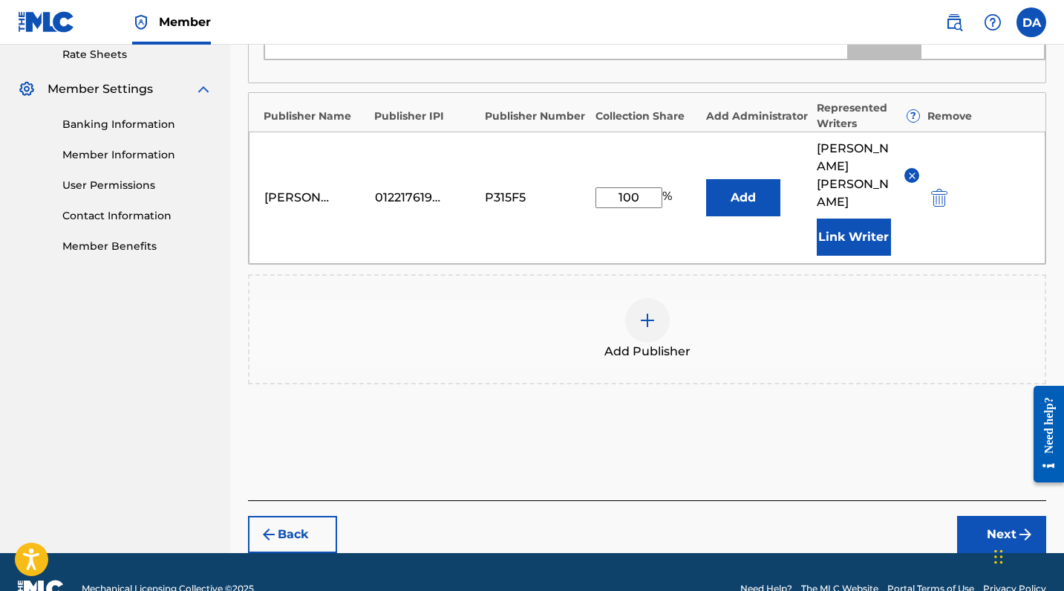
click at [970, 536] on button "Next" at bounding box center [1001, 533] width 89 height 37
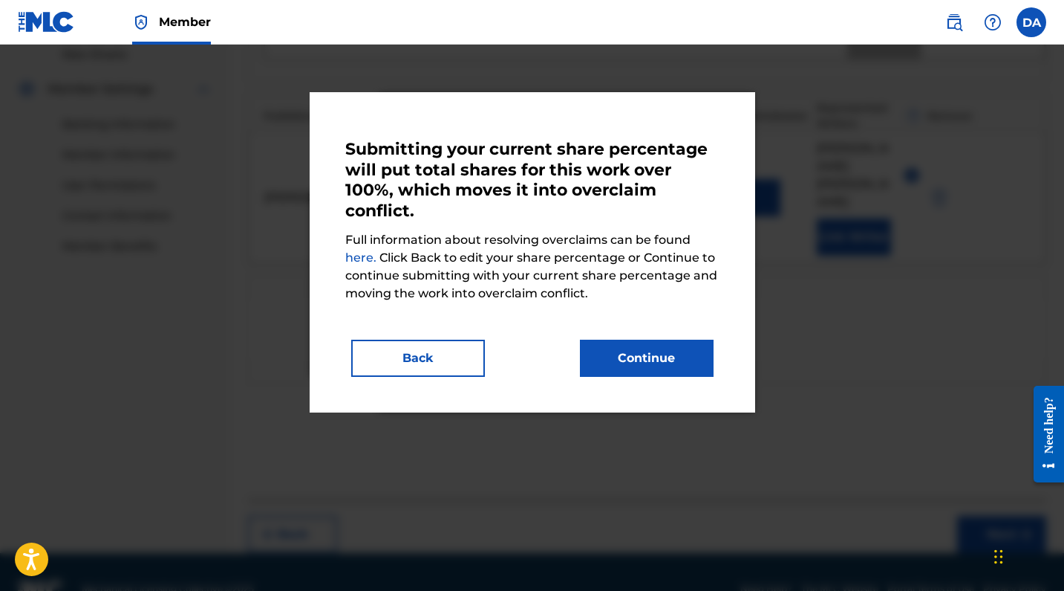
click at [680, 365] on button "Continue" at bounding box center [647, 357] width 134 height 37
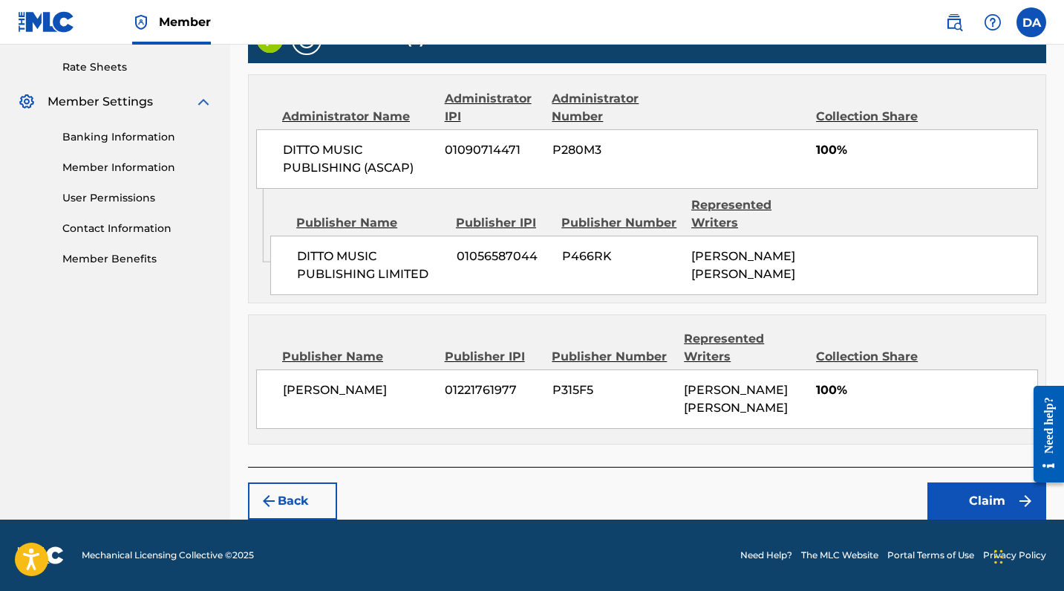
scroll to position [605, 0]
click at [979, 491] on button "Claim" at bounding box center [987, 500] width 119 height 37
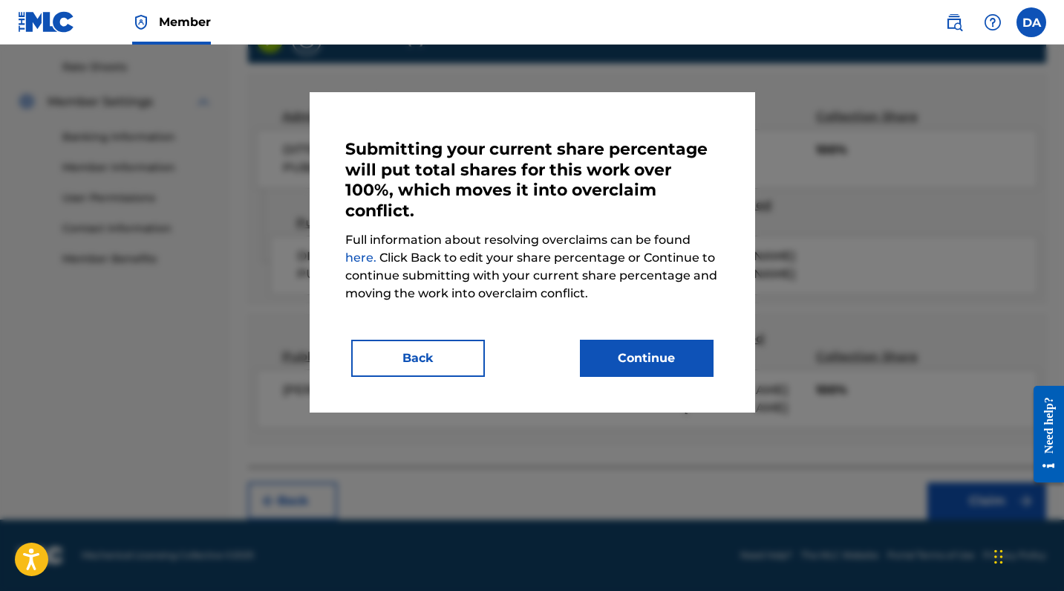
click at [648, 357] on button "Continue" at bounding box center [647, 357] width 134 height 37
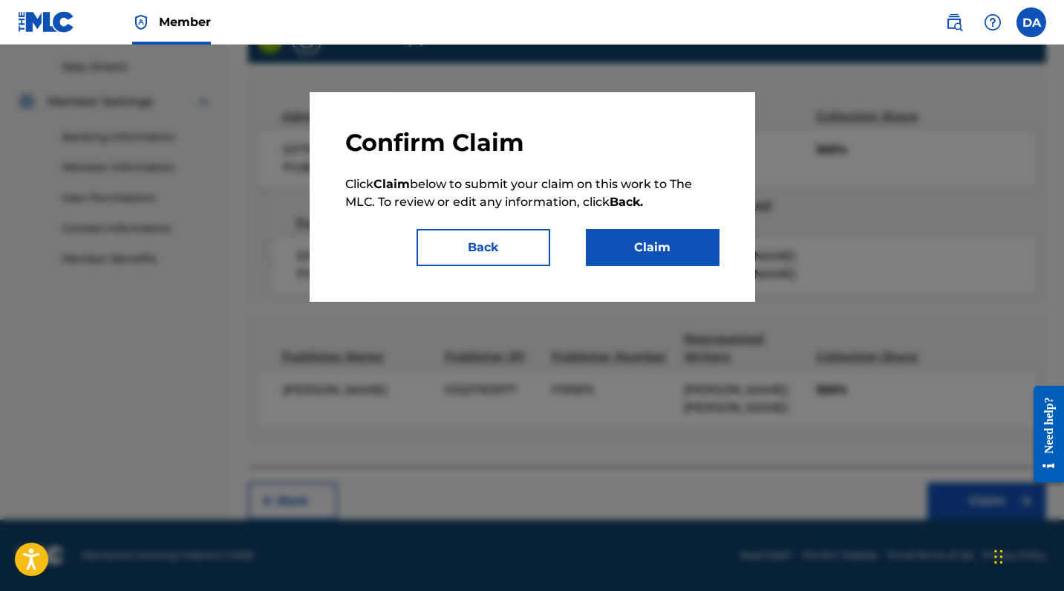
click at [651, 245] on button "Claim" at bounding box center [653, 247] width 134 height 37
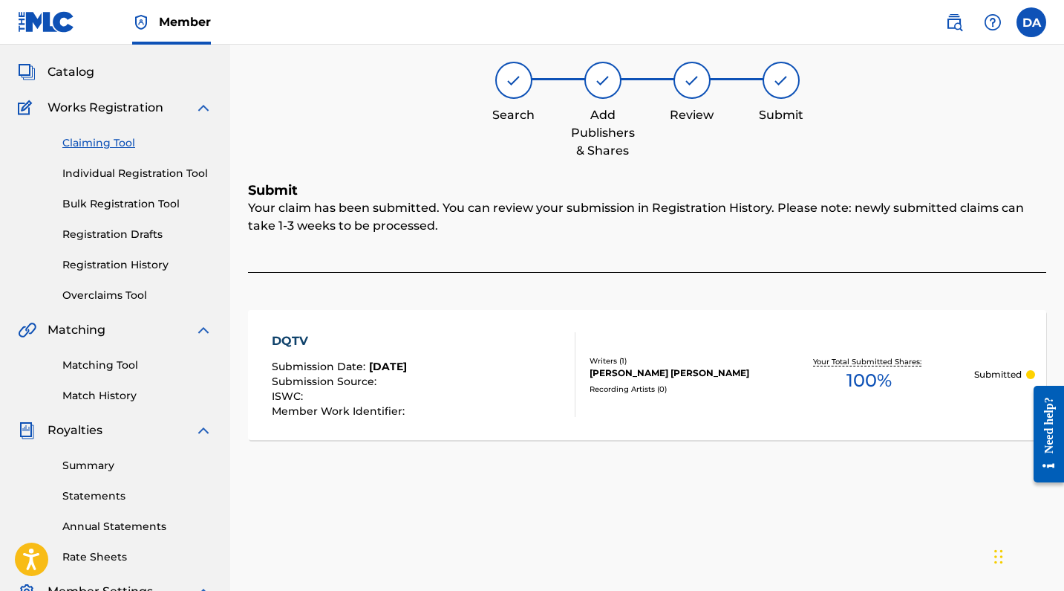
scroll to position [0, 0]
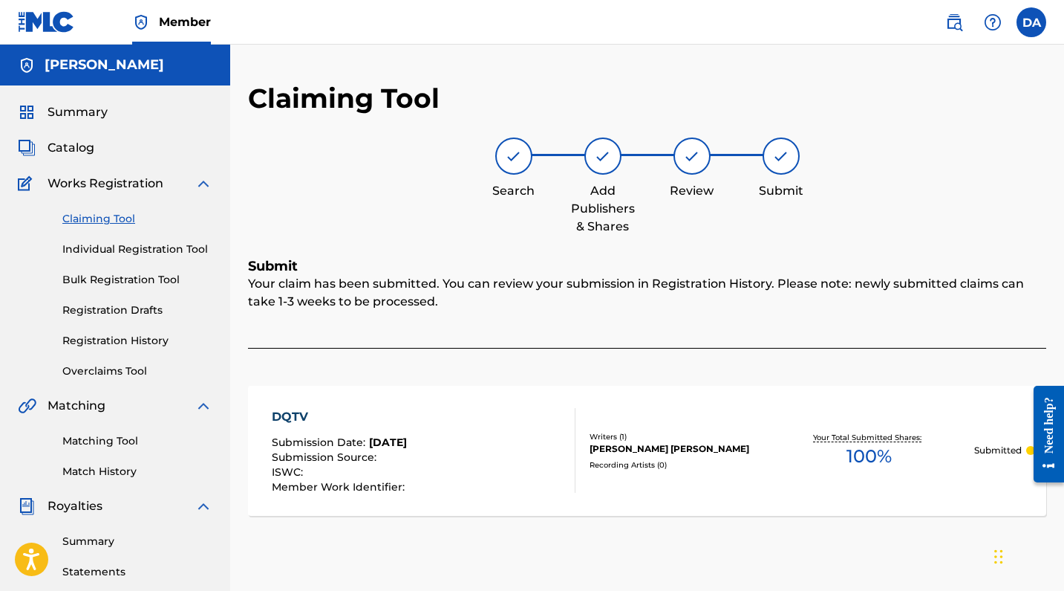
click at [74, 145] on span "Catalog" at bounding box center [71, 148] width 47 height 18
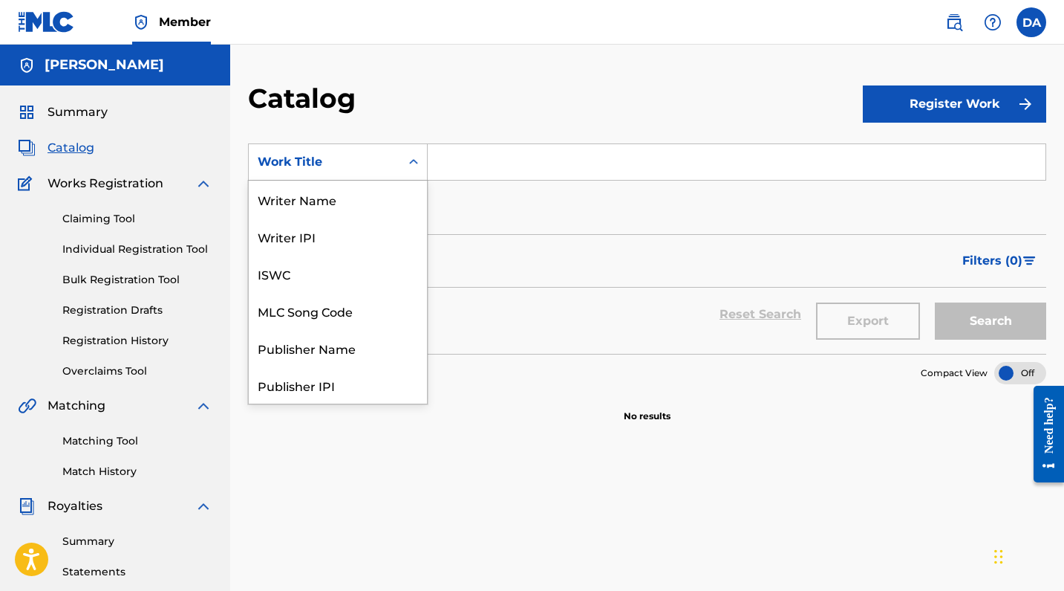
click at [402, 163] on div "Search Form" at bounding box center [413, 162] width 27 height 27
click at [337, 202] on div "Writer Name" at bounding box center [338, 198] width 178 height 37
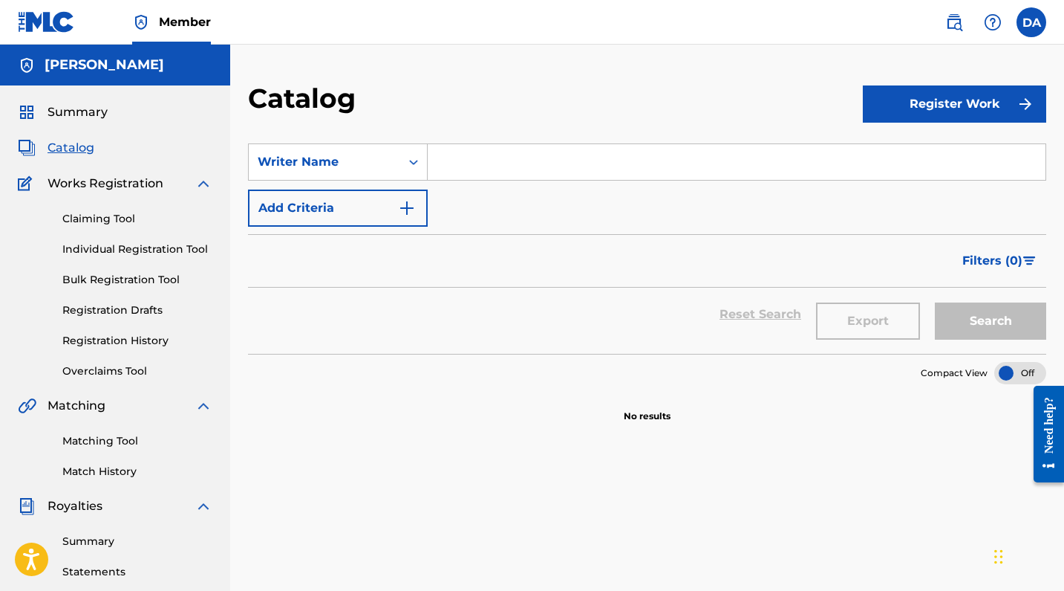
click at [88, 112] on span "Summary" at bounding box center [78, 112] width 60 height 18
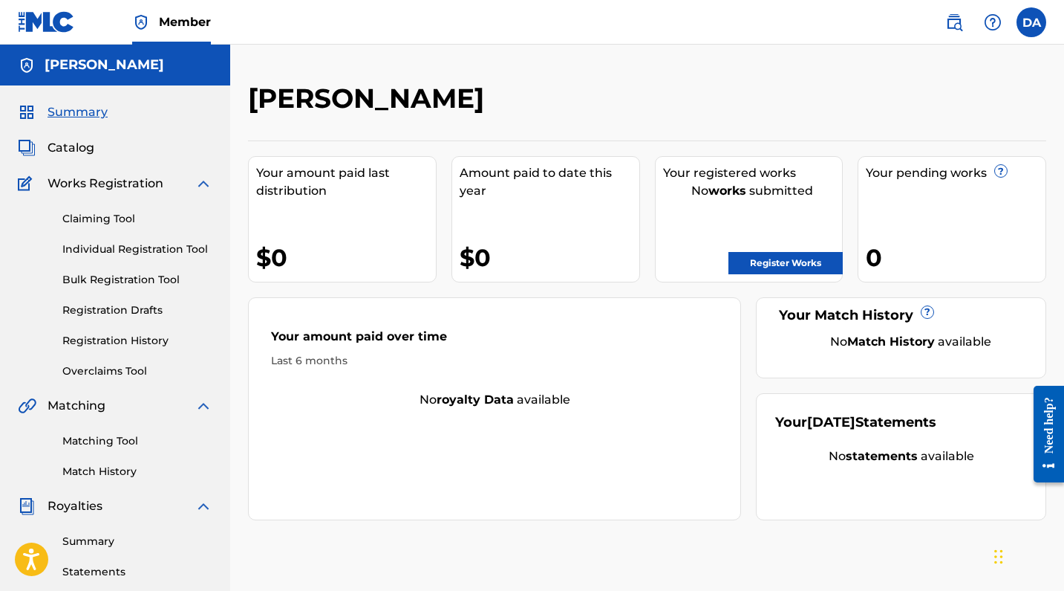
click at [152, 336] on link "Registration History" at bounding box center [137, 341] width 150 height 16
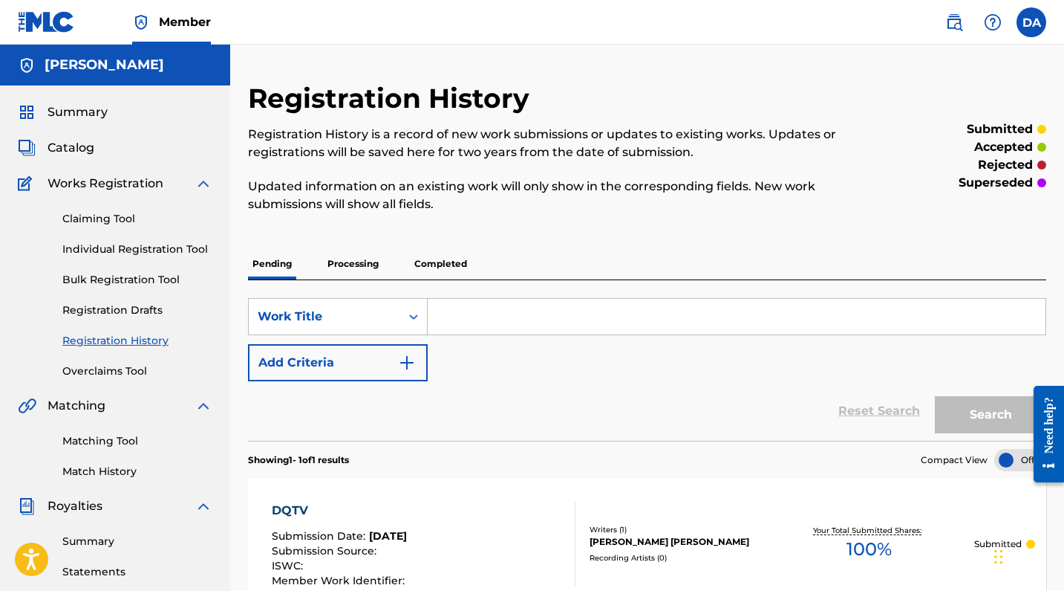
click at [560, 310] on input "Search Form" at bounding box center [737, 317] width 618 height 36
type input "Senseless"
click at [979, 412] on button "Search" at bounding box center [990, 414] width 111 height 37
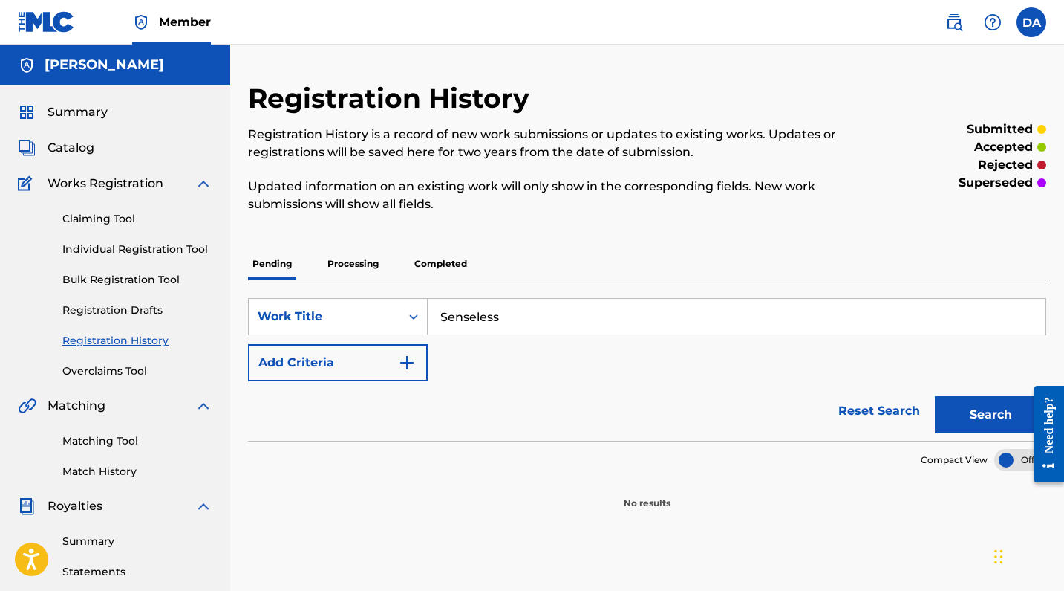
scroll to position [97, 0]
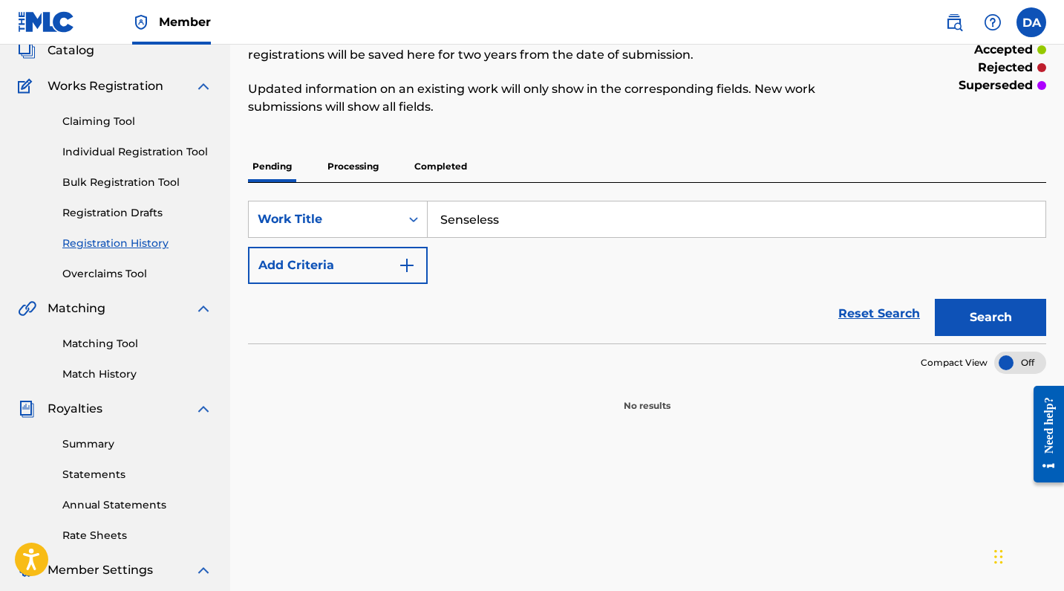
click at [403, 271] on img "Search Form" at bounding box center [407, 265] width 18 height 18
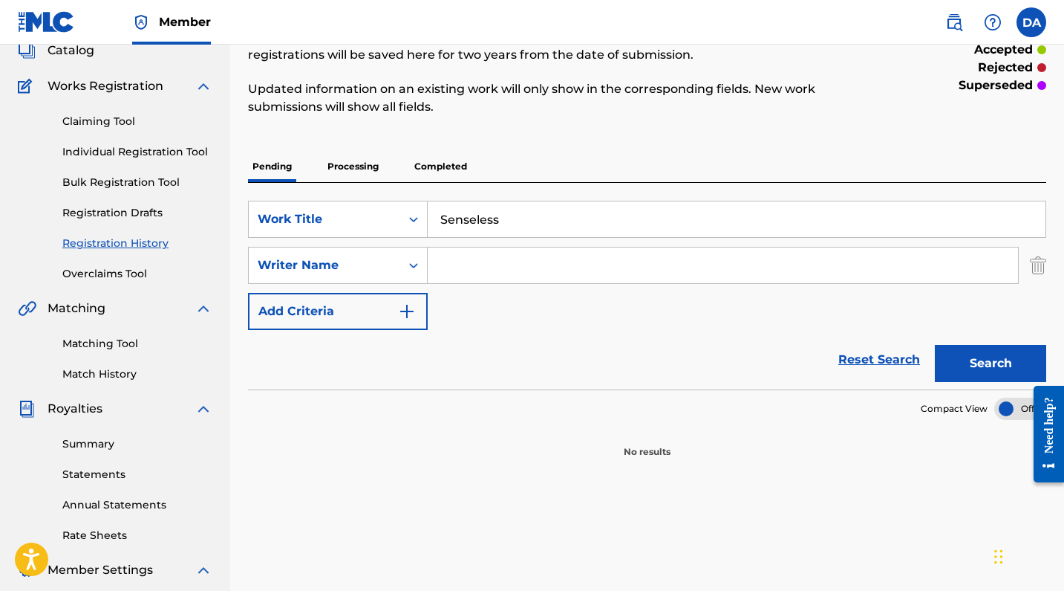
click at [455, 264] on input "Search Form" at bounding box center [723, 265] width 591 height 36
type input "[PERSON_NAME] Beats"
click at [965, 351] on button "Search" at bounding box center [990, 363] width 111 height 37
click at [524, 267] on input "[PERSON_NAME] Beats" at bounding box center [723, 265] width 591 height 36
click at [407, 225] on icon "Search Form" at bounding box center [413, 219] width 15 height 15
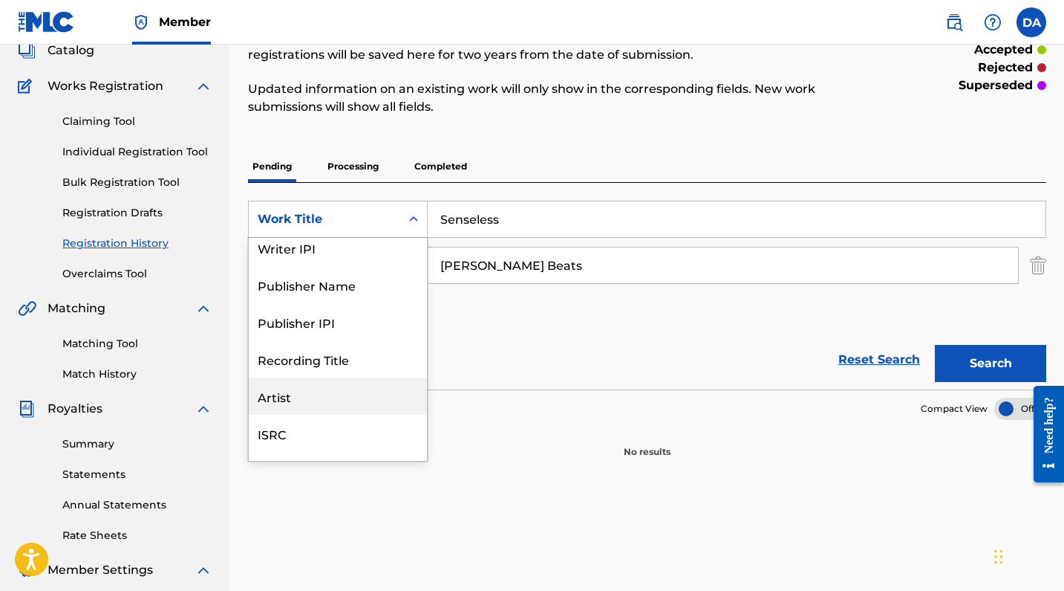
scroll to position [0, 0]
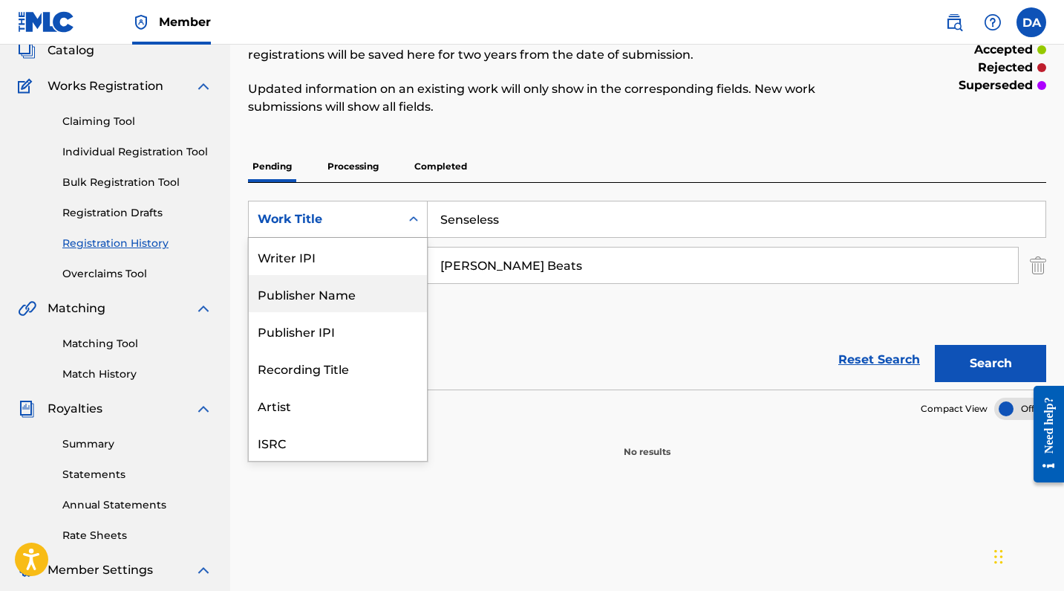
click at [371, 305] on div "Publisher Name" at bounding box center [338, 293] width 178 height 37
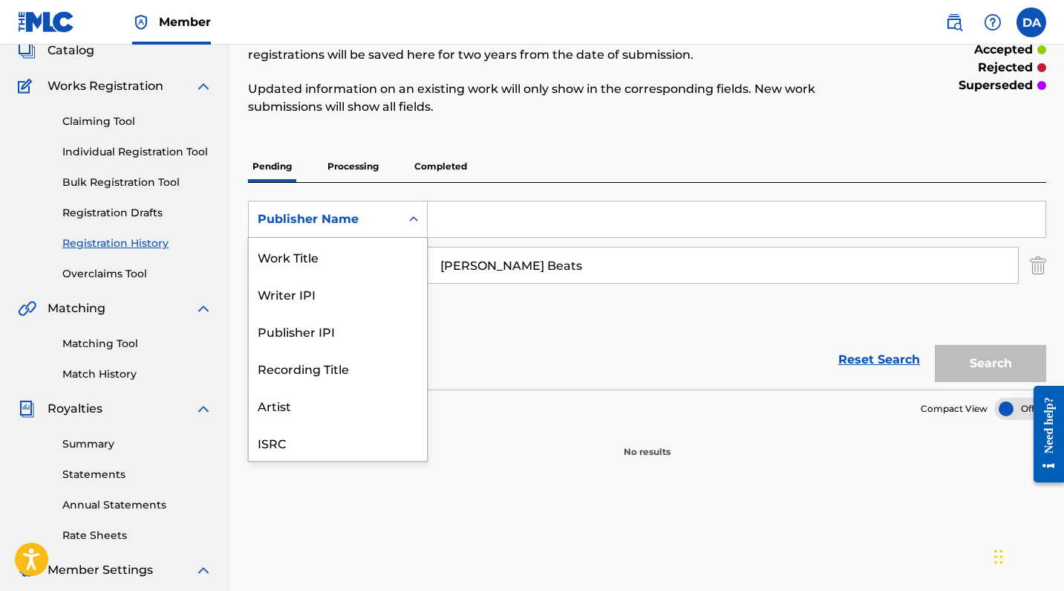
click at [408, 218] on icon "Search Form" at bounding box center [413, 219] width 15 height 15
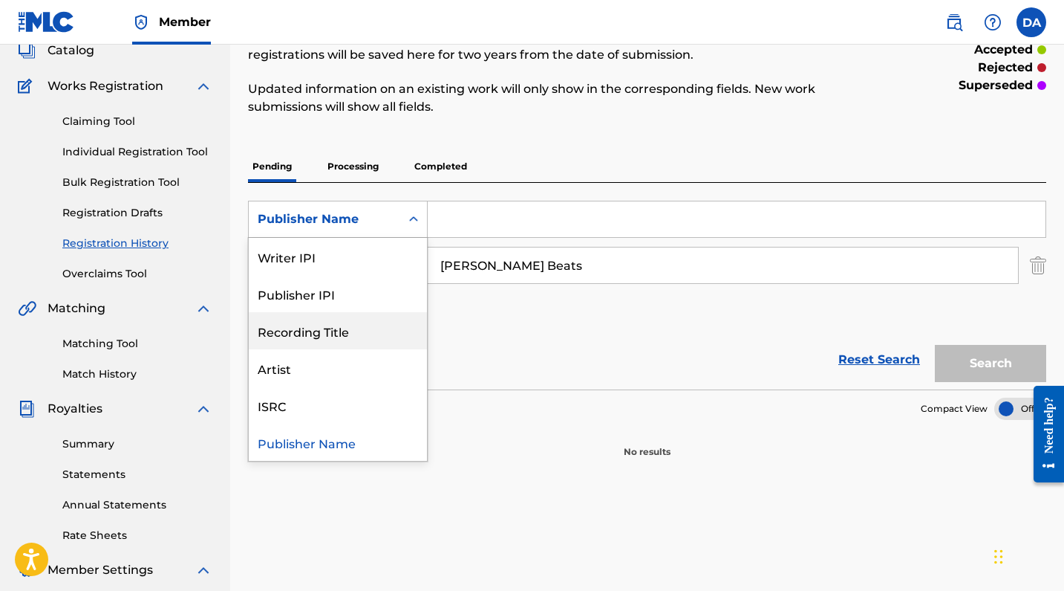
click at [388, 328] on div "Recording Title" at bounding box center [338, 330] width 178 height 37
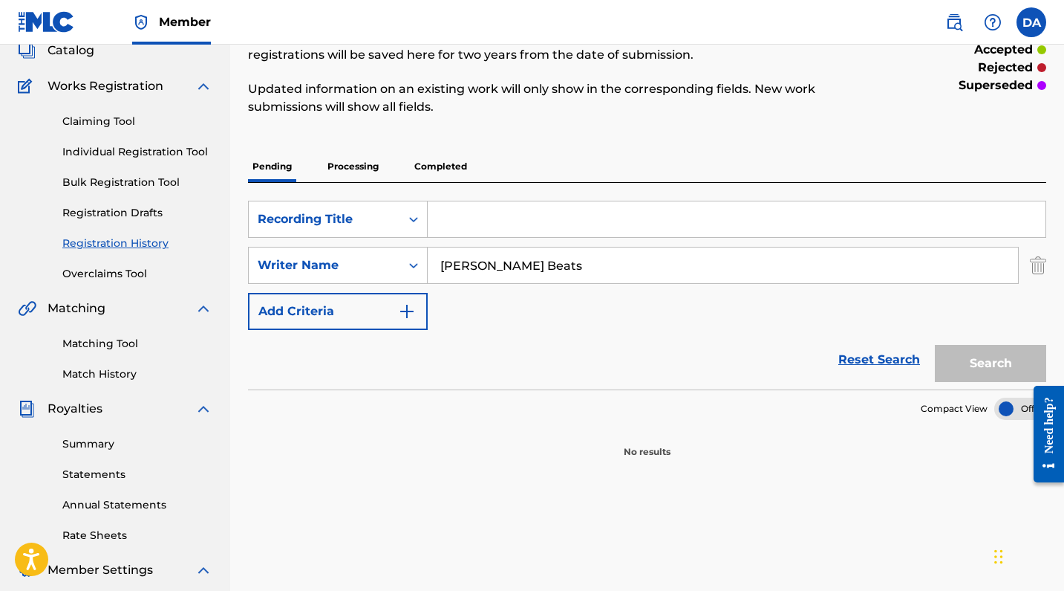
click at [455, 225] on input "Search Form" at bounding box center [737, 219] width 618 height 36
type input "Senseless"
click at [972, 357] on button "Search" at bounding box center [990, 363] width 111 height 37
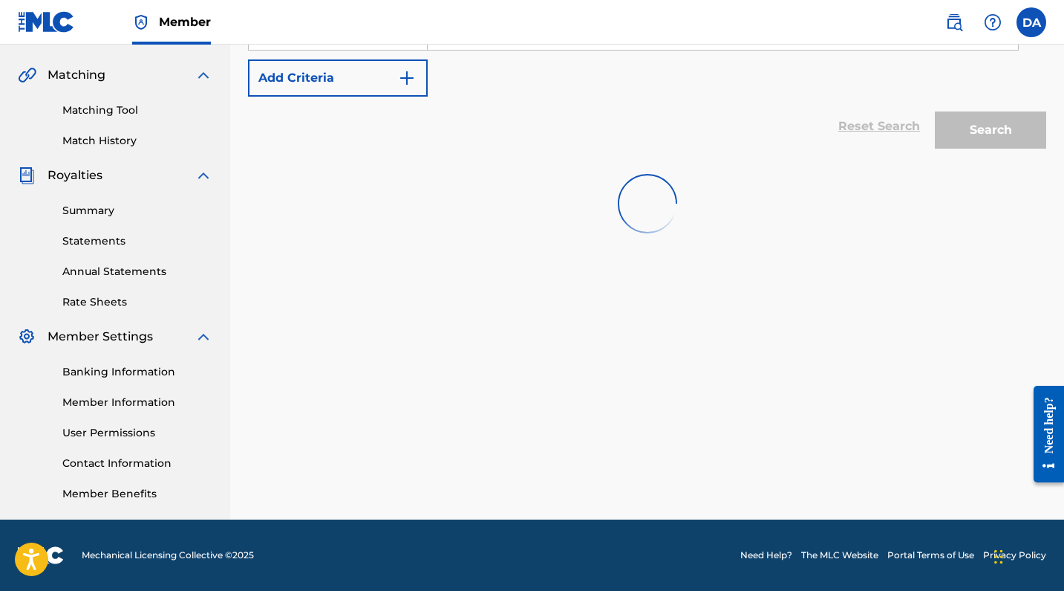
scroll to position [0, 0]
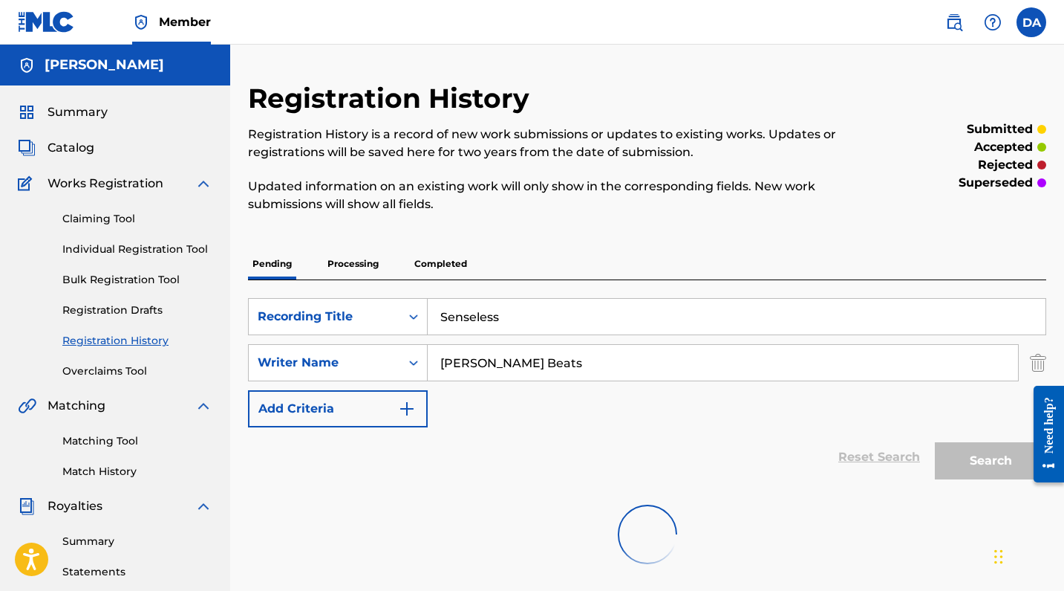
click at [86, 112] on span "Summary" at bounding box center [78, 112] width 60 height 18
